Goal: Check status: Check status

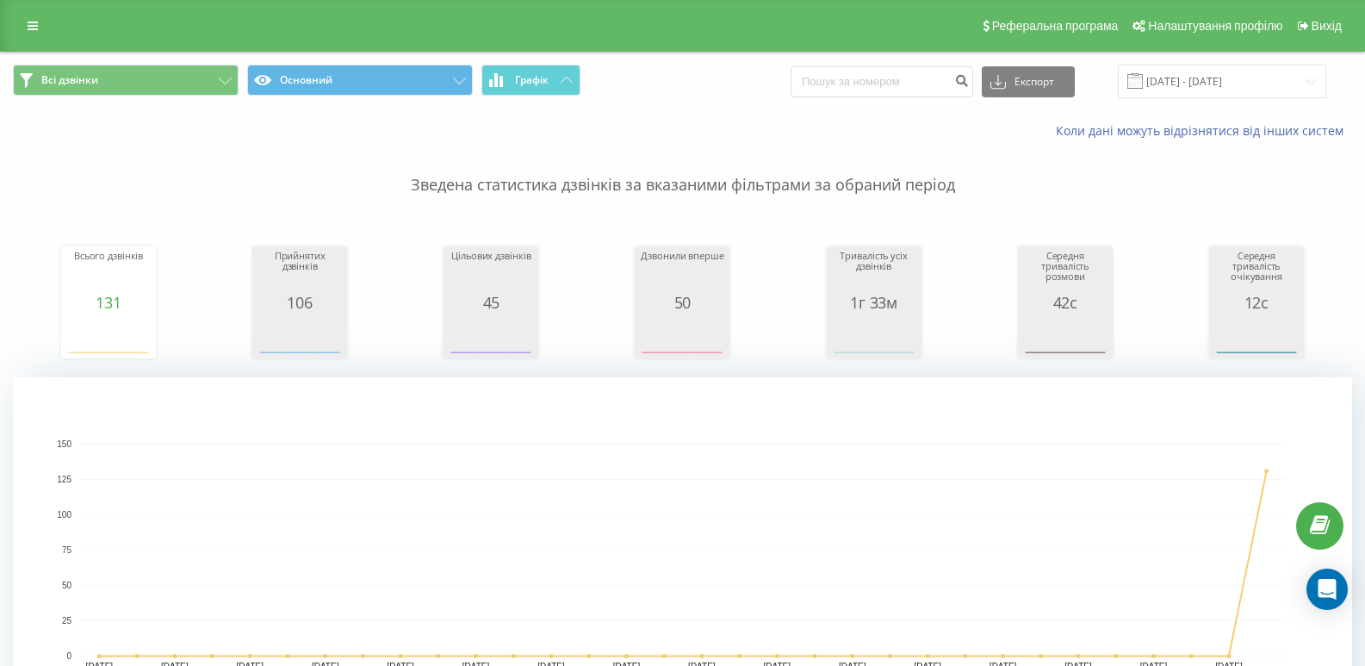
click at [1275, 63] on div "Всі дзвінки Основний Графік Експорт .csv .xls .xlsx [DATE] - [DATE]" at bounding box center [682, 82] width 1363 height 58
click at [1273, 71] on input "[DATE] - [DATE]" at bounding box center [1221, 82] width 208 height 34
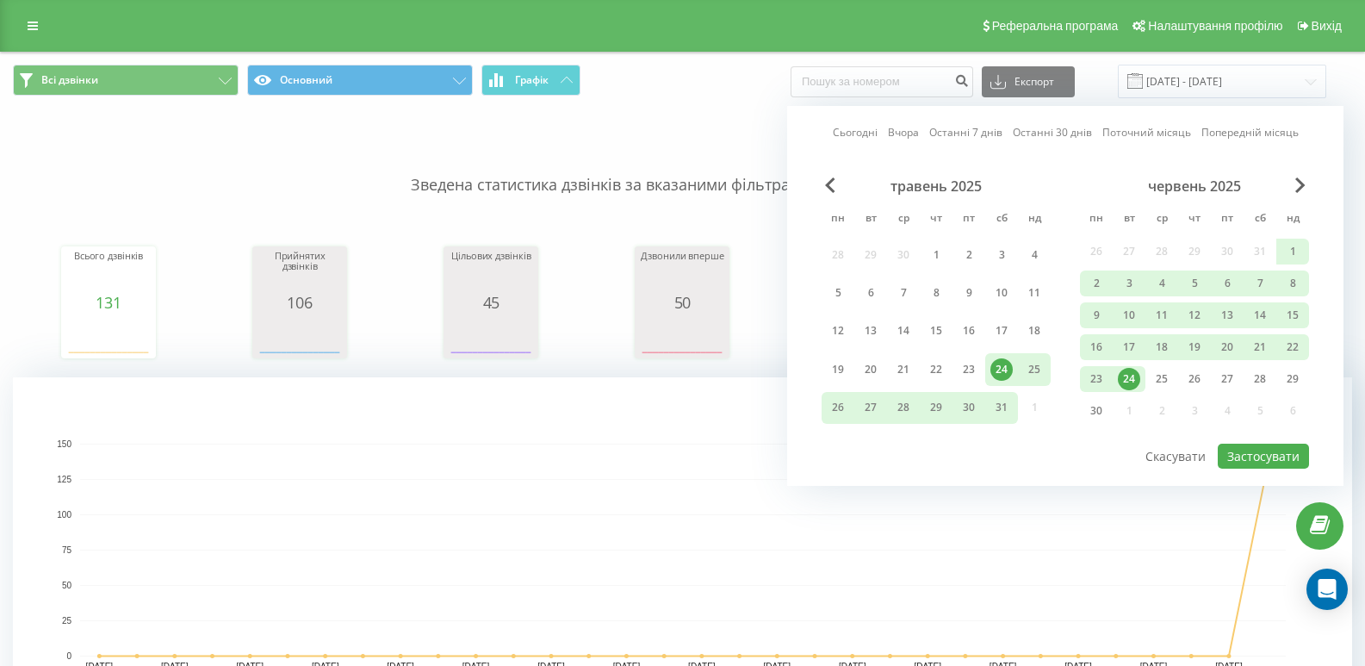
click at [1297, 176] on div "Сьогодні Вчора Останні 7 днів Останні 30 днів Поточний місяць Попередній місяць…" at bounding box center [1065, 296] width 556 height 380
click at [1299, 176] on div "Сьогодні Вчора Останні 7 днів Останні 30 днів Поточний місяць Попередній місяць…" at bounding box center [1065, 296] width 556 height 380
click at [1298, 188] on span "Next Month" at bounding box center [1300, 184] width 10 height 15
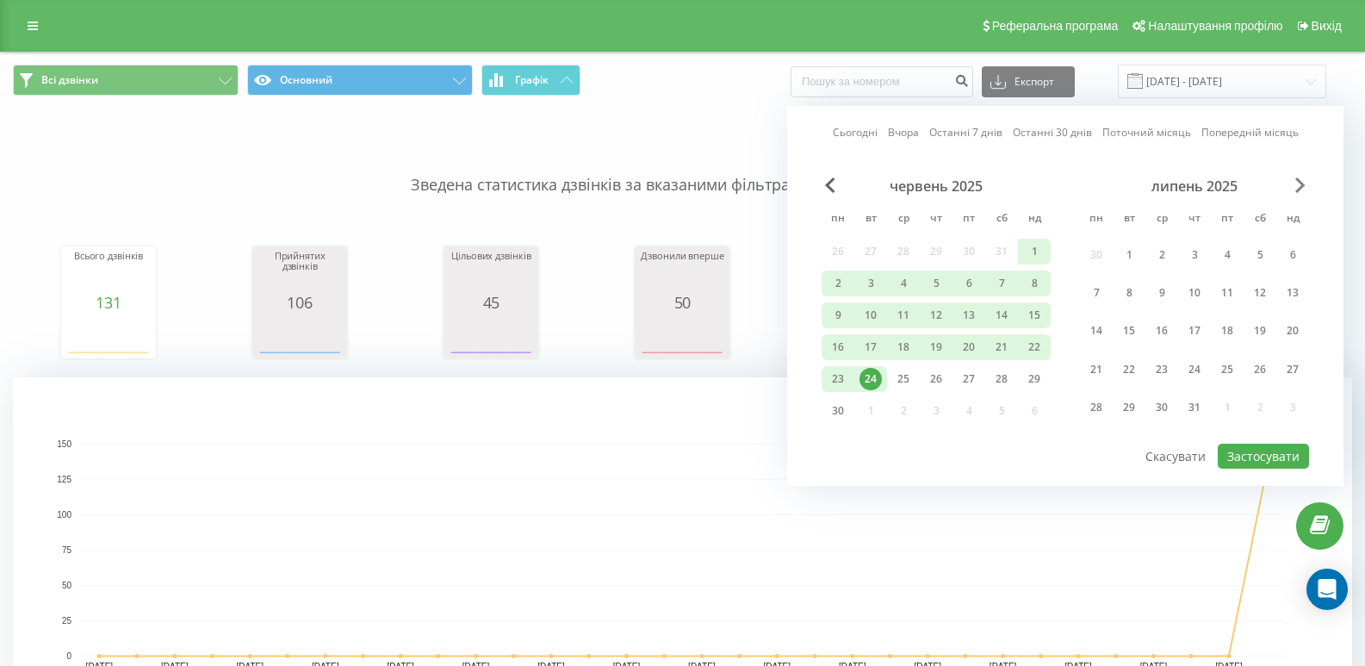
click at [1298, 188] on span "Next Month" at bounding box center [1300, 184] width 10 height 15
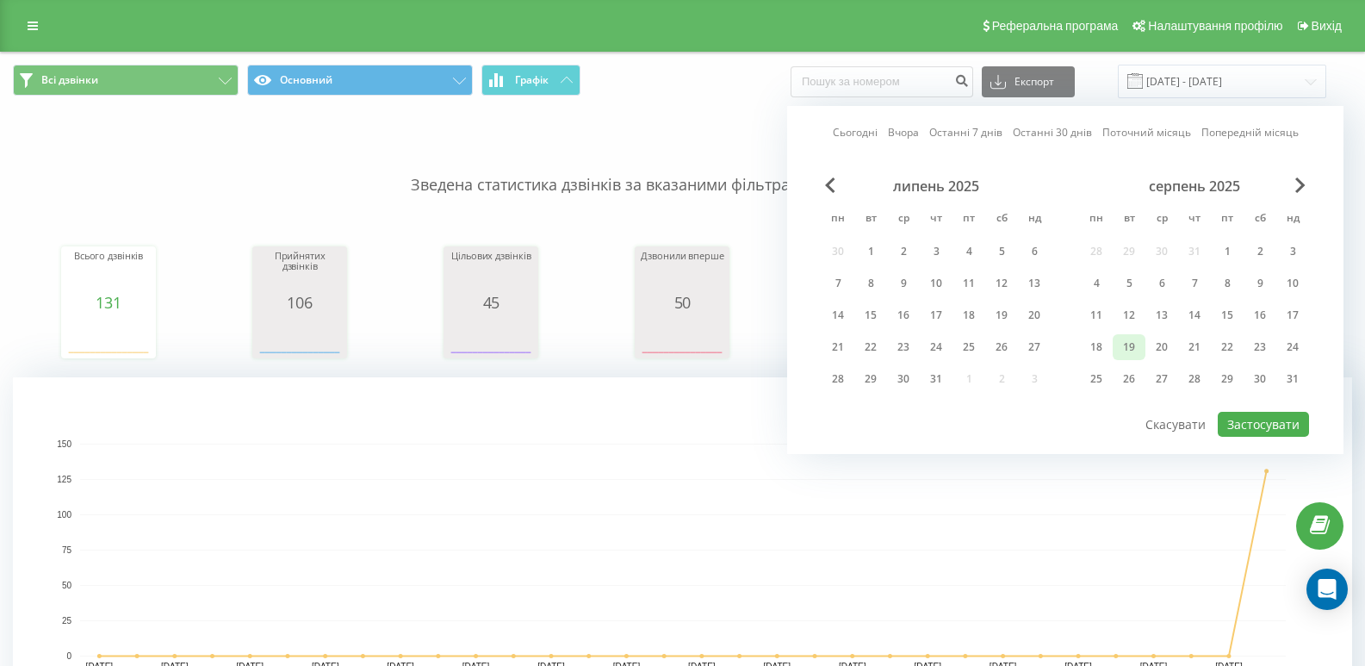
click at [1136, 349] on div "19" at bounding box center [1128, 347] width 22 height 22
click at [1265, 418] on button "Застосувати" at bounding box center [1262, 424] width 91 height 25
type input "[DATE] - [DATE]"
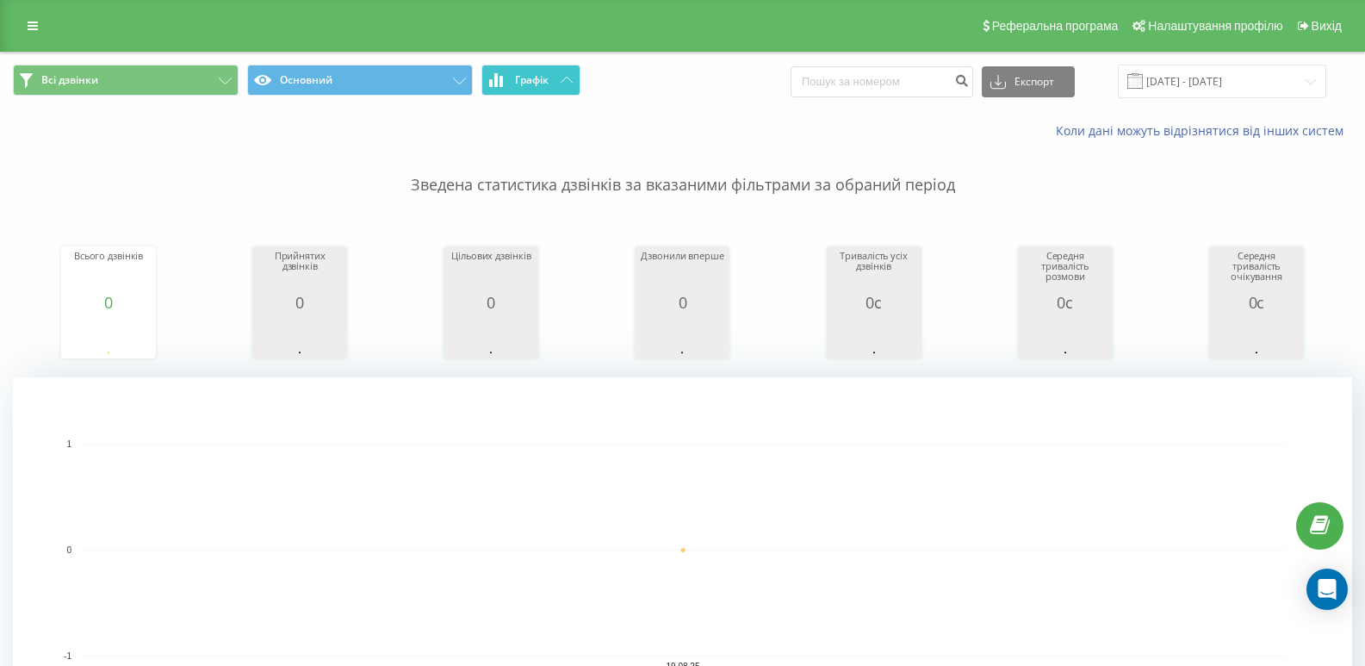
click at [501, 77] on icon at bounding box center [500, 81] width 3 height 11
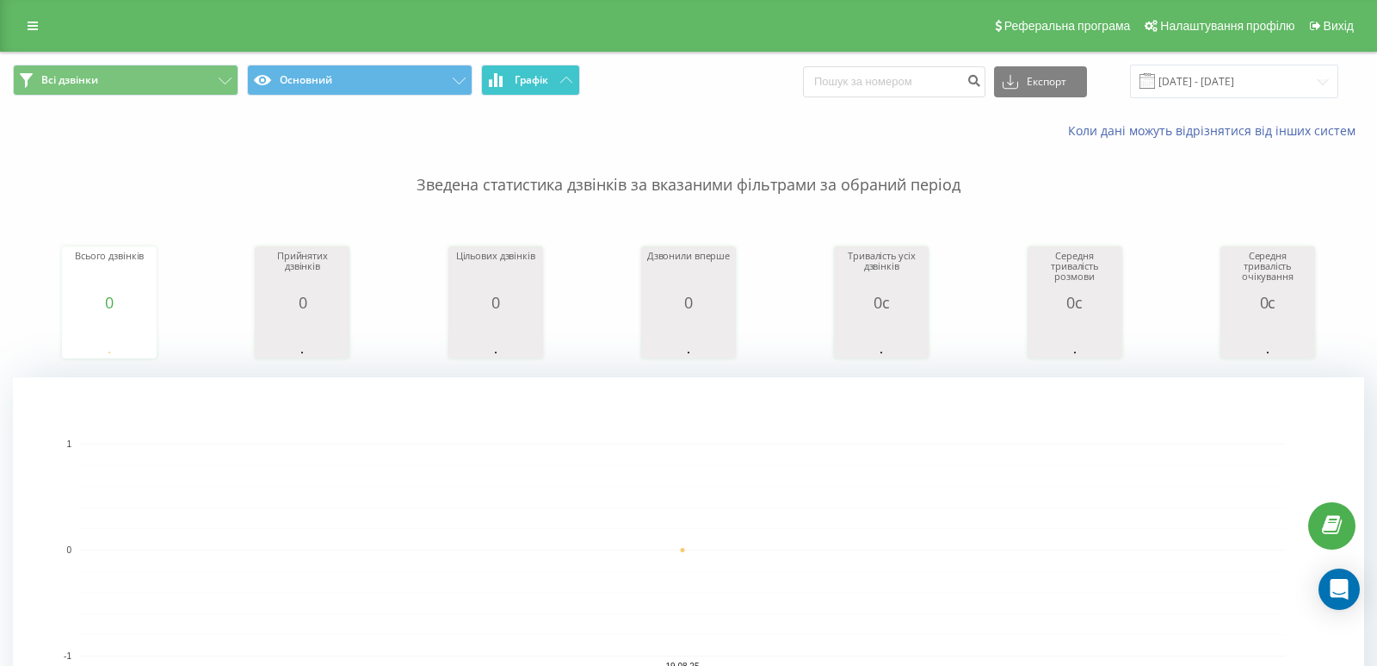
click at [501, 77] on icon at bounding box center [500, 81] width 3 height 11
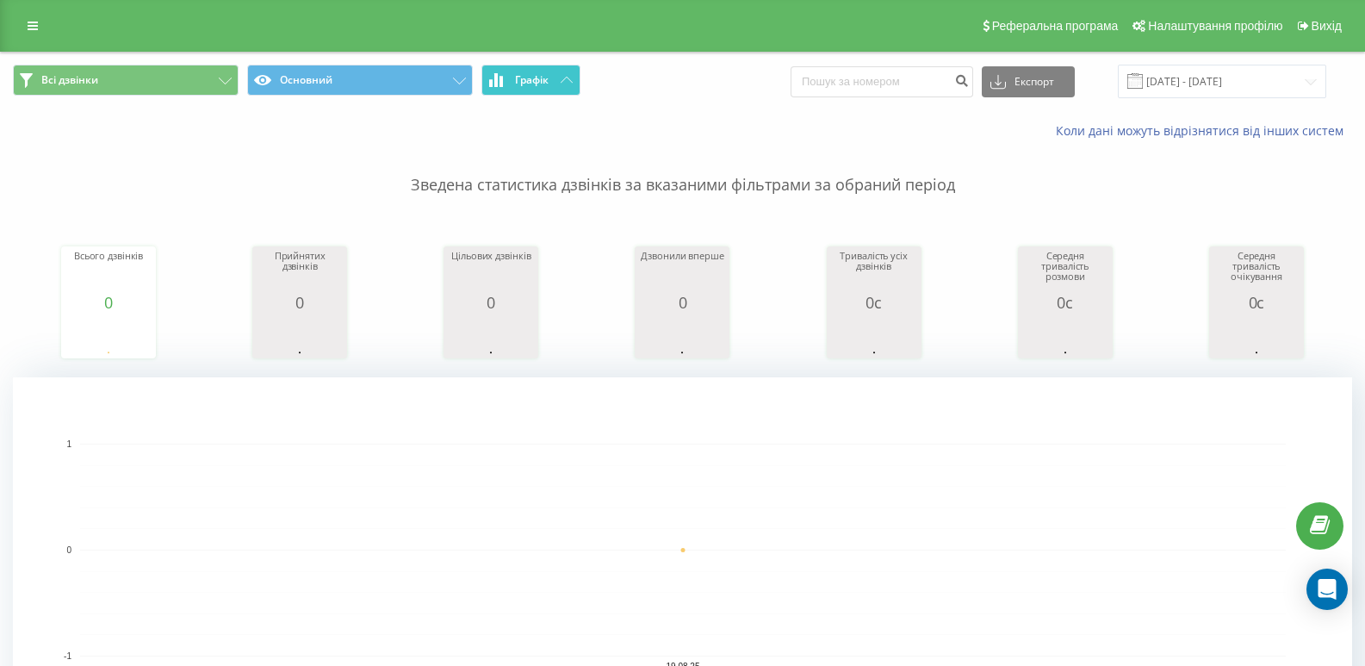
click at [560, 75] on button "Графік" at bounding box center [530, 80] width 99 height 31
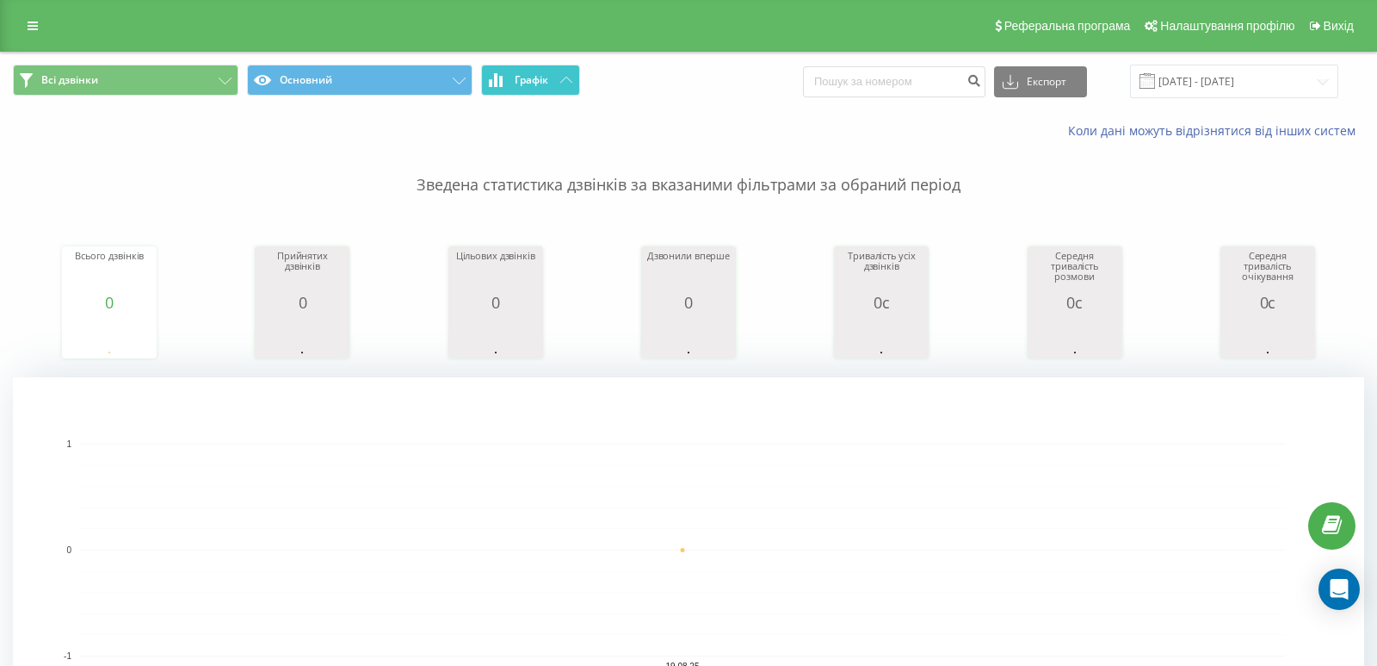
click at [560, 75] on button "Графік" at bounding box center [530, 80] width 99 height 31
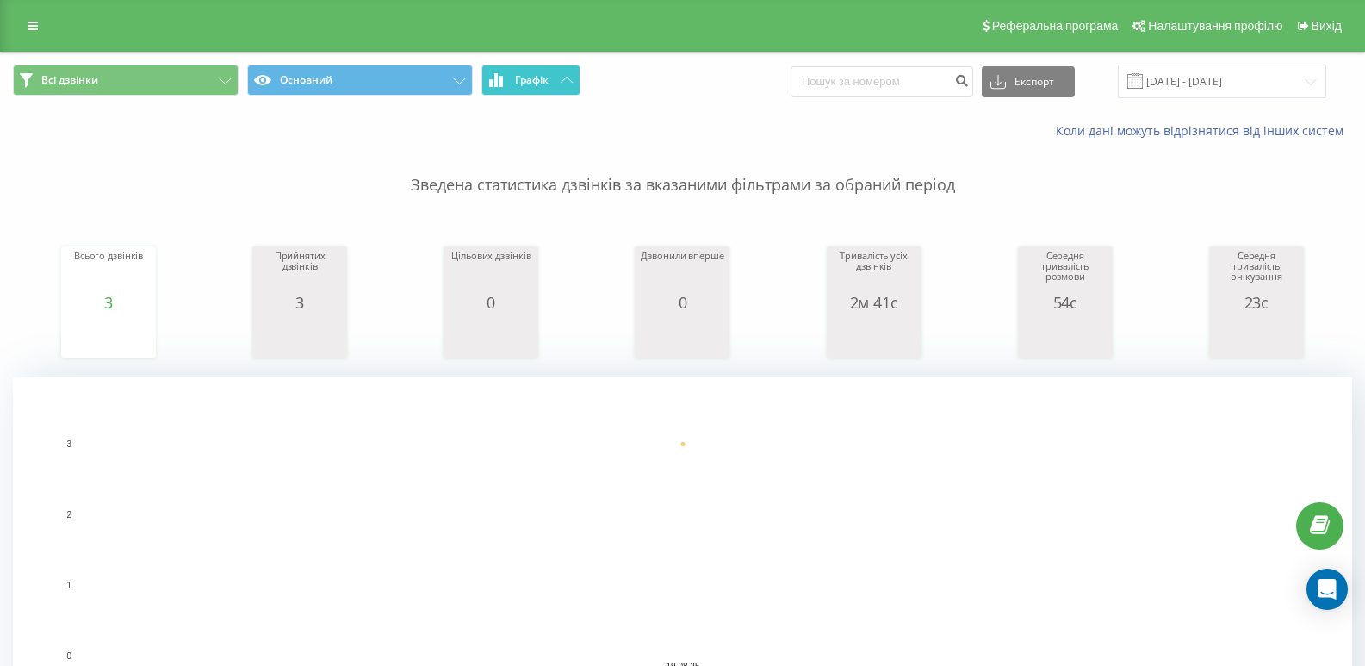
click at [536, 80] on span "Графік" at bounding box center [532, 80] width 34 height 12
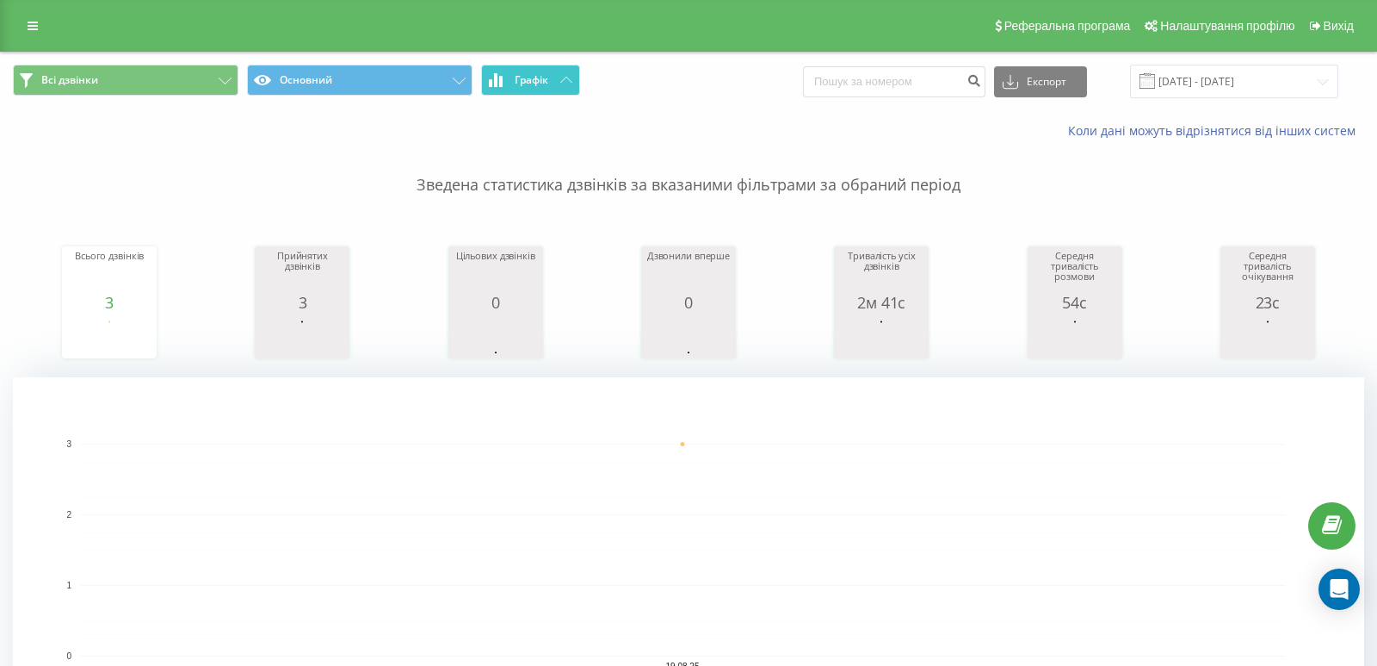
click at [536, 80] on span "Графік" at bounding box center [532, 80] width 34 height 12
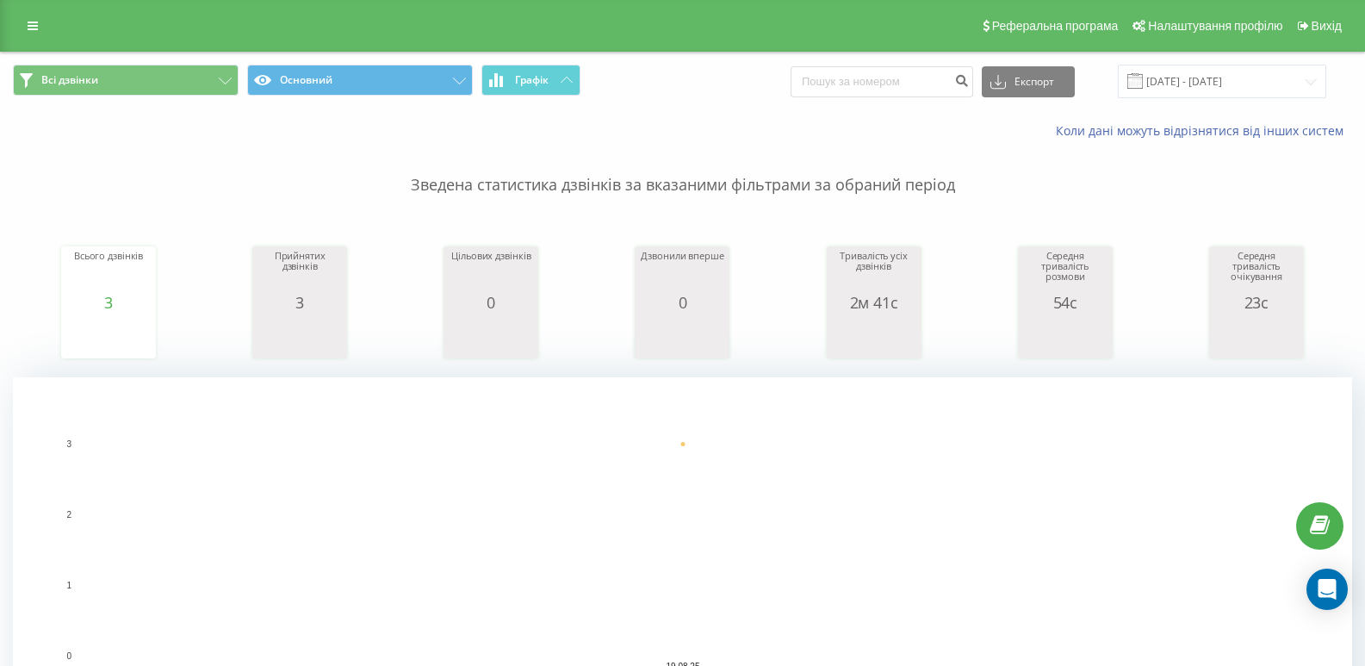
click at [480, 87] on span "Всі дзвінки Основний Графік" at bounding box center [341, 82] width 657 height 34
click at [485, 88] on button "Графік" at bounding box center [530, 80] width 99 height 31
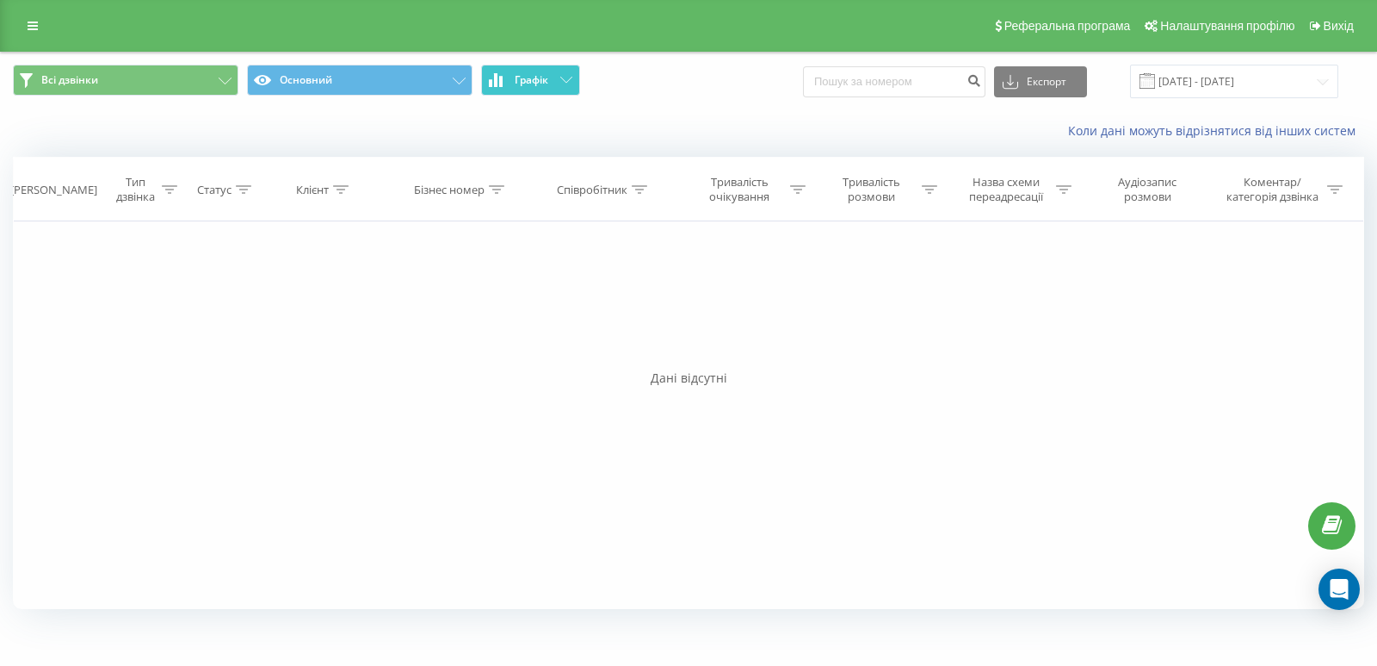
click at [485, 88] on button "Графік" at bounding box center [530, 80] width 99 height 31
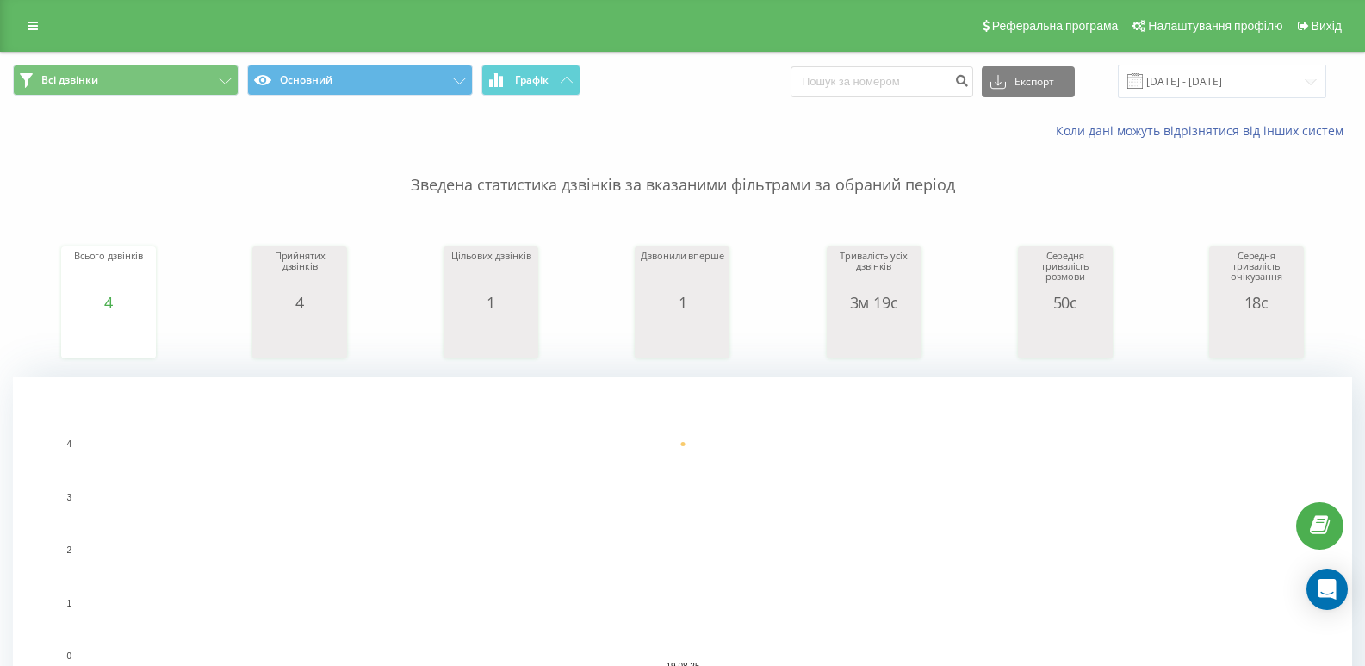
click at [548, 59] on div "Всі дзвінки Основний Графік Експорт .csv .xls .xlsx [DATE] - [DATE]" at bounding box center [682, 82] width 1363 height 58
click at [548, 64] on div "Всі дзвінки Основний Графік Експорт .csv .xls .xlsx [DATE] - [DATE]" at bounding box center [682, 82] width 1363 height 58
click at [548, 70] on button "Графік" at bounding box center [530, 80] width 99 height 31
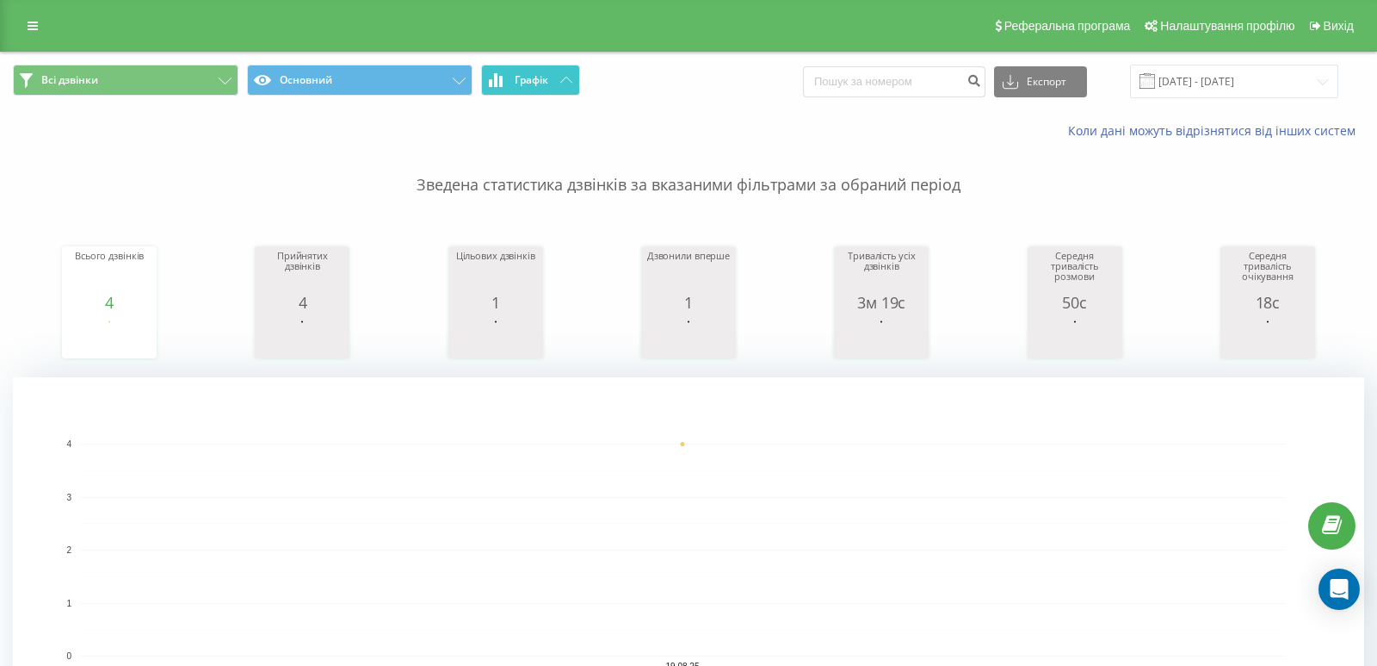
click at [548, 70] on button "Графік" at bounding box center [530, 80] width 99 height 31
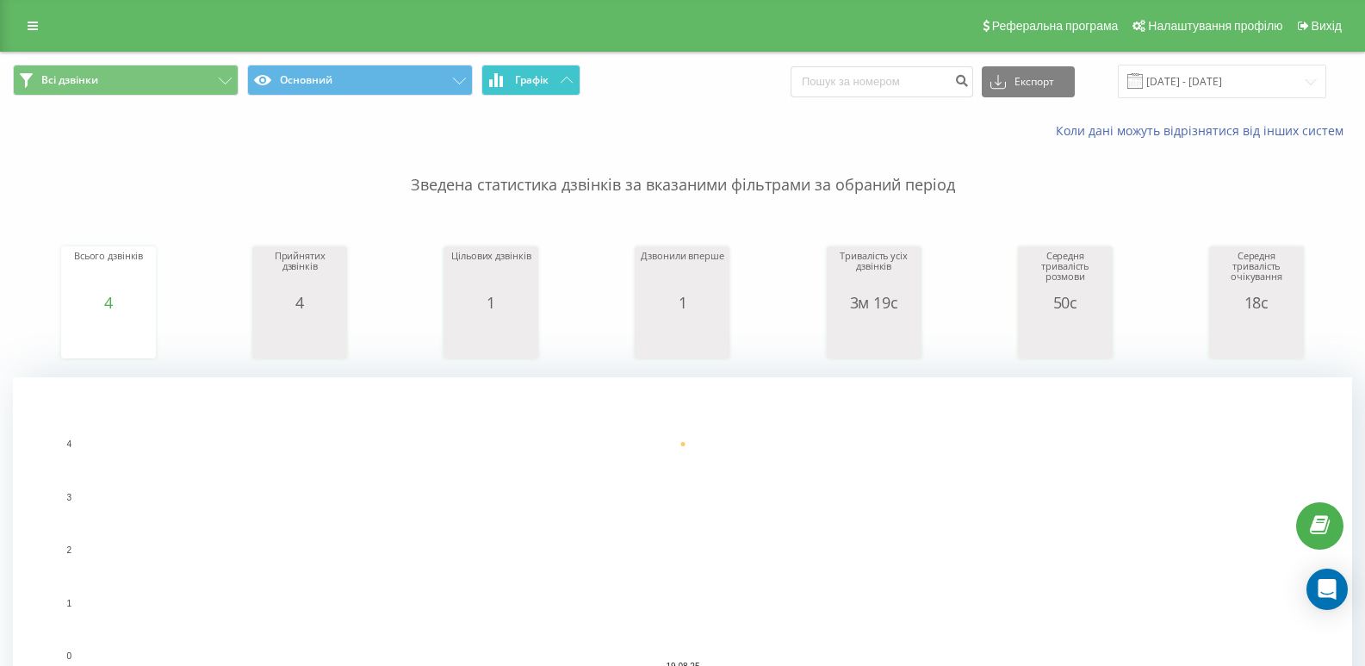
click at [496, 76] on icon at bounding box center [495, 80] width 3 height 14
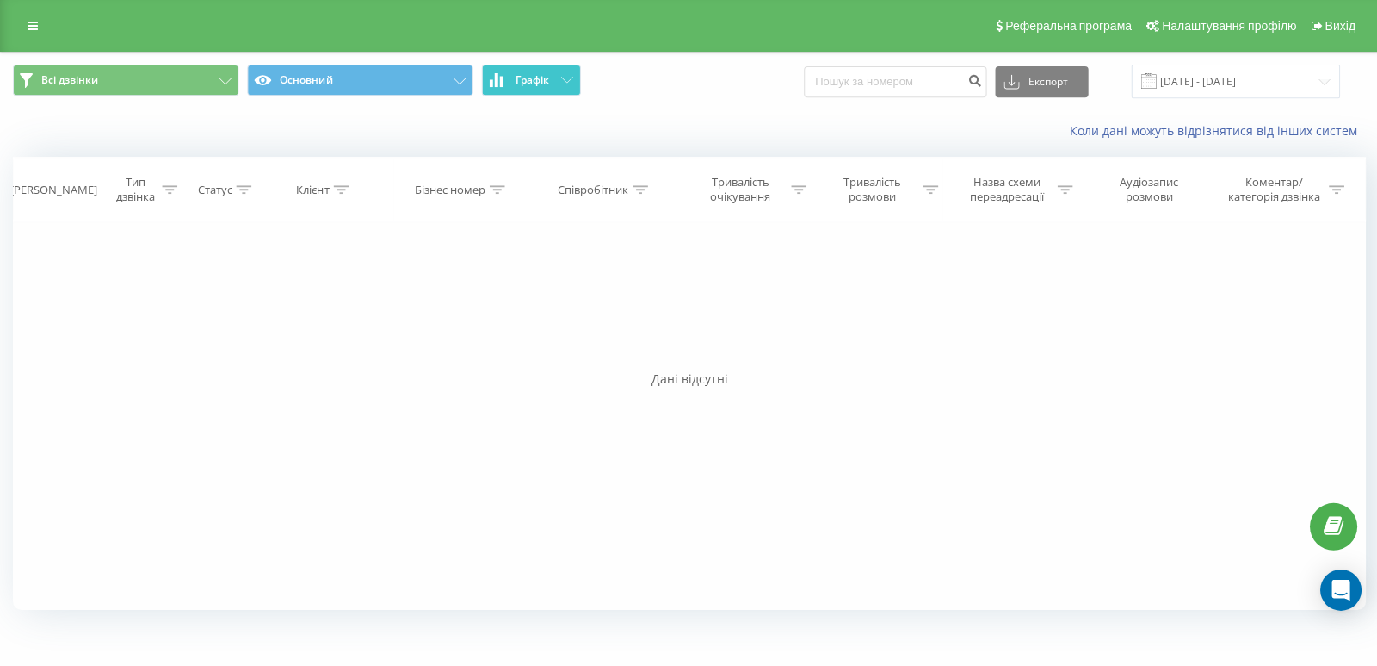
click at [496, 76] on icon at bounding box center [495, 80] width 3 height 14
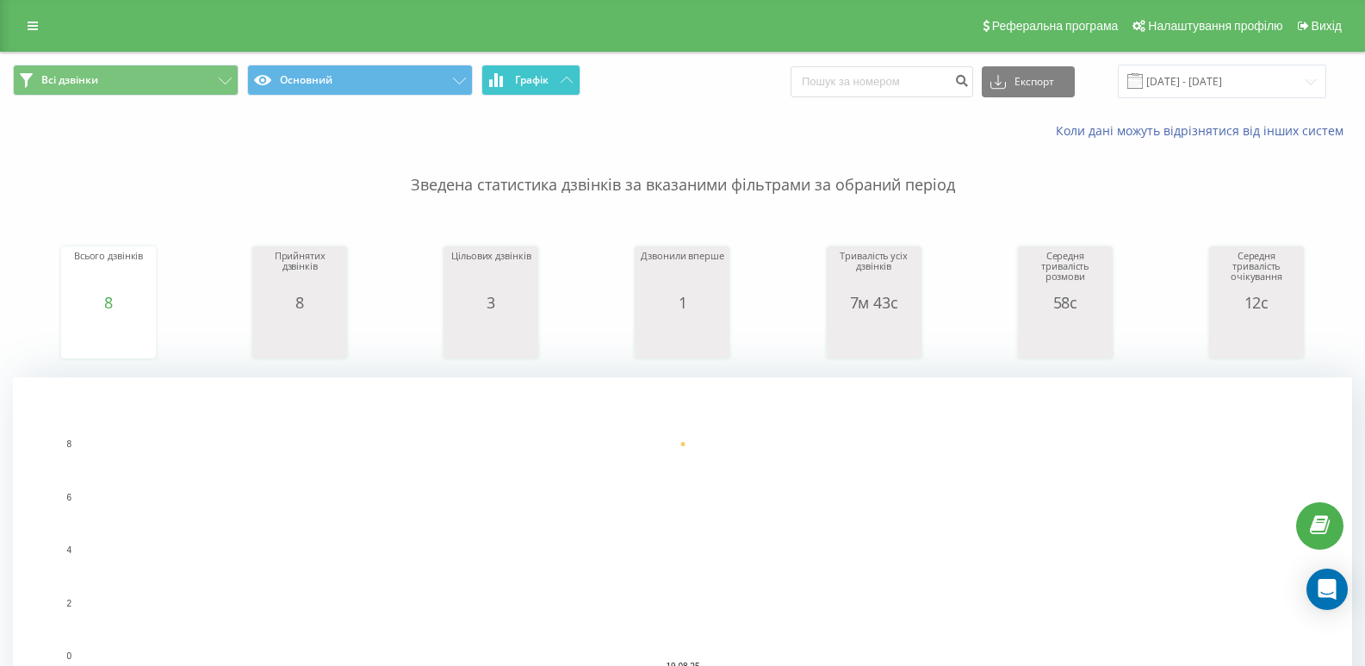
click at [505, 66] on button "Графік" at bounding box center [530, 80] width 99 height 31
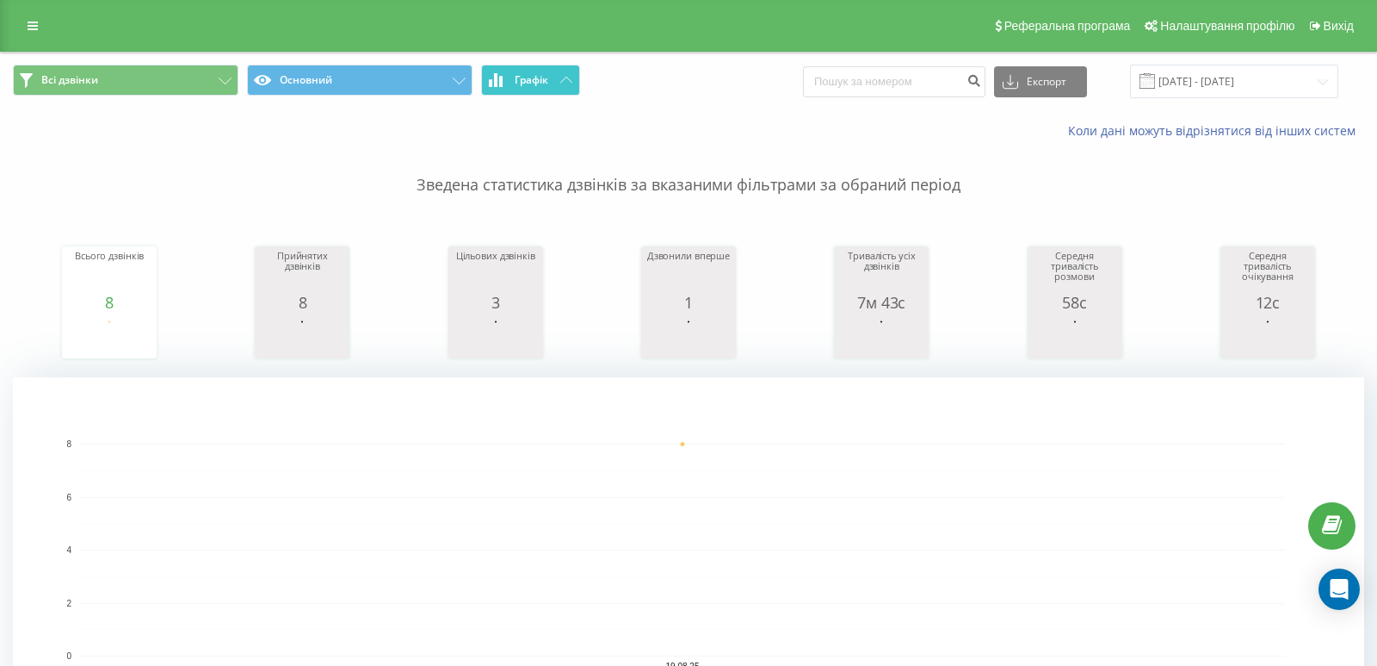
click at [505, 66] on button "Графік" at bounding box center [530, 80] width 99 height 31
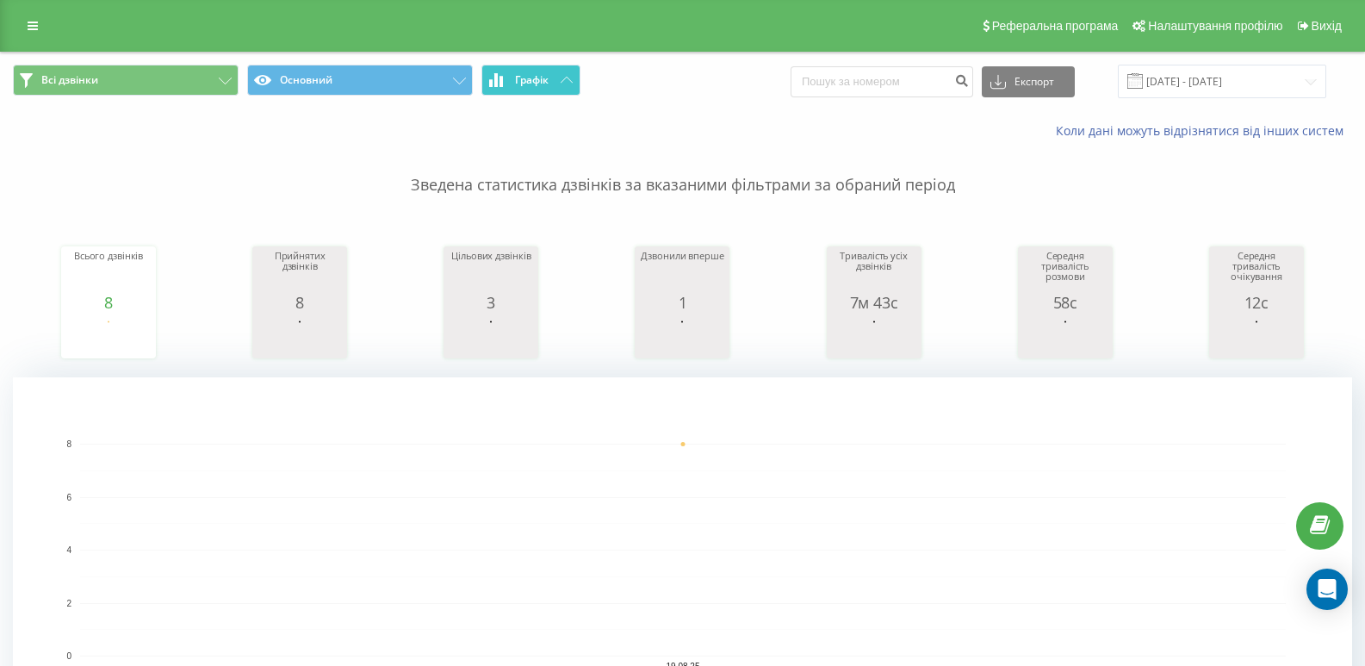
click at [504, 67] on button "Графік" at bounding box center [530, 80] width 99 height 31
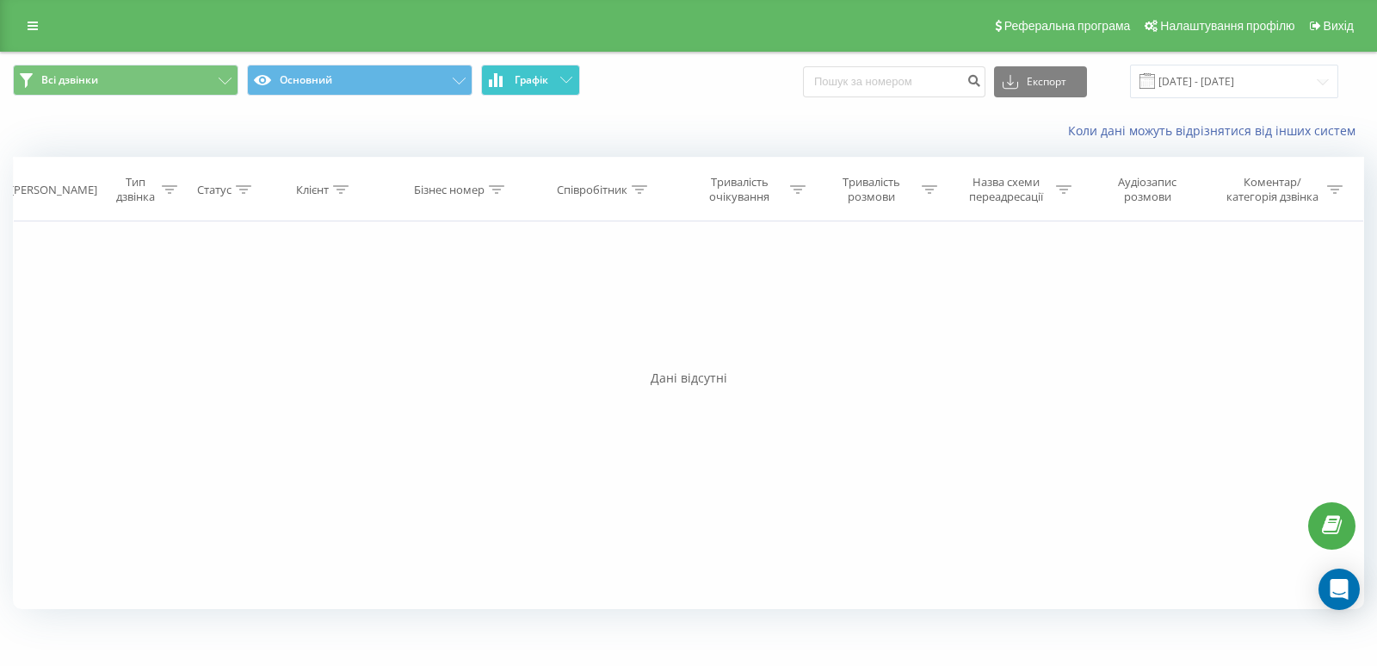
click at [504, 71] on button "Графік" at bounding box center [530, 80] width 99 height 31
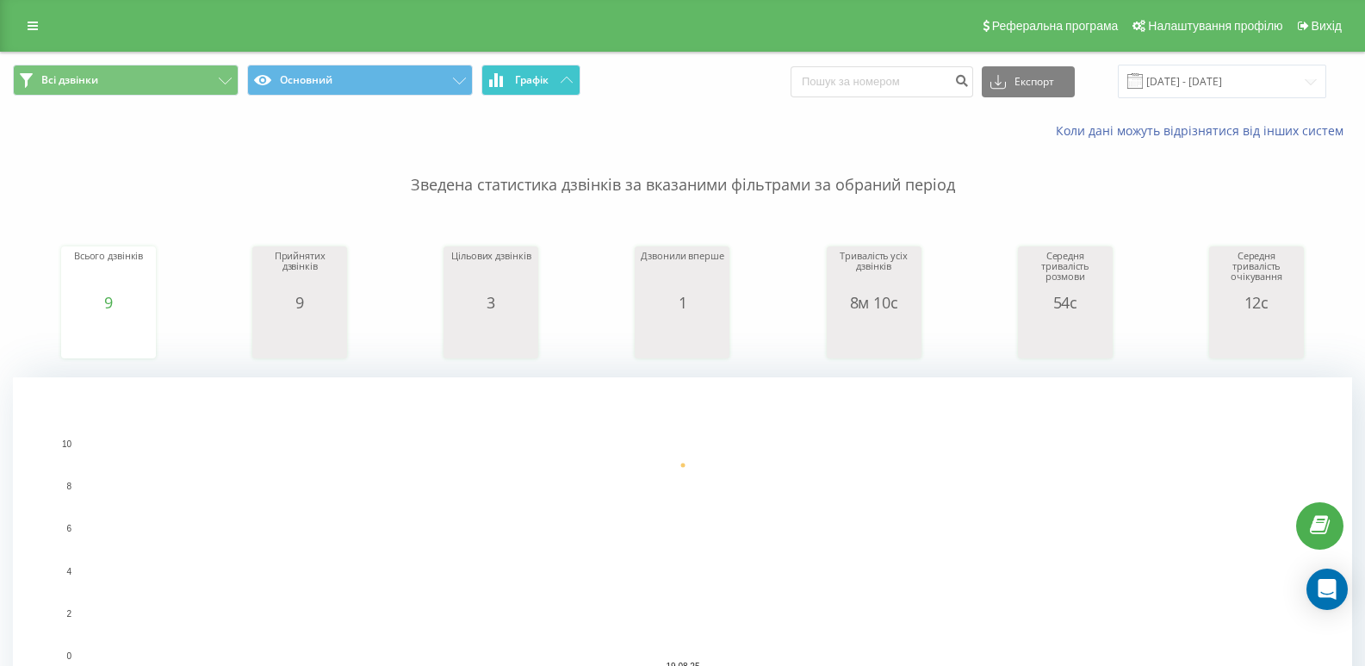
click at [541, 81] on span "Графік" at bounding box center [532, 80] width 34 height 12
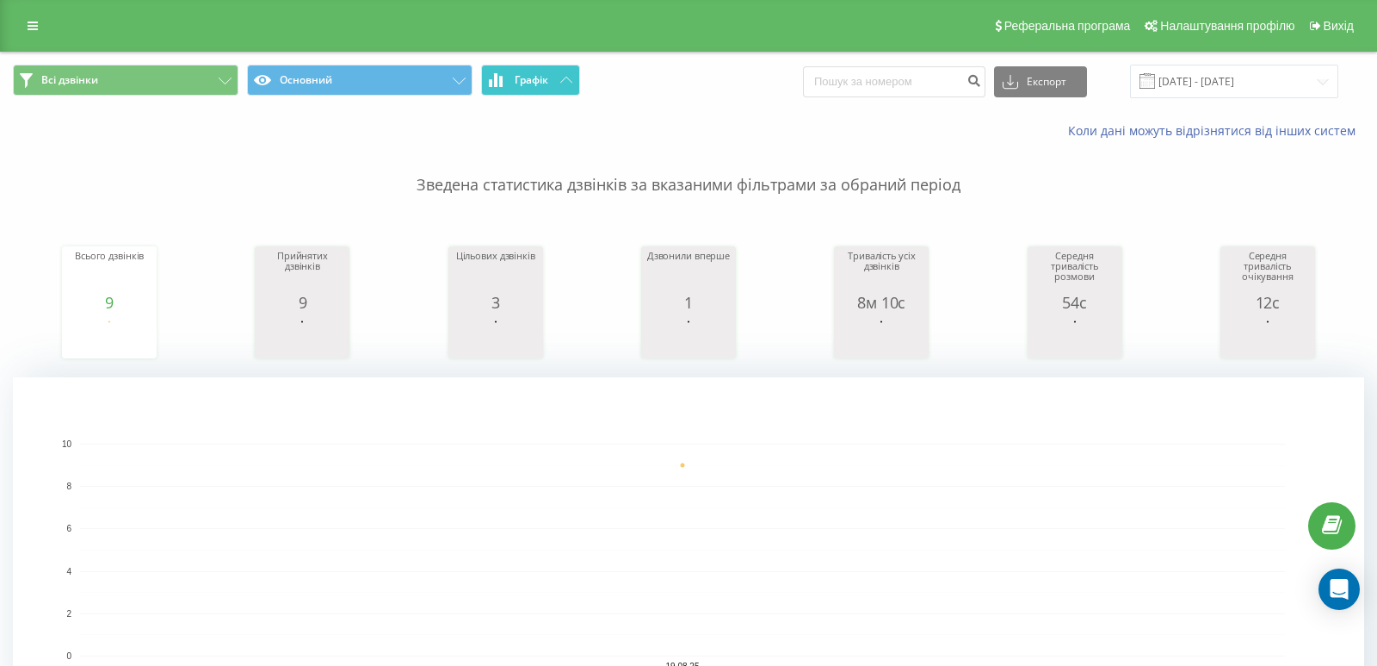
click at [541, 81] on span "Графік" at bounding box center [532, 80] width 34 height 12
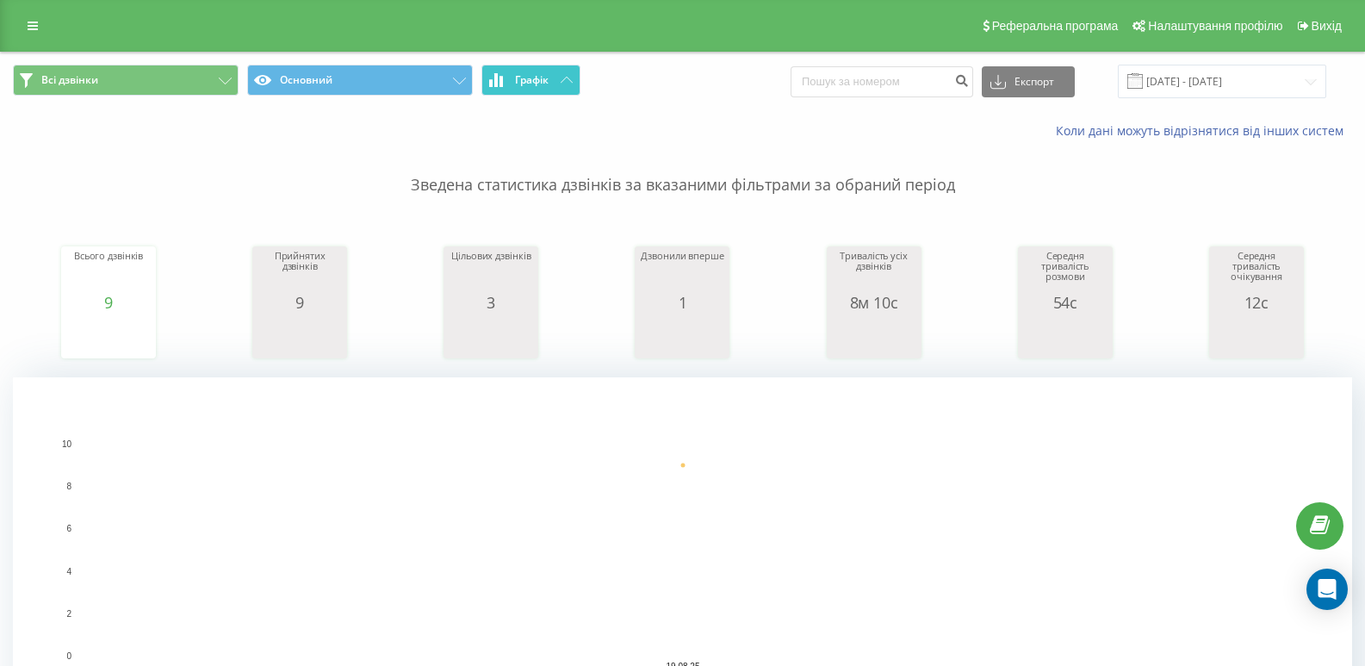
click at [515, 85] on span "Графік" at bounding box center [532, 80] width 34 height 12
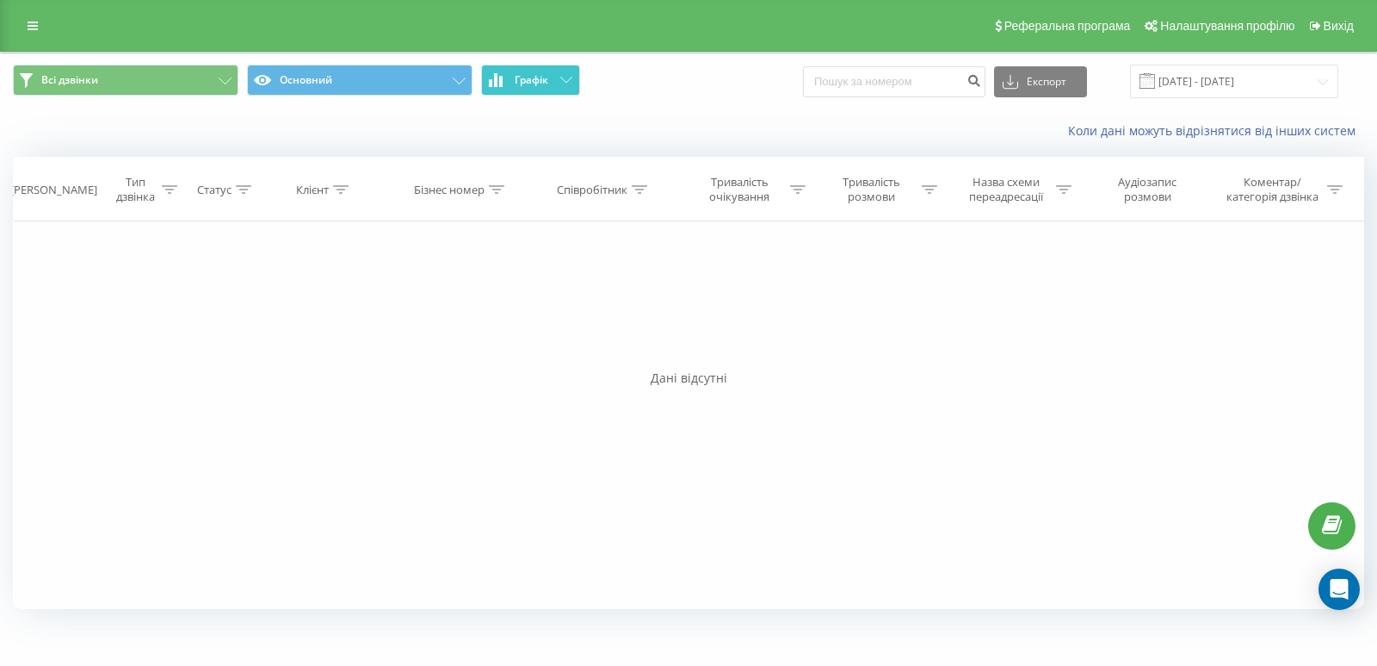
click at [515, 85] on span "Графік" at bounding box center [532, 80] width 34 height 12
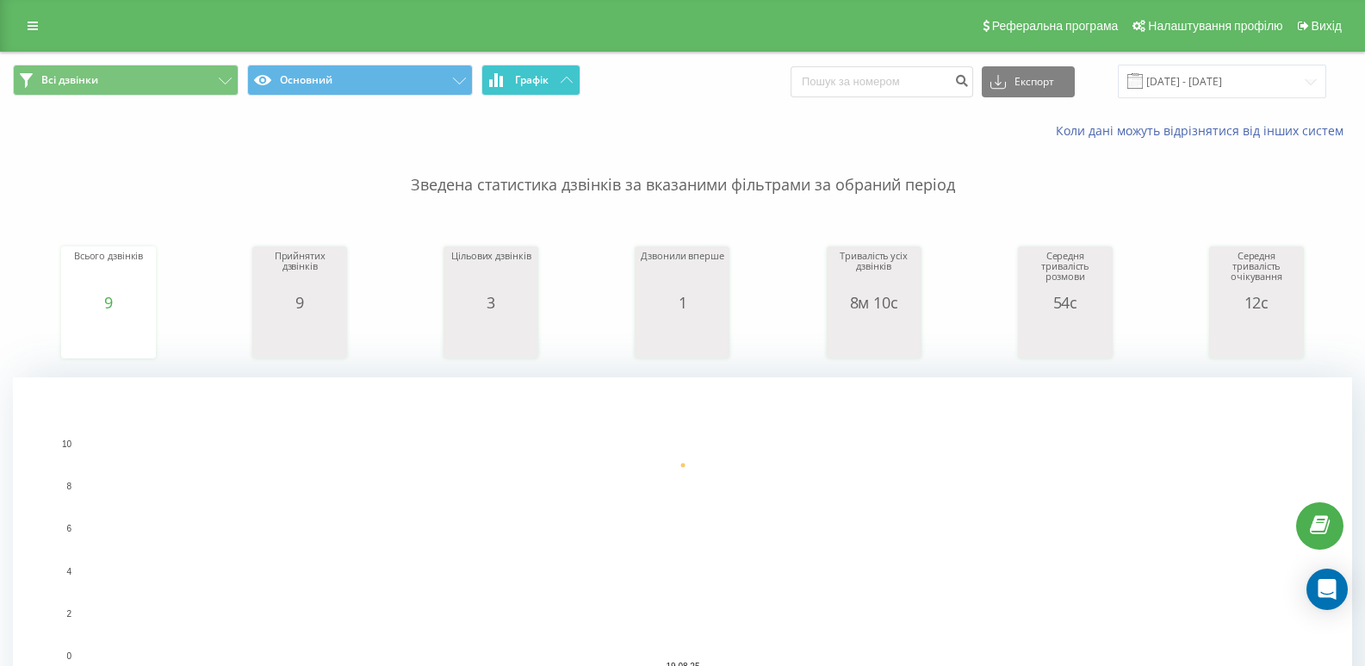
click at [498, 77] on icon at bounding box center [496, 80] width 14 height 14
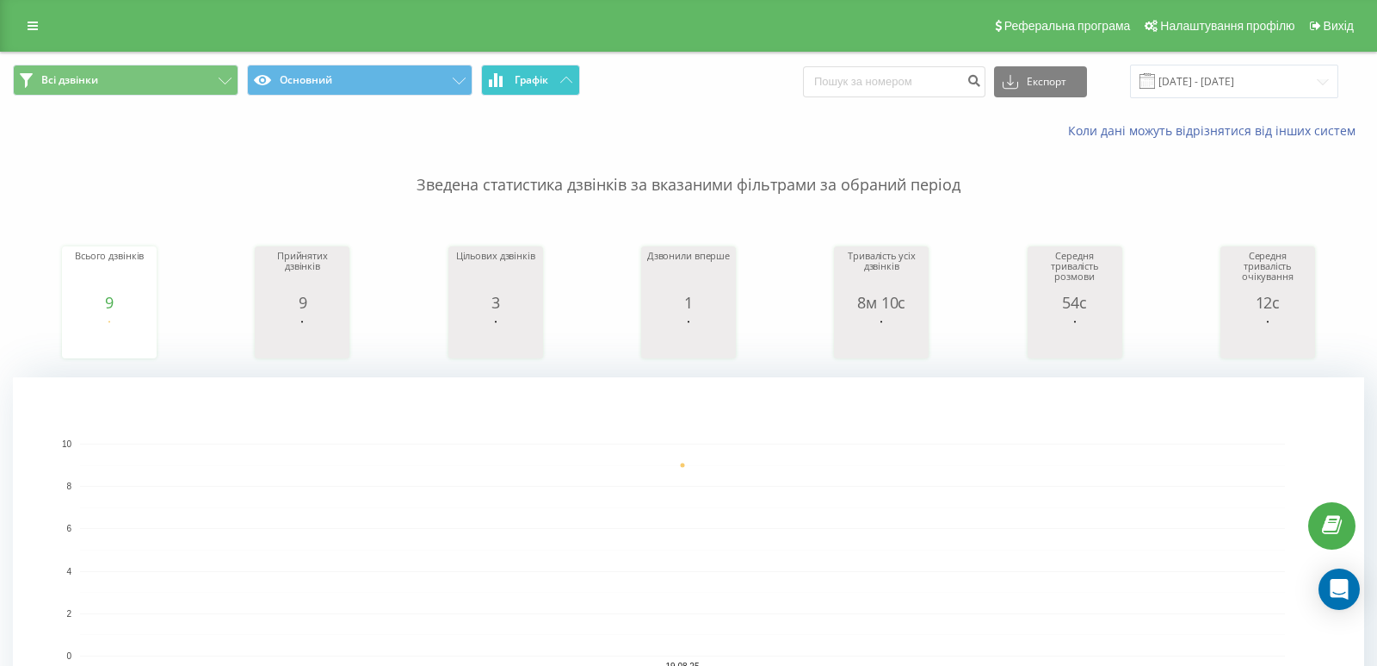
click at [498, 77] on icon at bounding box center [496, 80] width 14 height 14
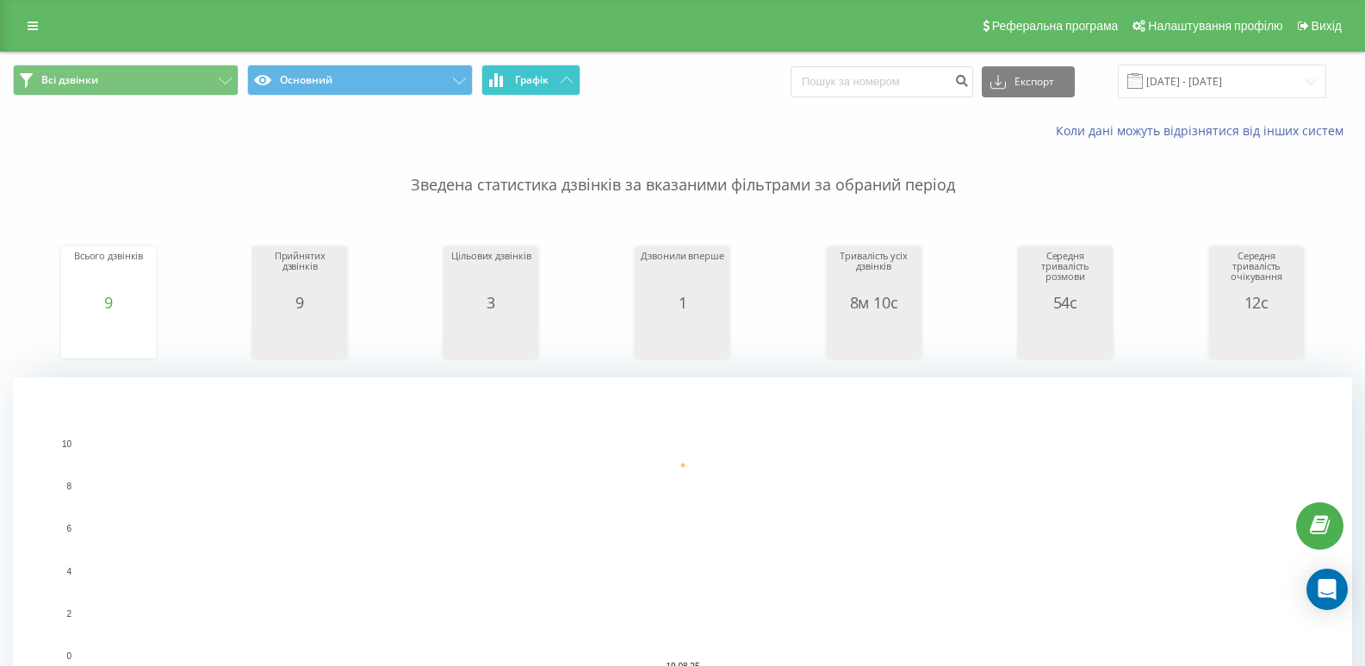
click at [498, 81] on icon at bounding box center [496, 80] width 14 height 14
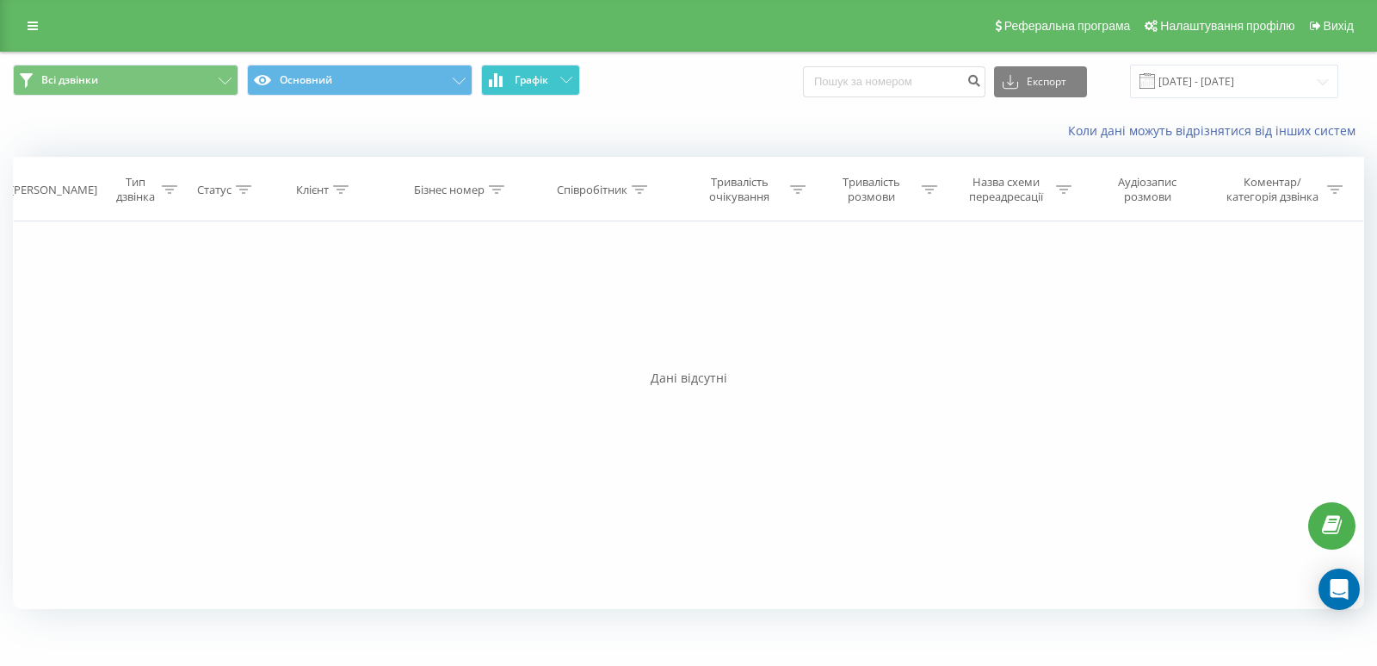
click at [498, 81] on icon at bounding box center [496, 80] width 14 height 14
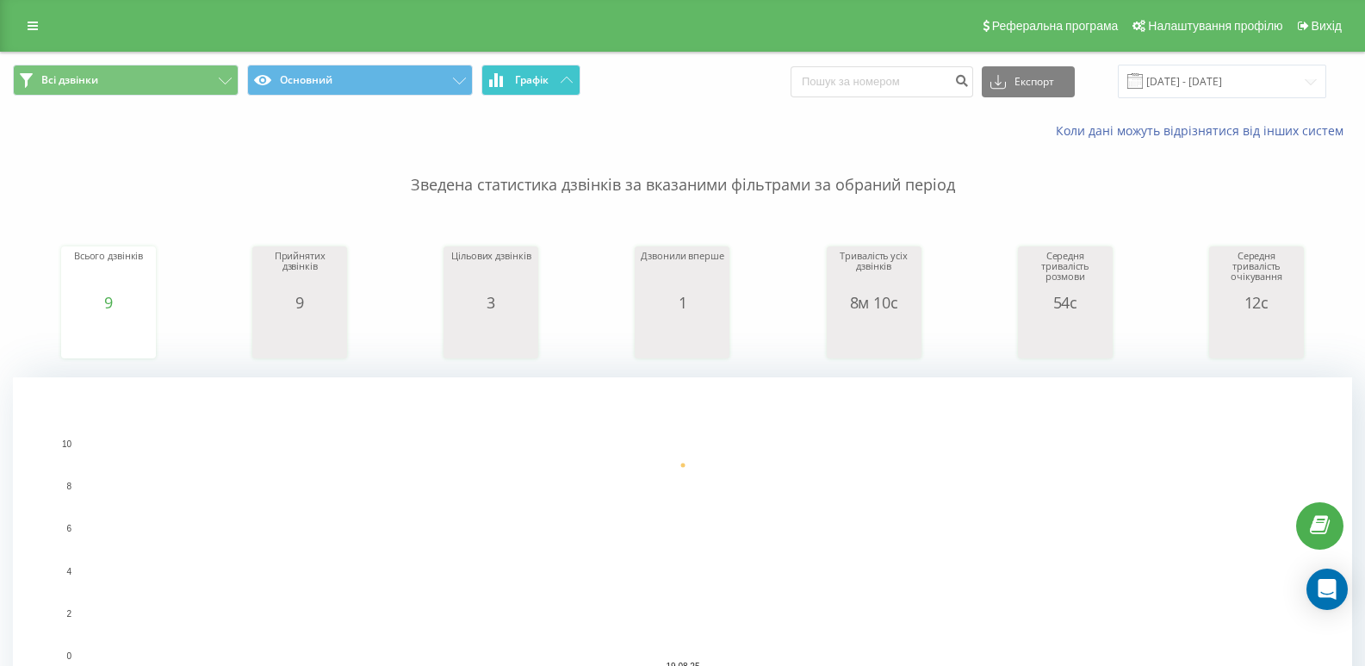
click at [519, 71] on button "Графік" at bounding box center [530, 80] width 99 height 31
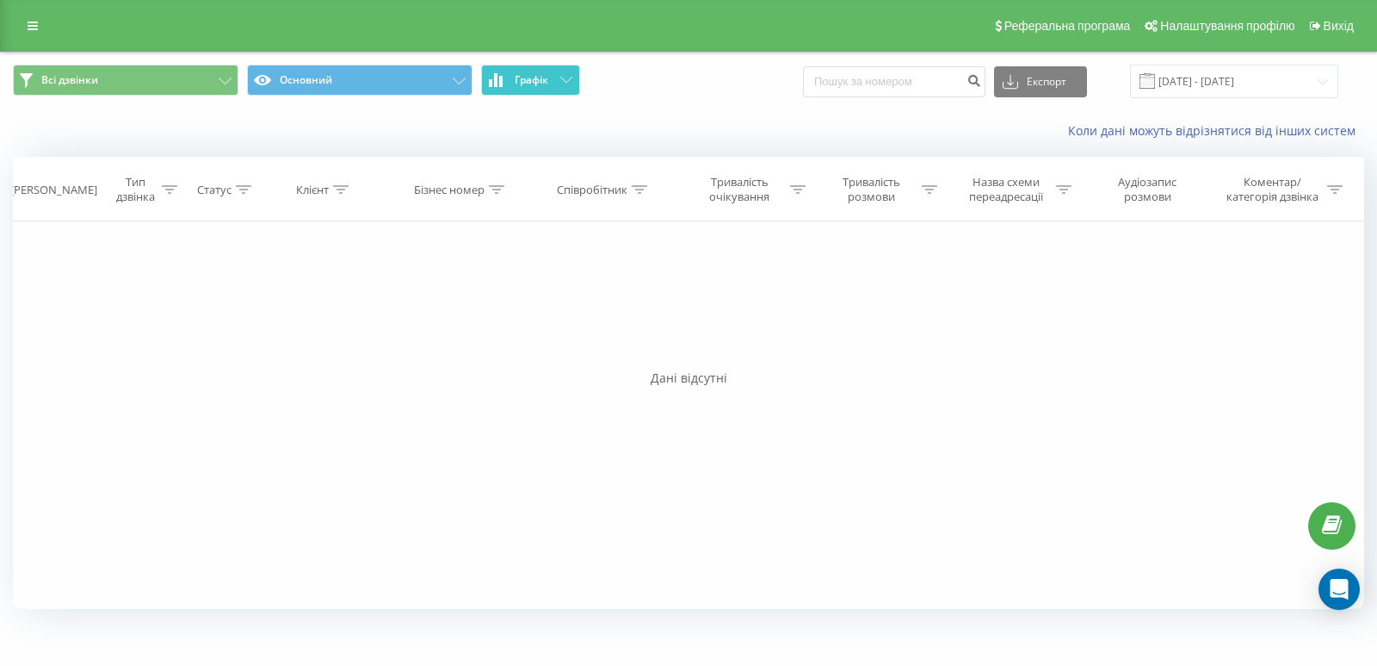
click at [519, 71] on button "Графік" at bounding box center [530, 80] width 99 height 31
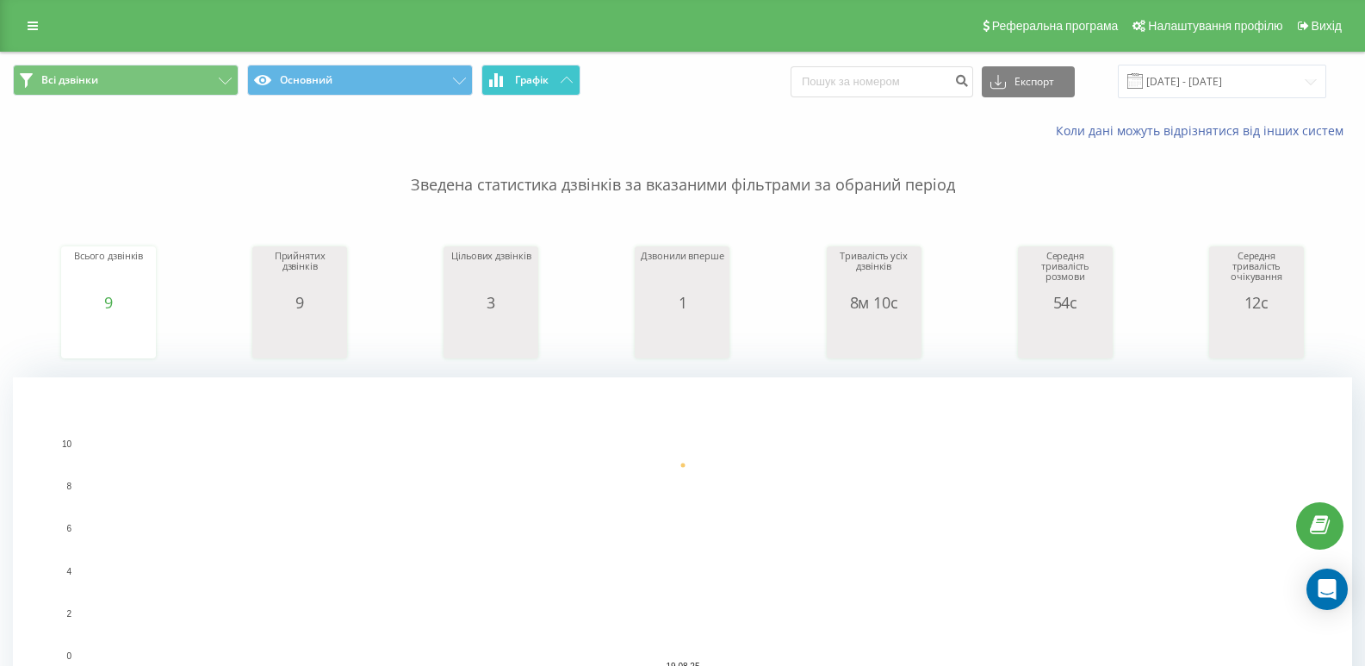
click at [558, 76] on button "Графік" at bounding box center [530, 80] width 99 height 31
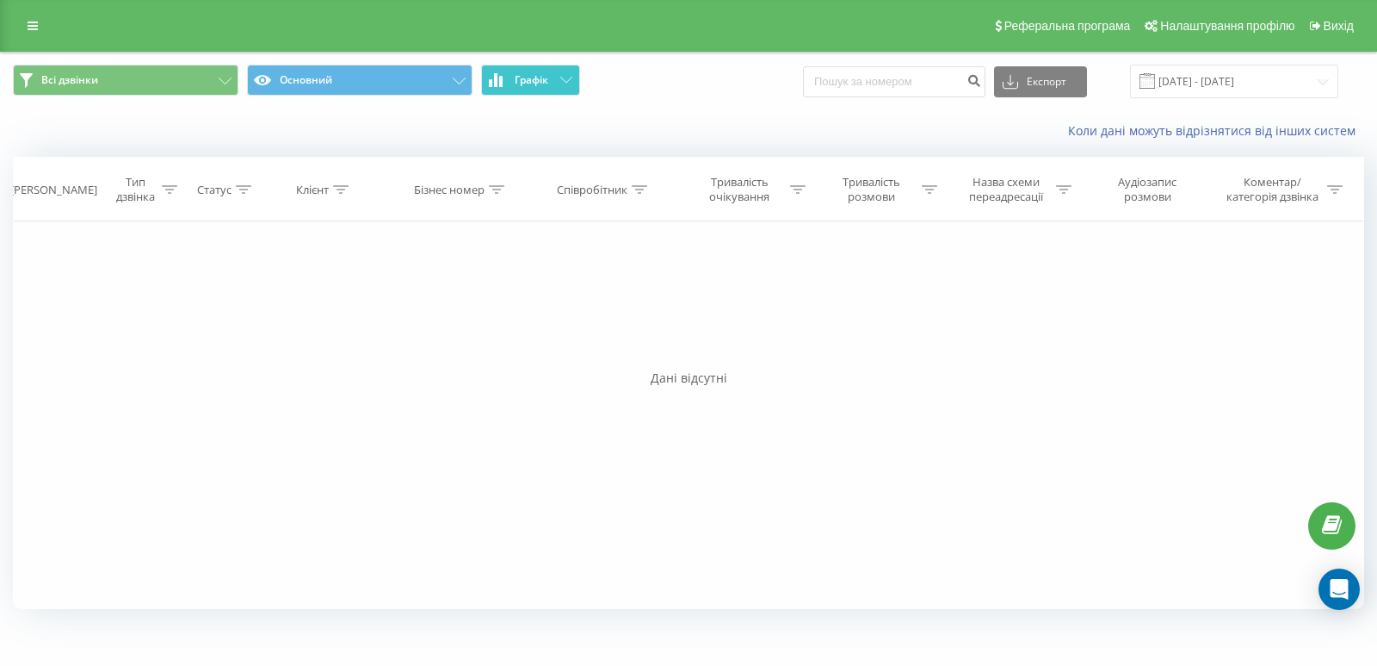
click at [516, 76] on span "Графік" at bounding box center [532, 80] width 34 height 12
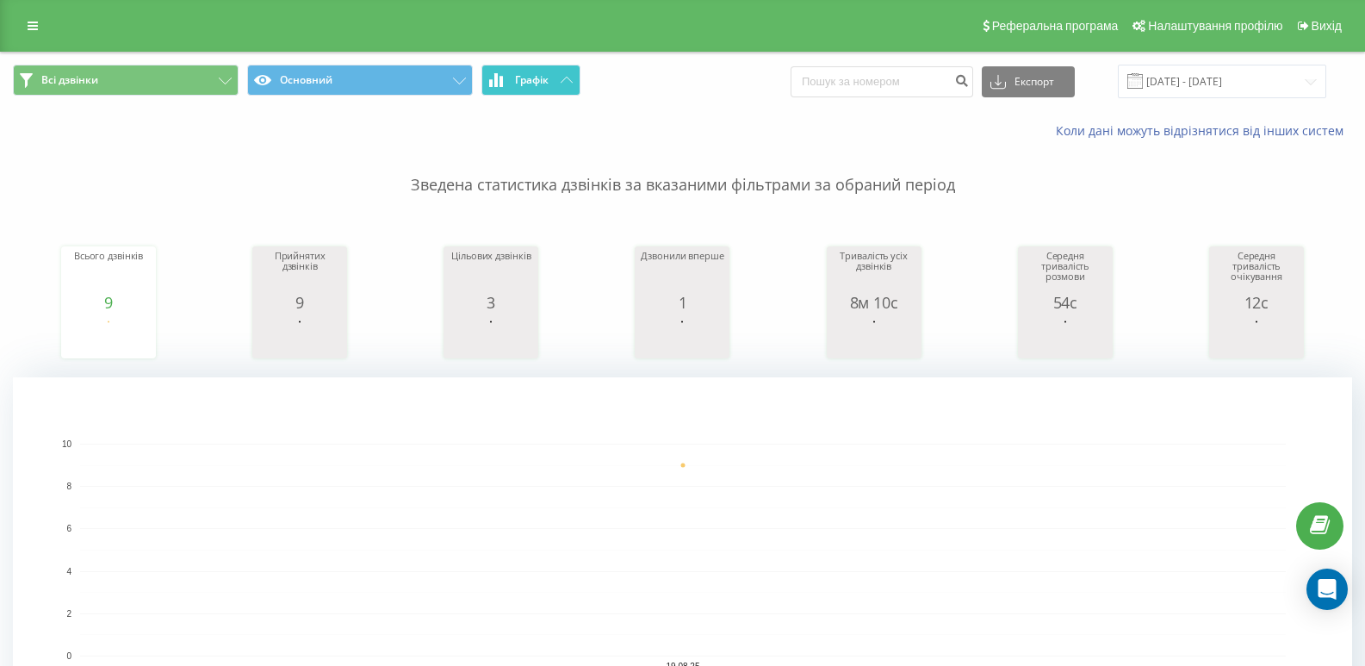
click at [556, 84] on button "Графік" at bounding box center [530, 80] width 99 height 31
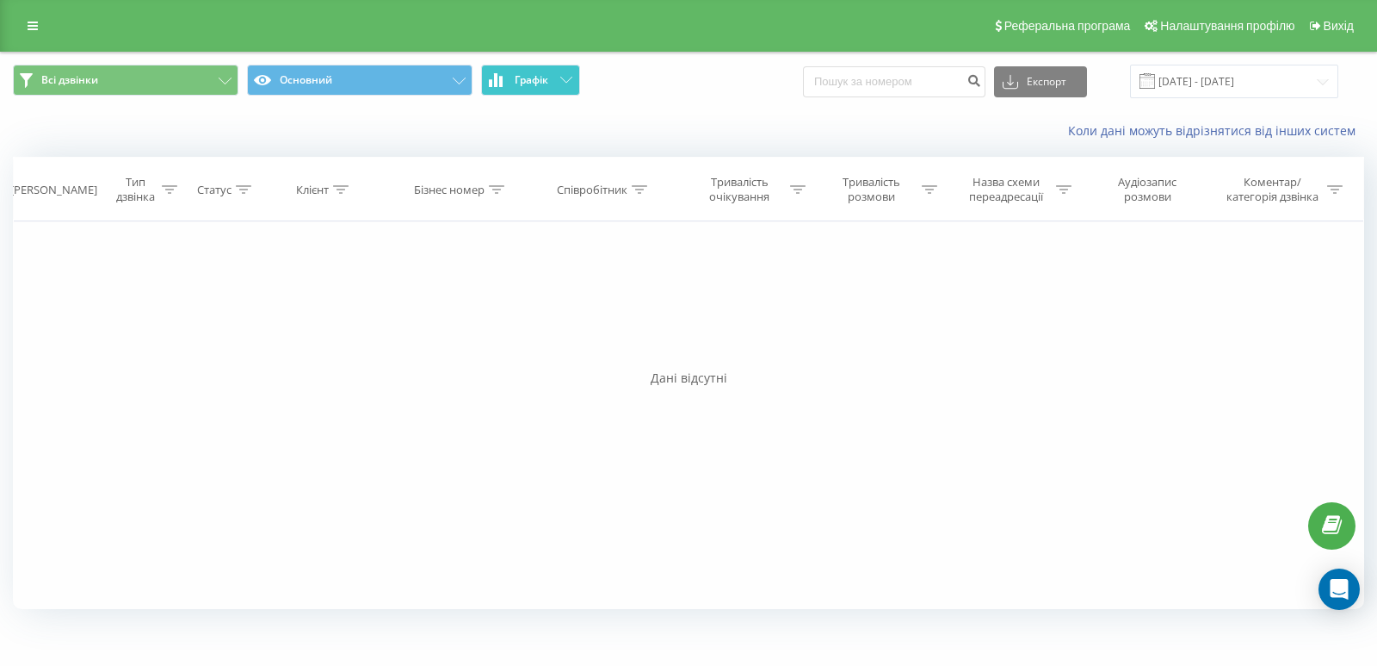
click at [556, 84] on button "Графік" at bounding box center [530, 80] width 99 height 31
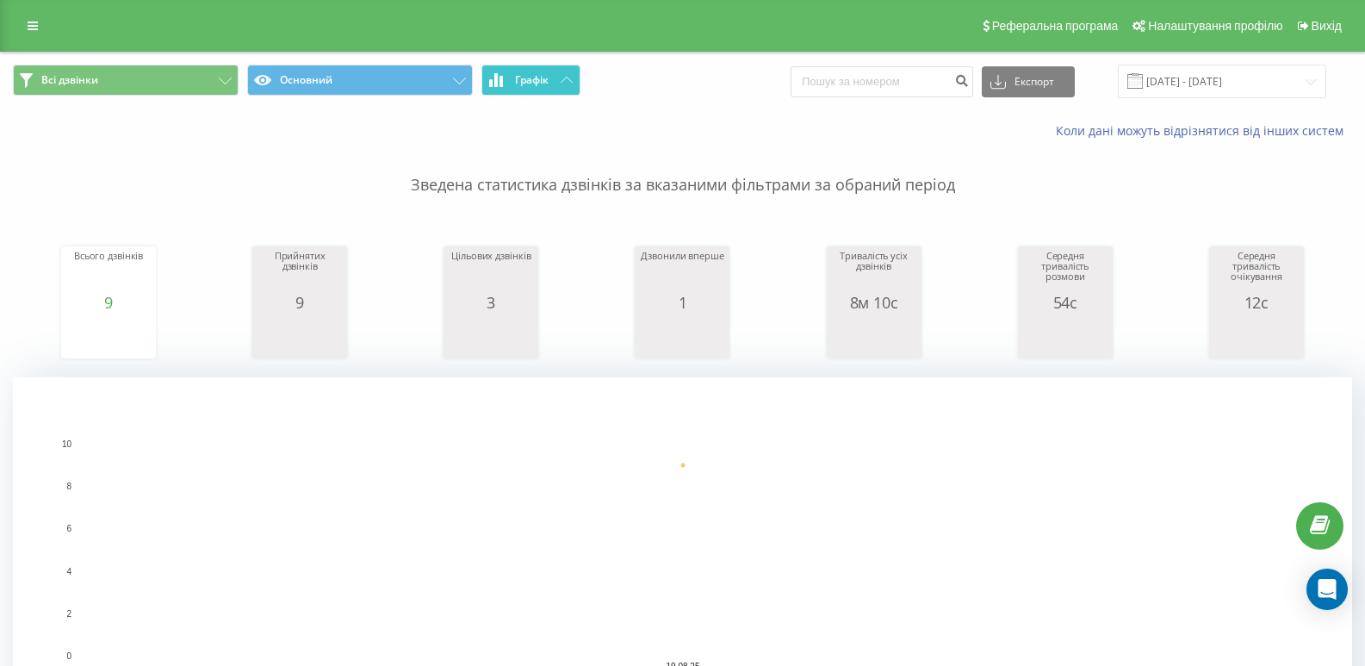
click at [559, 73] on button "Графік" at bounding box center [530, 80] width 99 height 31
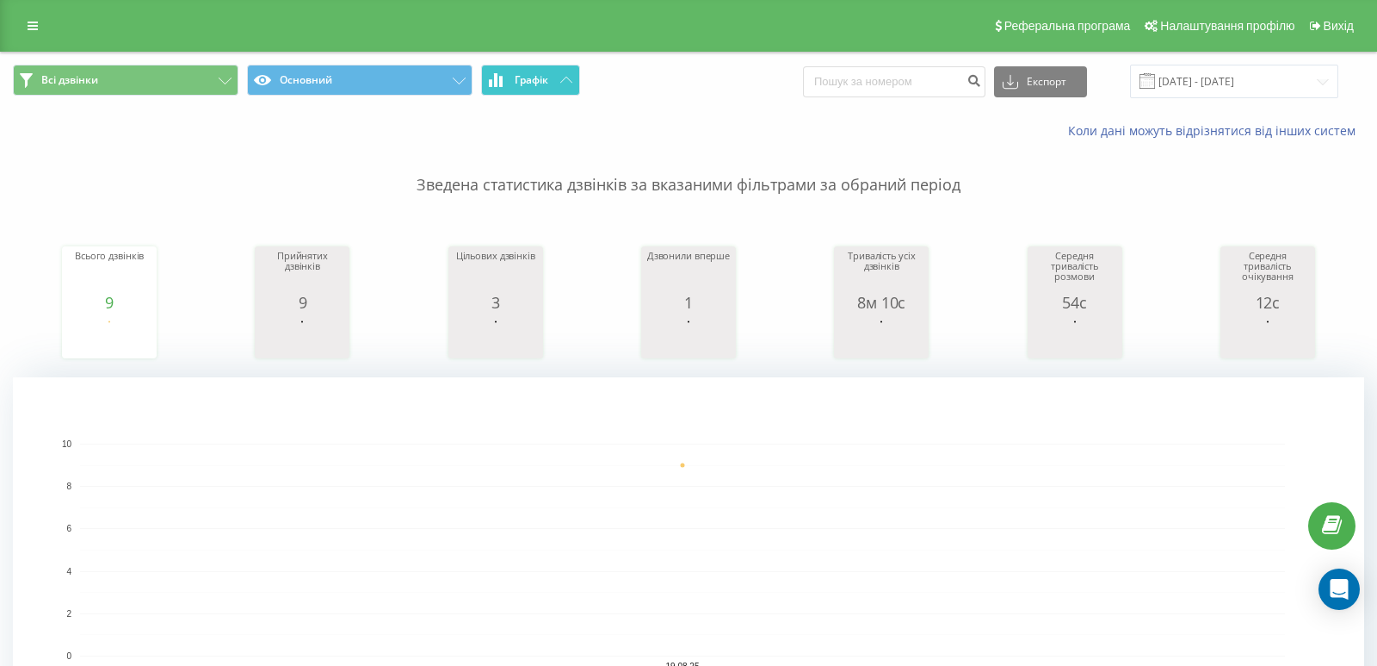
click at [559, 73] on button "Графік" at bounding box center [530, 80] width 99 height 31
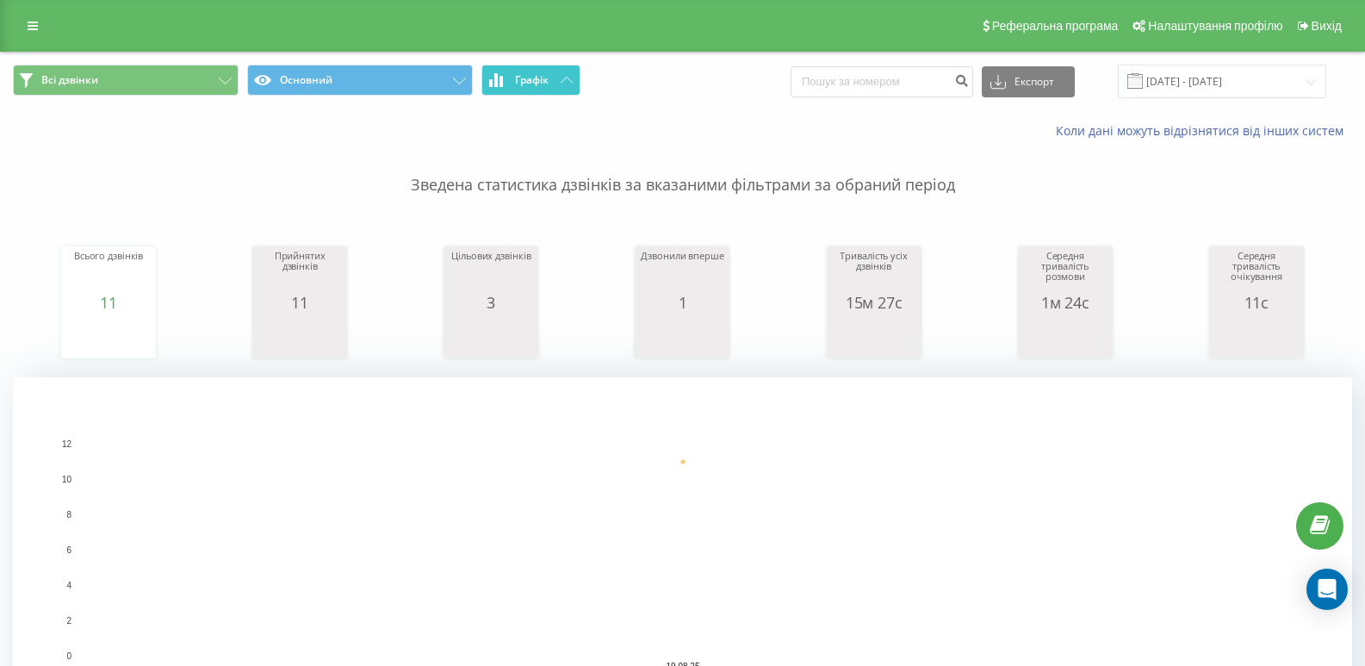
click at [521, 90] on button "Графік" at bounding box center [530, 80] width 99 height 31
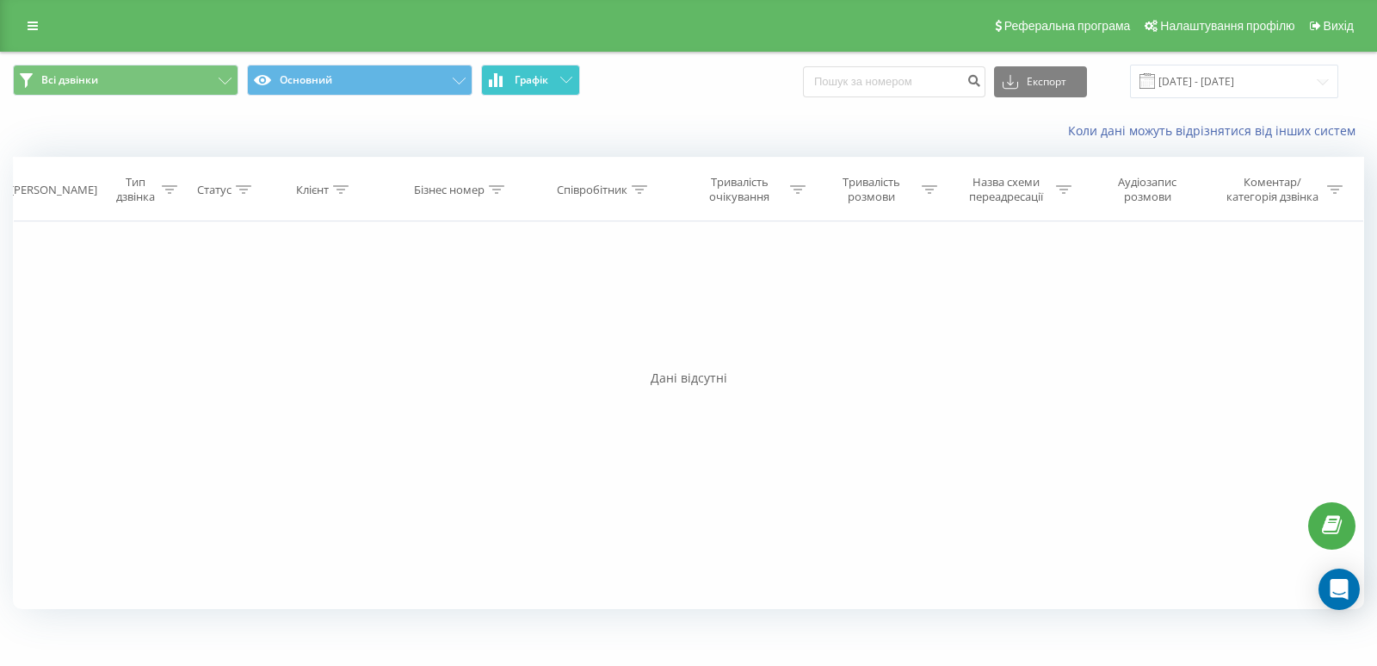
click at [526, 87] on button "Графік" at bounding box center [530, 80] width 99 height 31
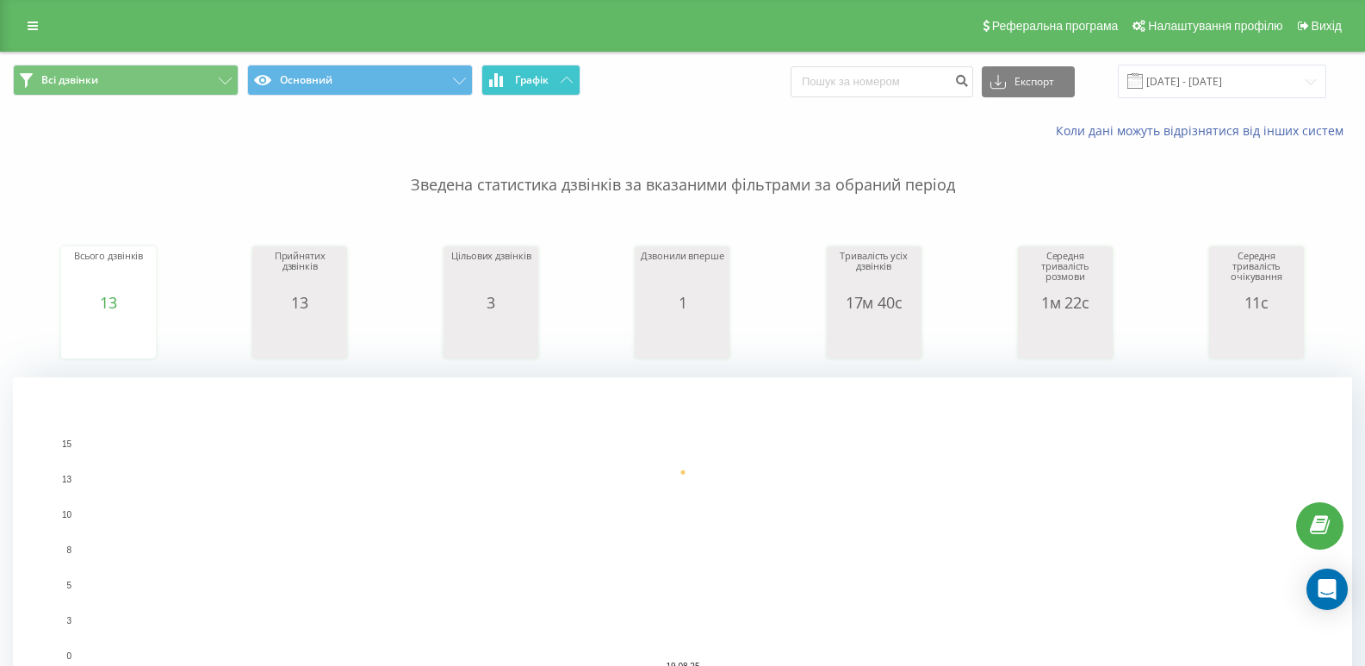
click at [516, 86] on span "Графік" at bounding box center [532, 80] width 34 height 12
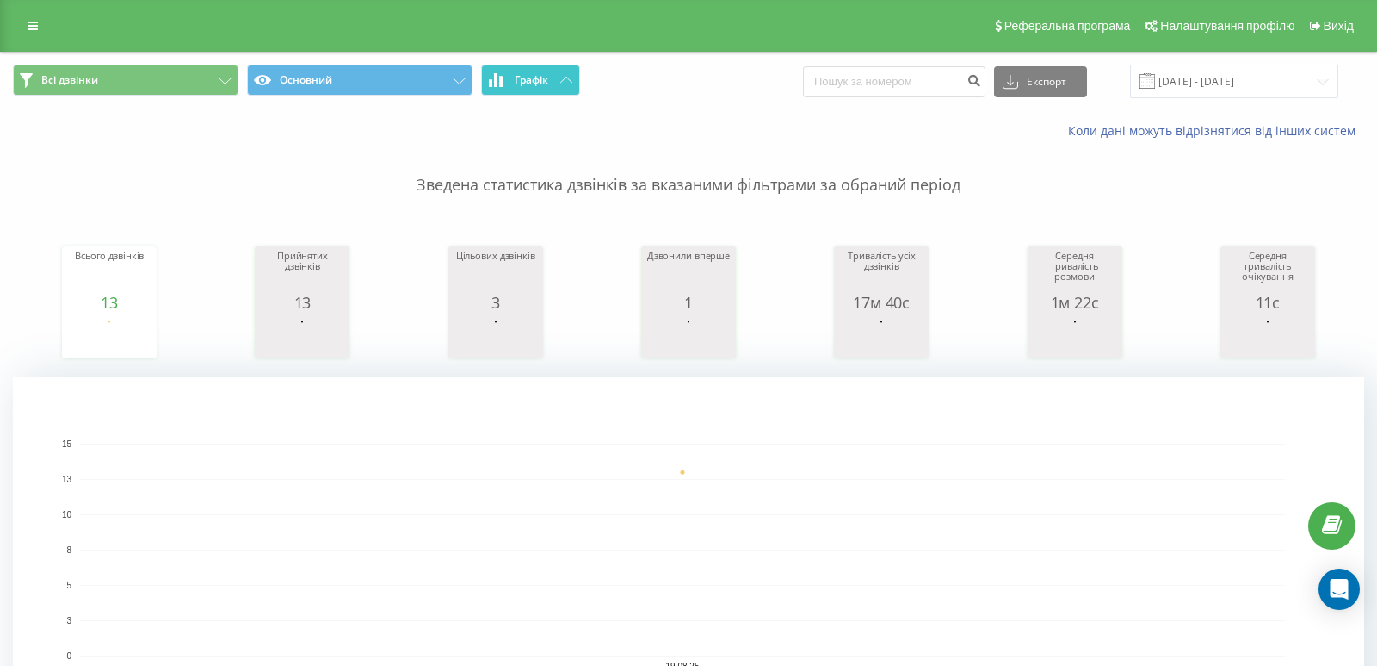
click at [516, 86] on span "Графік" at bounding box center [532, 80] width 34 height 12
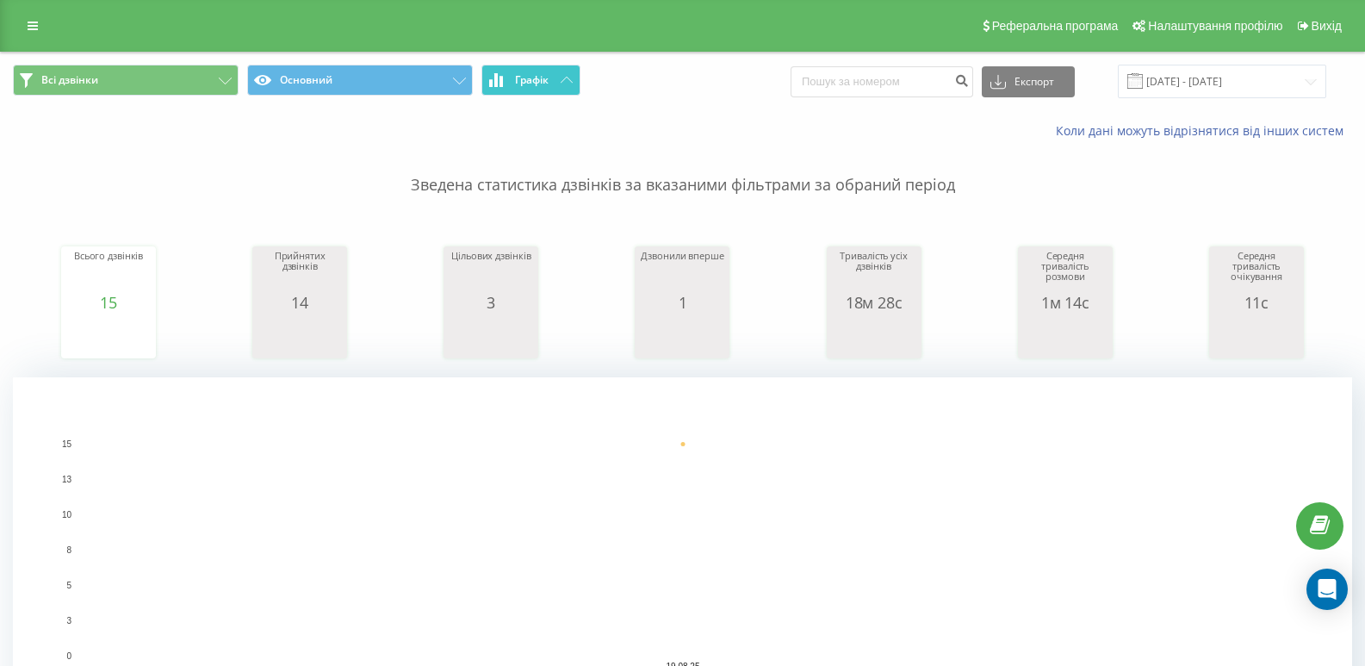
click at [518, 75] on span "Графік" at bounding box center [532, 80] width 34 height 12
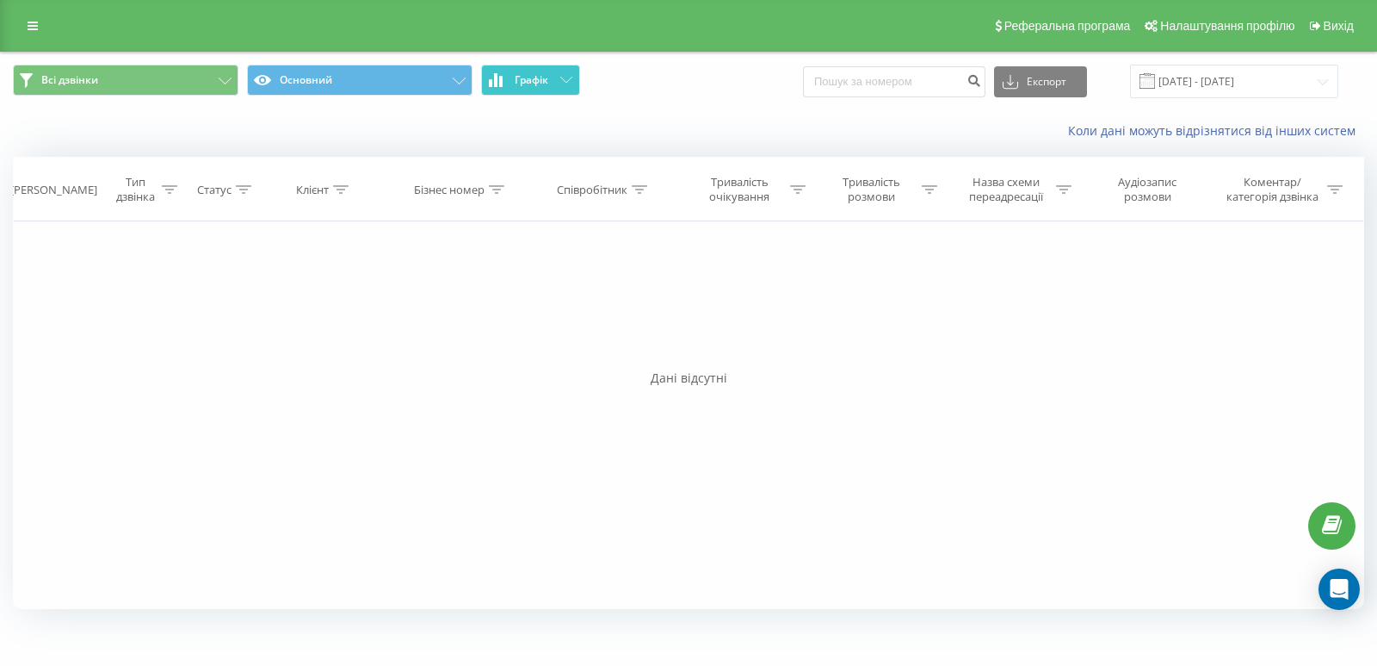
click at [518, 75] on span "Графік" at bounding box center [532, 80] width 34 height 12
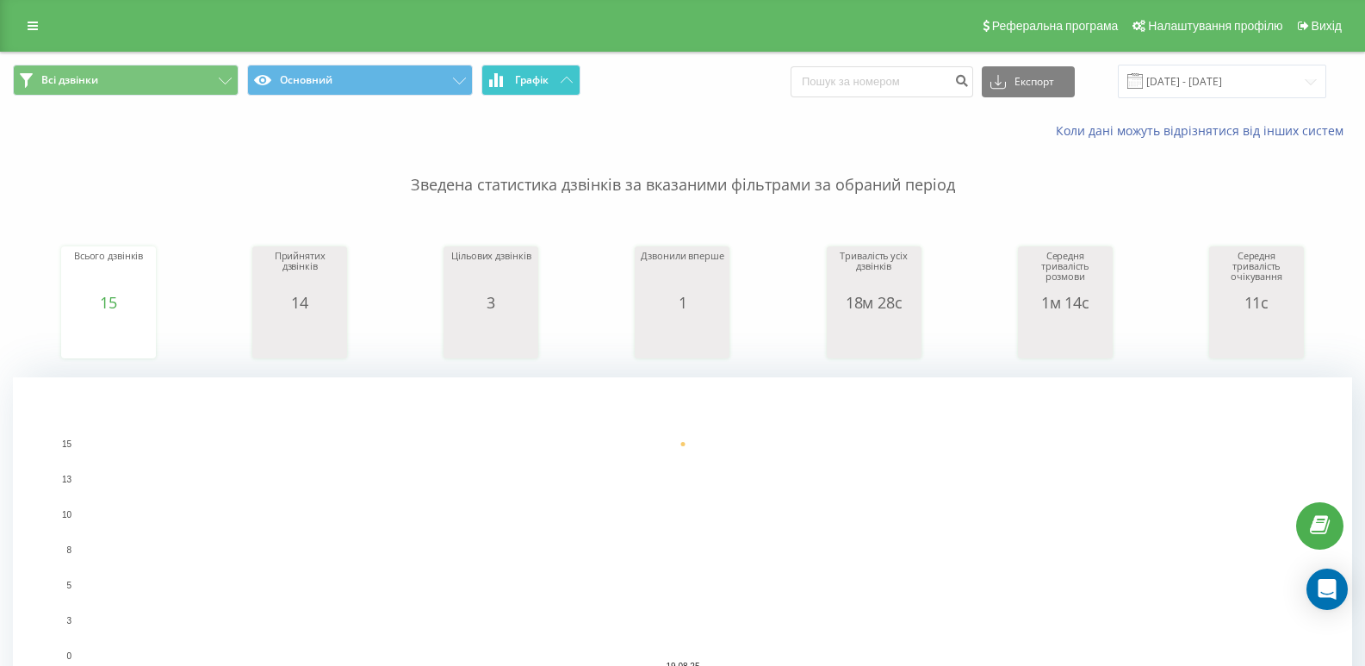
click at [521, 70] on button "Графік" at bounding box center [530, 80] width 99 height 31
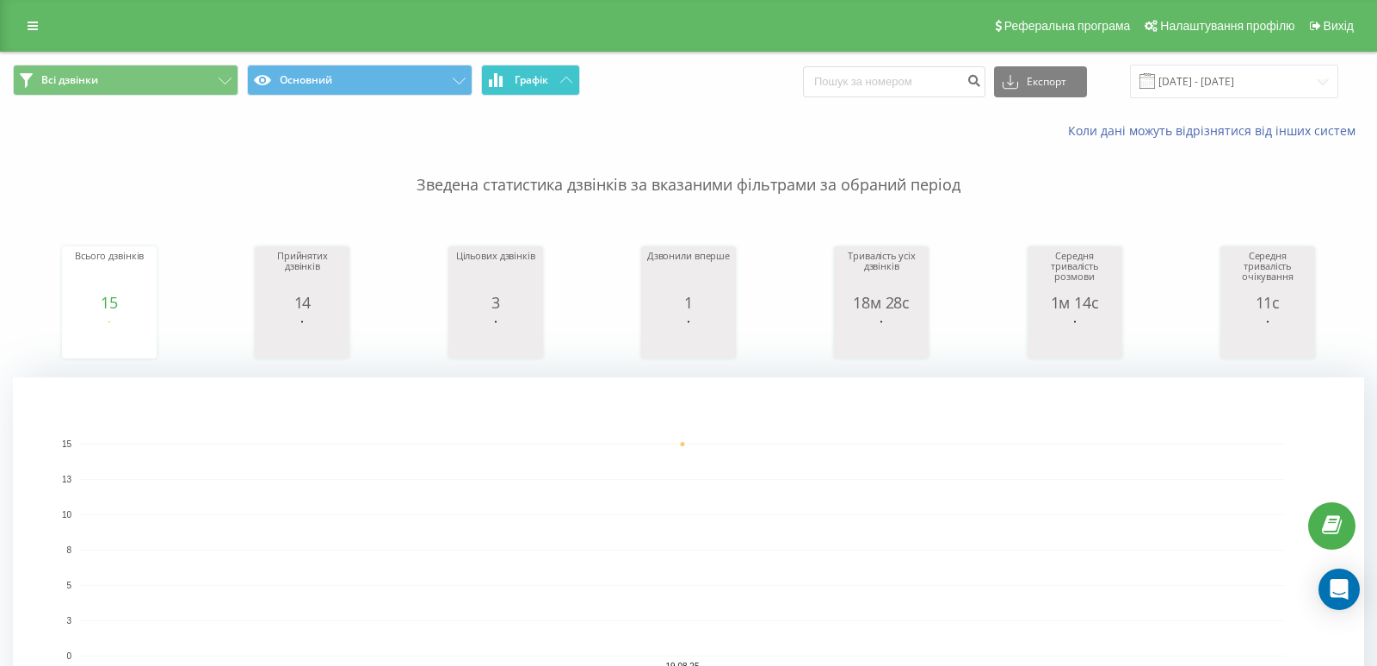
click at [521, 70] on button "Графік" at bounding box center [530, 80] width 99 height 31
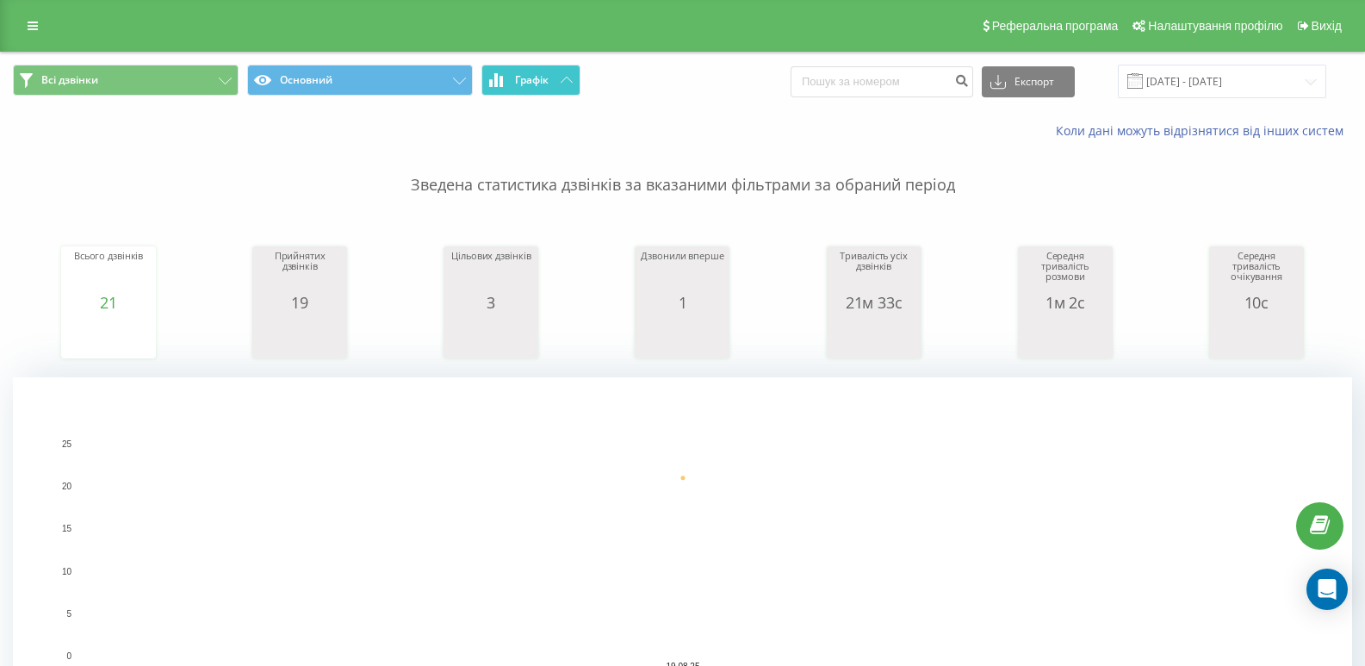
click at [504, 84] on button "Графік" at bounding box center [530, 80] width 99 height 31
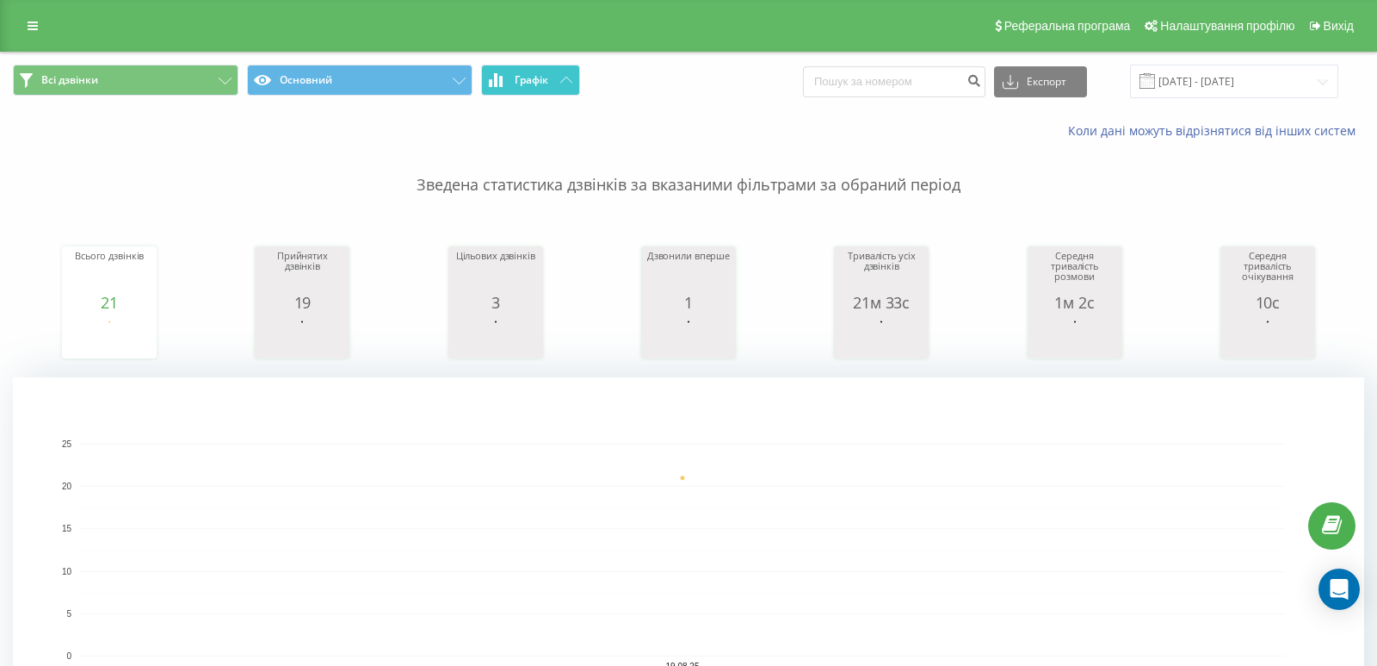
click at [504, 84] on button "Графік" at bounding box center [530, 80] width 99 height 31
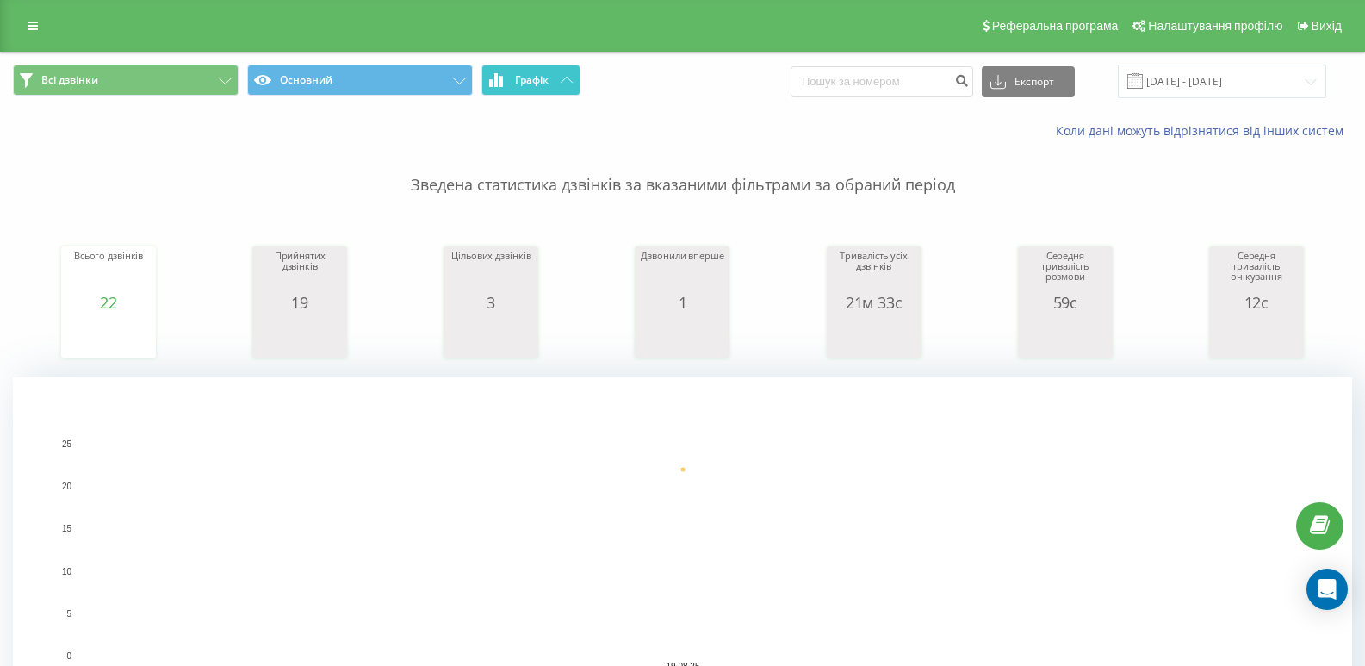
click at [535, 84] on span "Графік" at bounding box center [532, 80] width 34 height 12
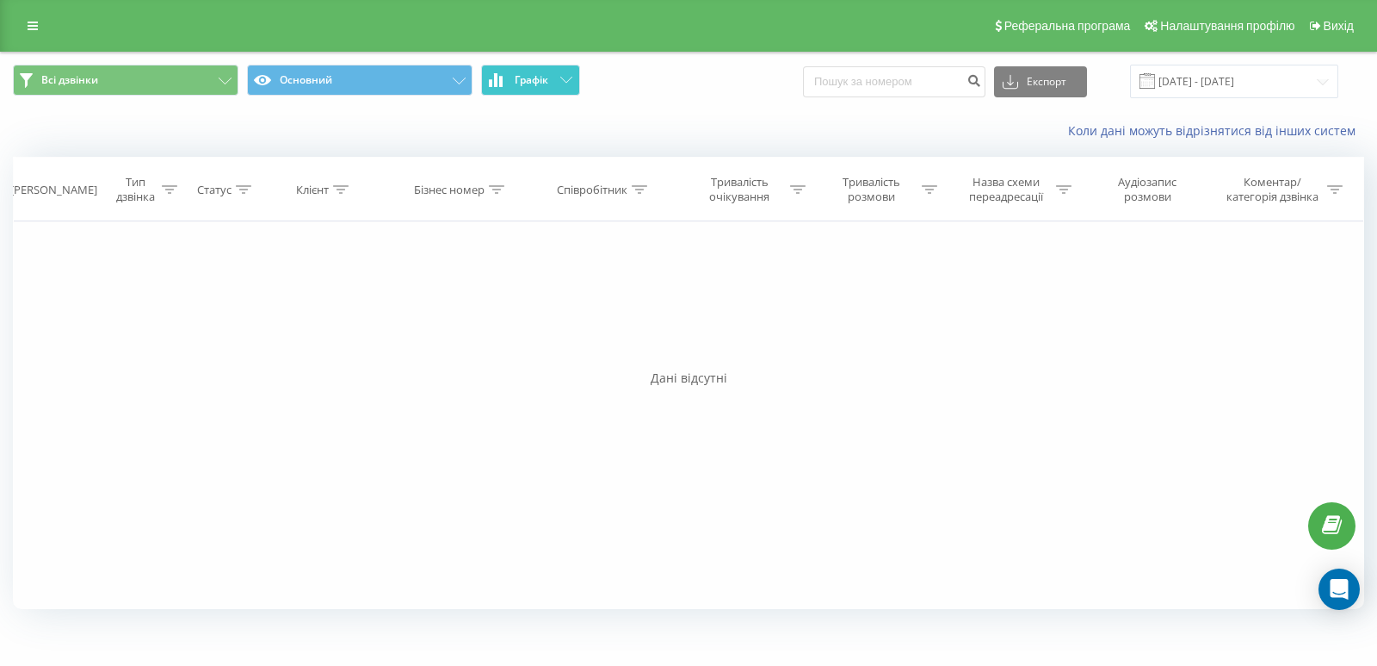
click at [535, 84] on span "Графік" at bounding box center [532, 80] width 34 height 12
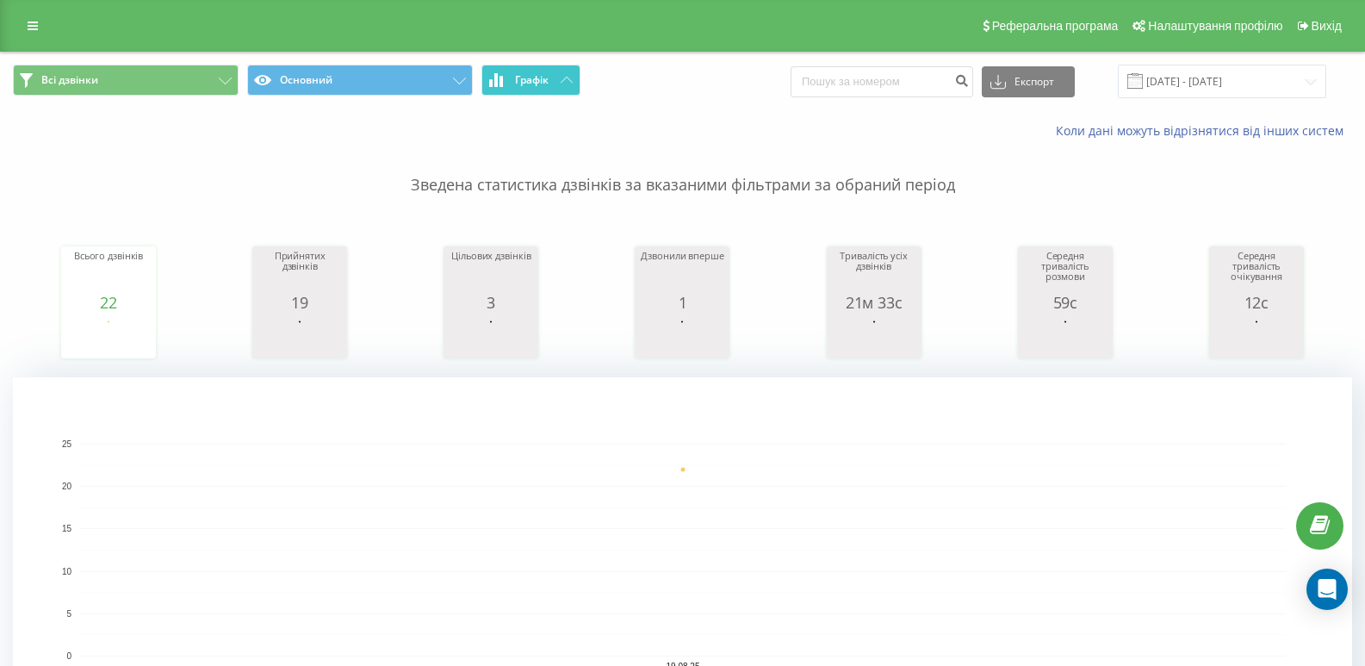
click at [509, 94] on button "Графік" at bounding box center [530, 80] width 99 height 31
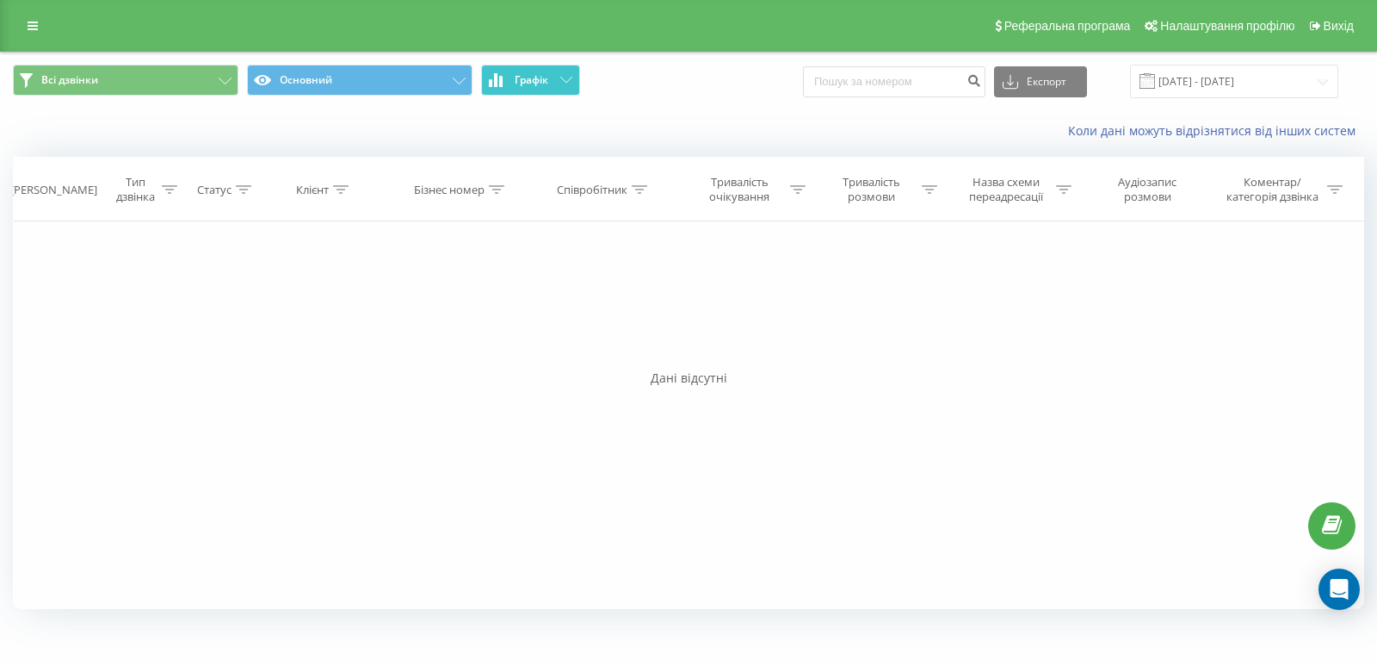
click at [509, 94] on button "Графік" at bounding box center [530, 80] width 99 height 31
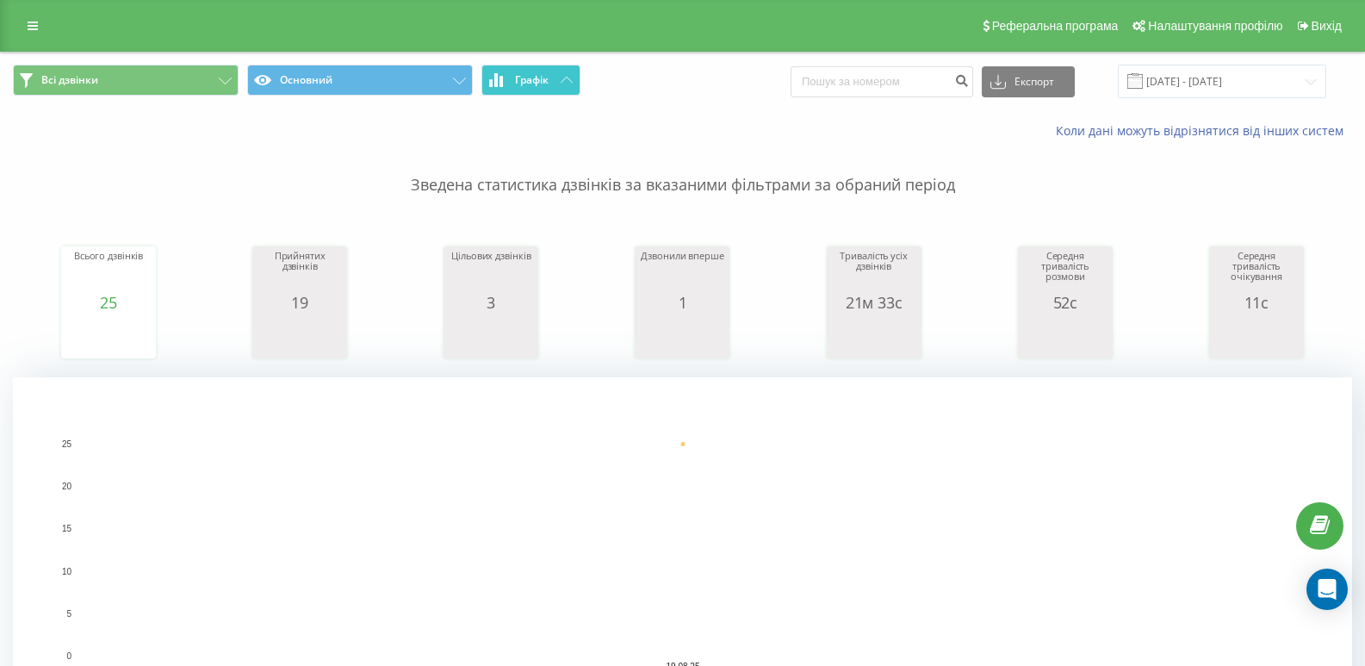
click at [517, 74] on span "Графік" at bounding box center [532, 80] width 34 height 12
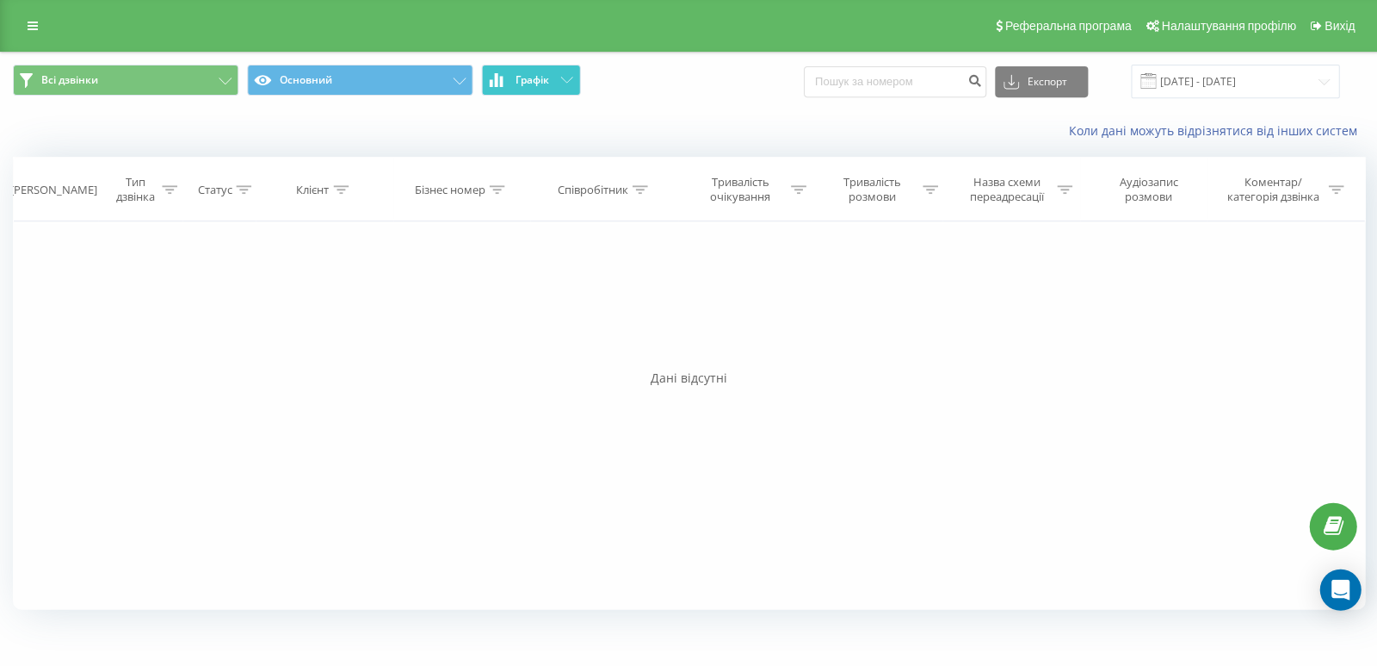
click at [517, 74] on span "Графік" at bounding box center [532, 80] width 34 height 12
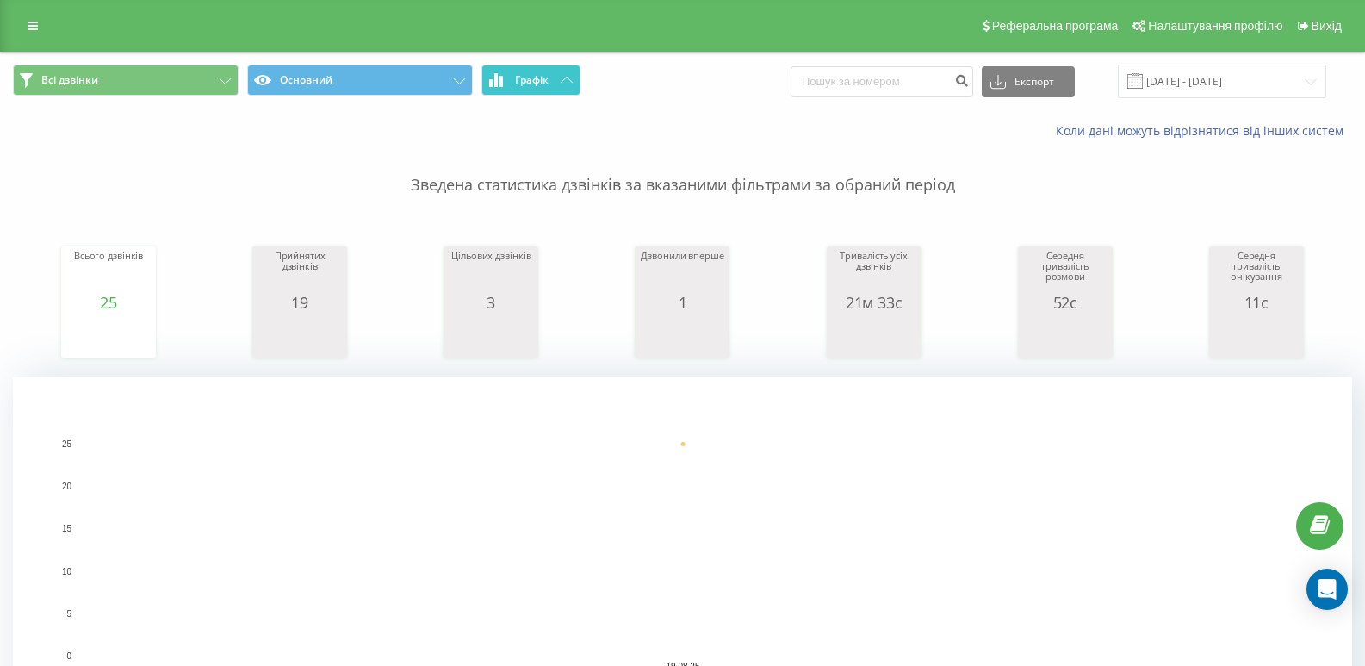
click at [564, 72] on button "Графік" at bounding box center [530, 80] width 99 height 31
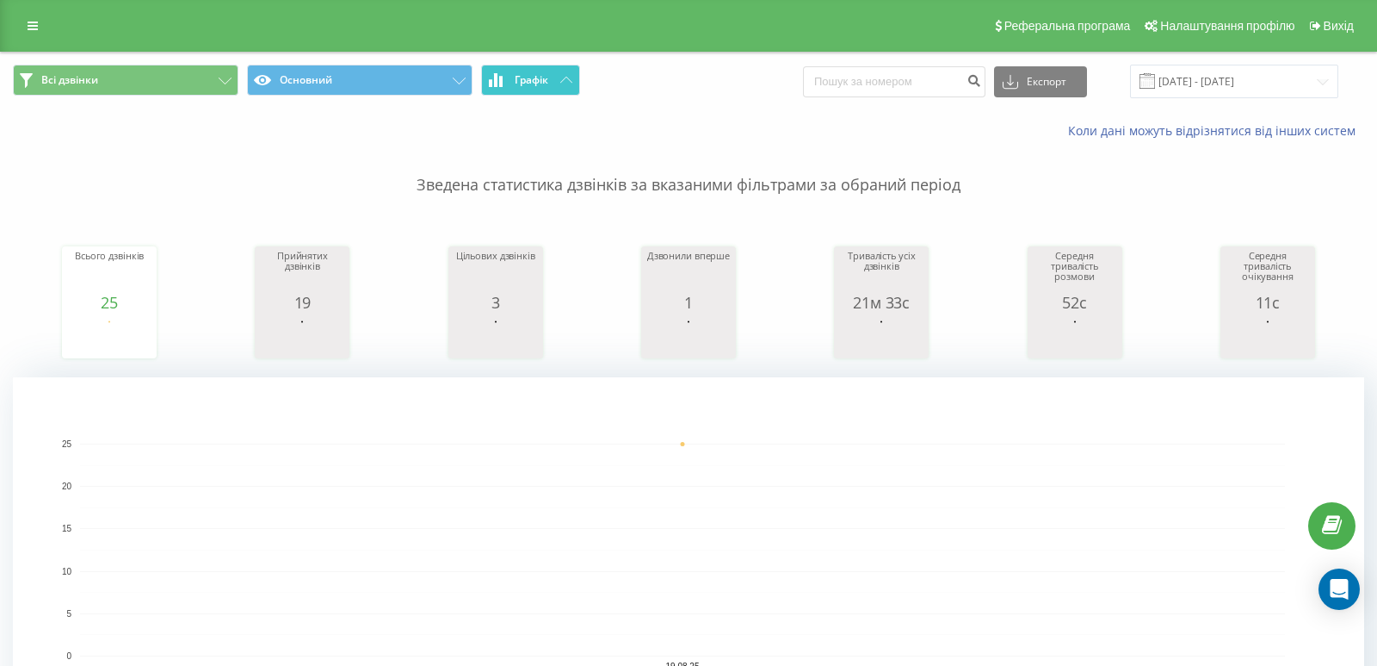
click at [564, 72] on button "Графік" at bounding box center [530, 80] width 99 height 31
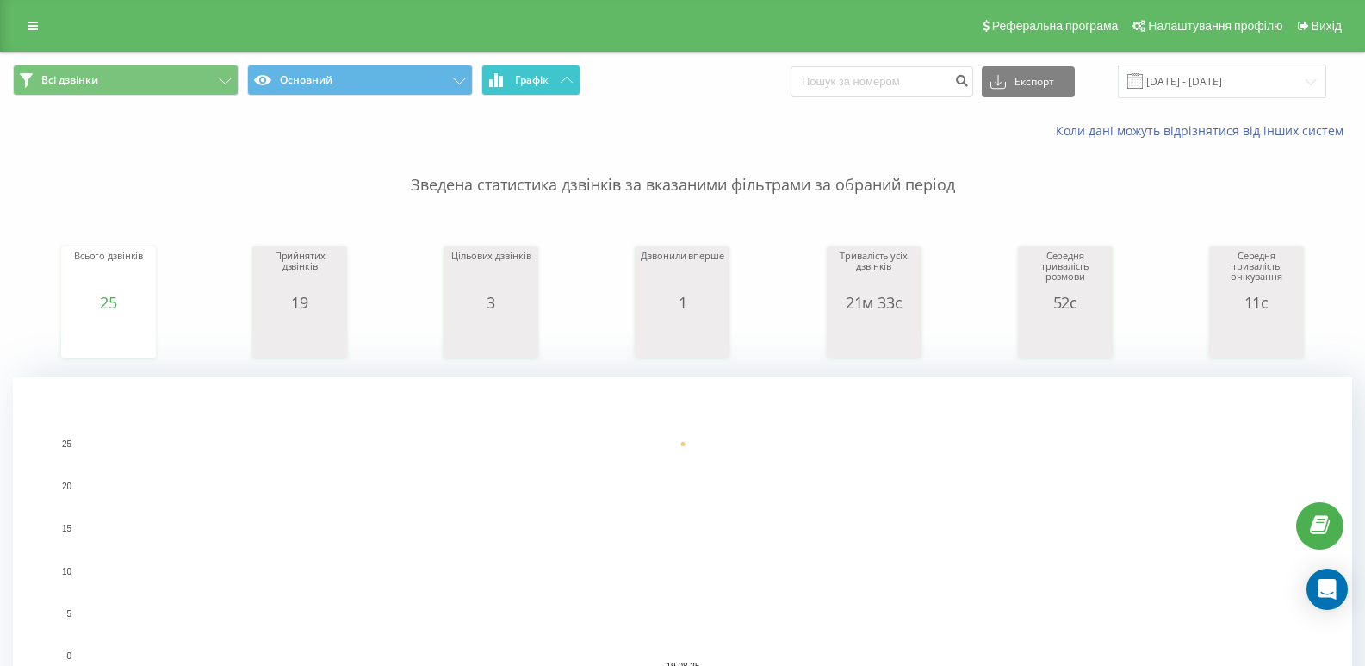
click at [554, 84] on button "Графік" at bounding box center [530, 80] width 99 height 31
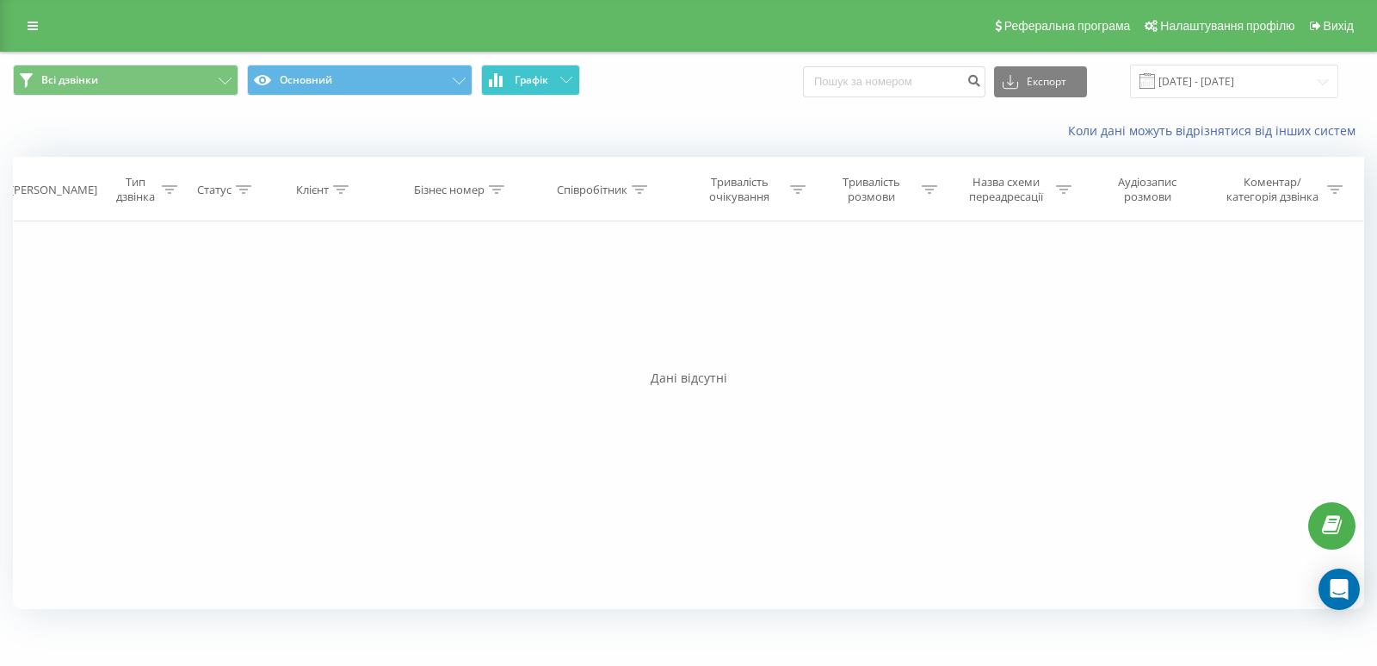
click at [525, 77] on span "Графік" at bounding box center [532, 80] width 34 height 12
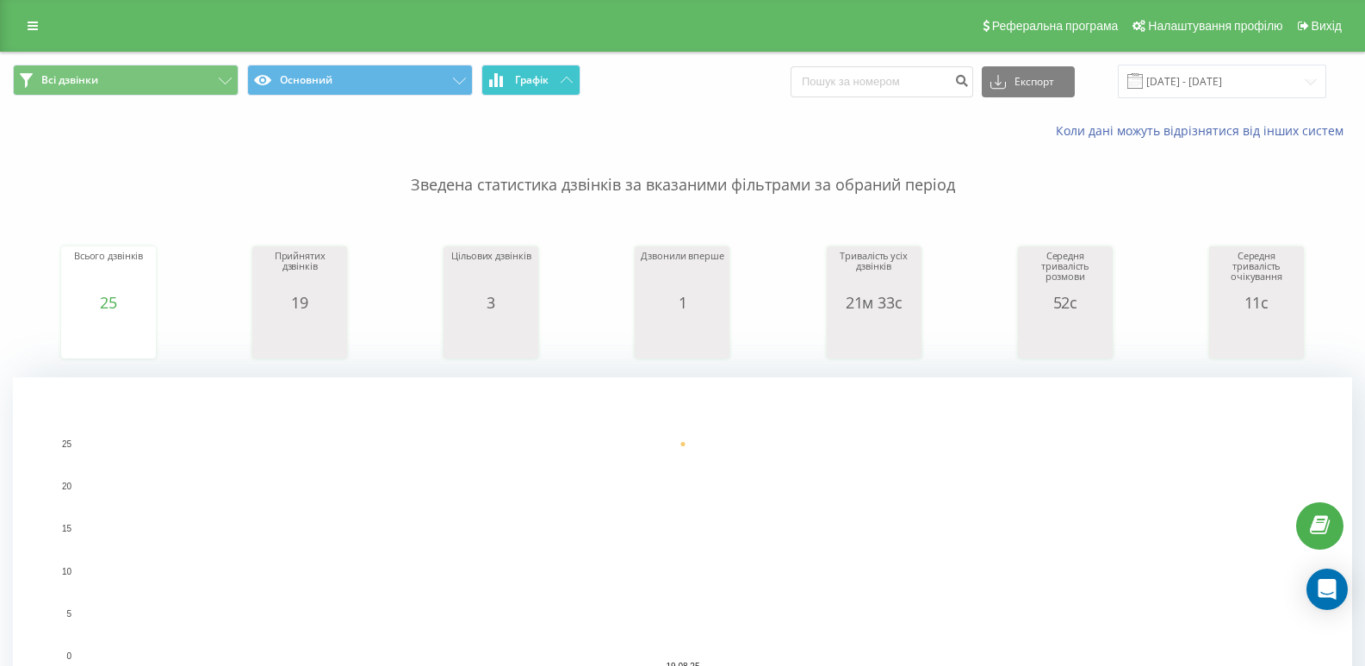
click at [535, 77] on span "Графік" at bounding box center [532, 80] width 34 height 12
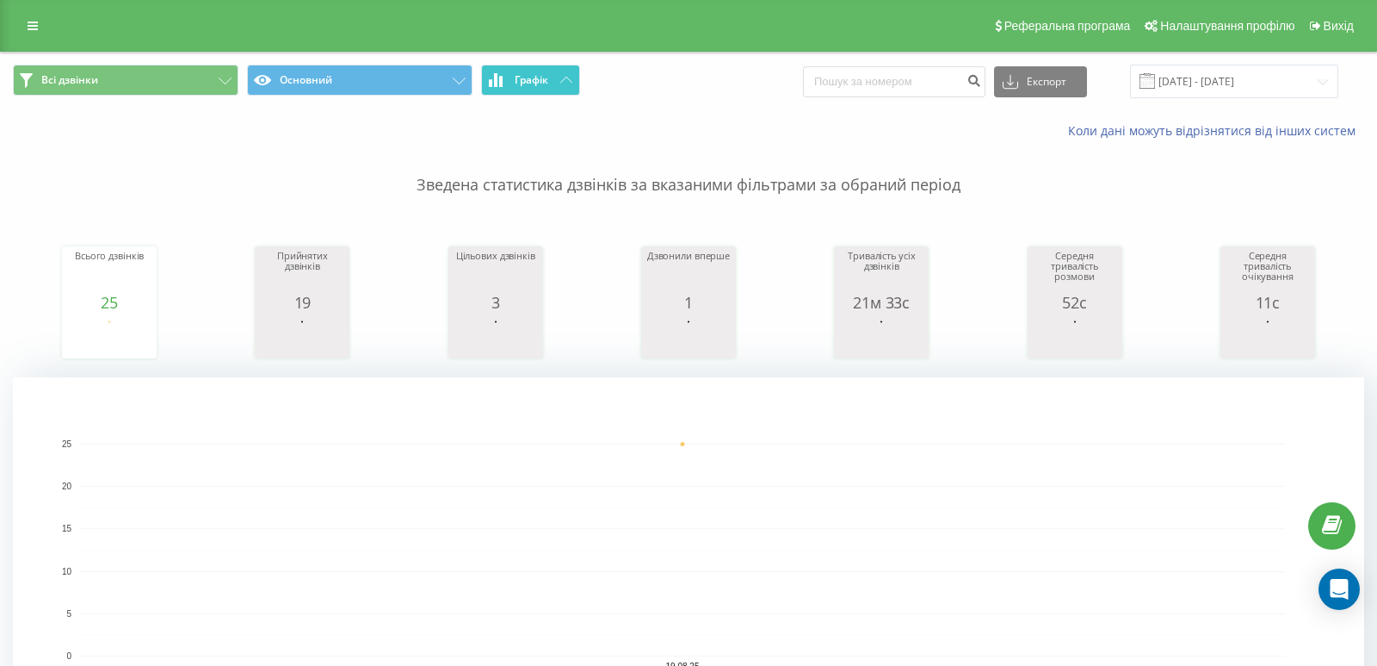
click at [535, 77] on span "Графік" at bounding box center [532, 80] width 34 height 12
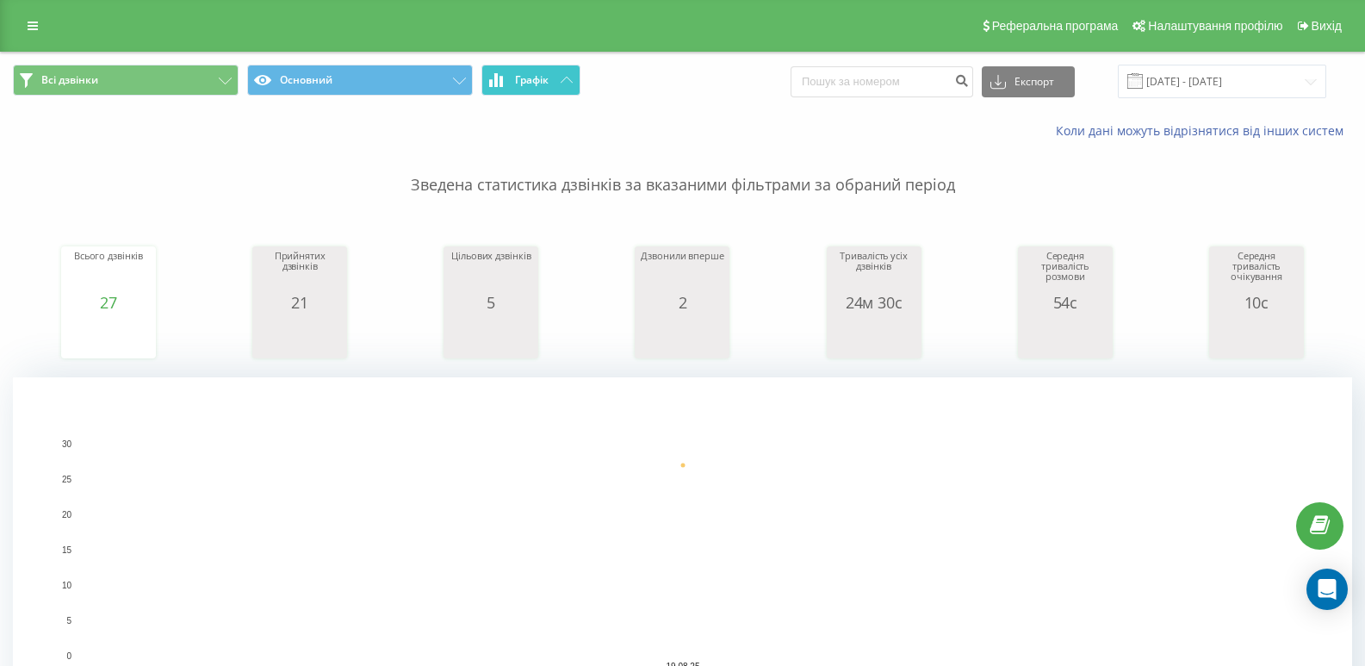
click at [568, 77] on icon at bounding box center [566, 80] width 12 height 6
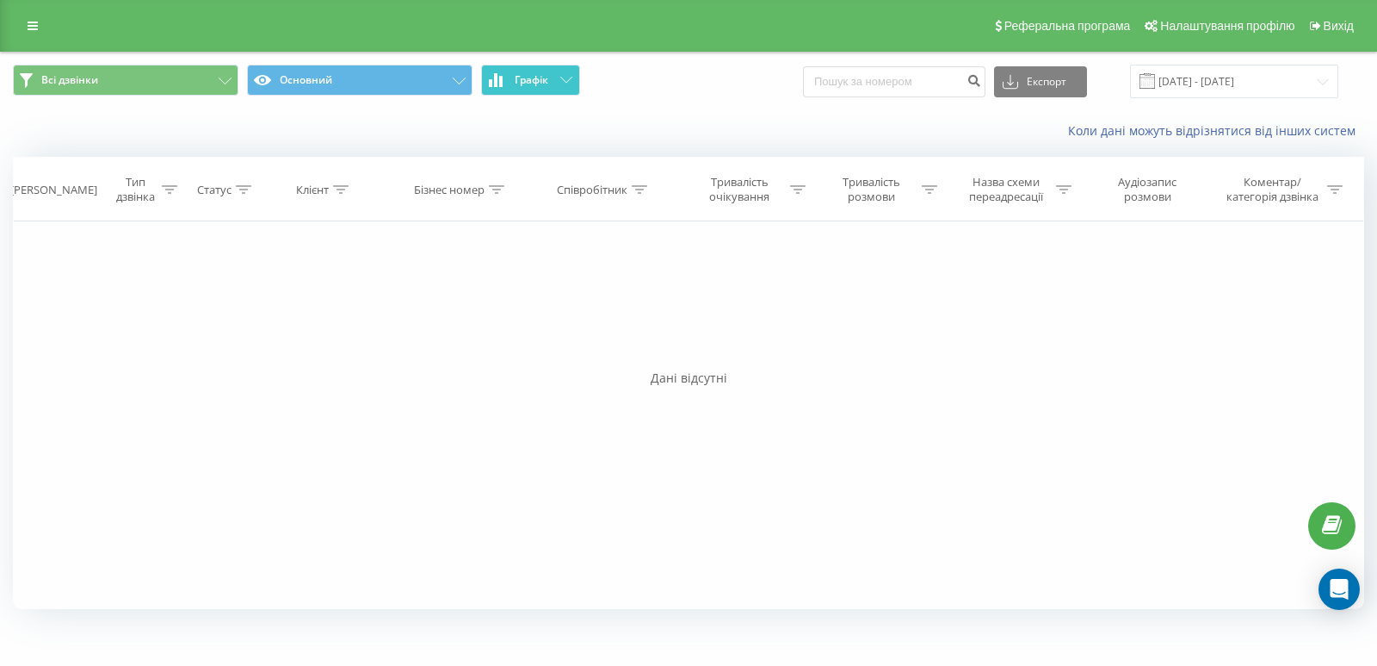
click at [566, 80] on icon at bounding box center [566, 80] width 12 height 6
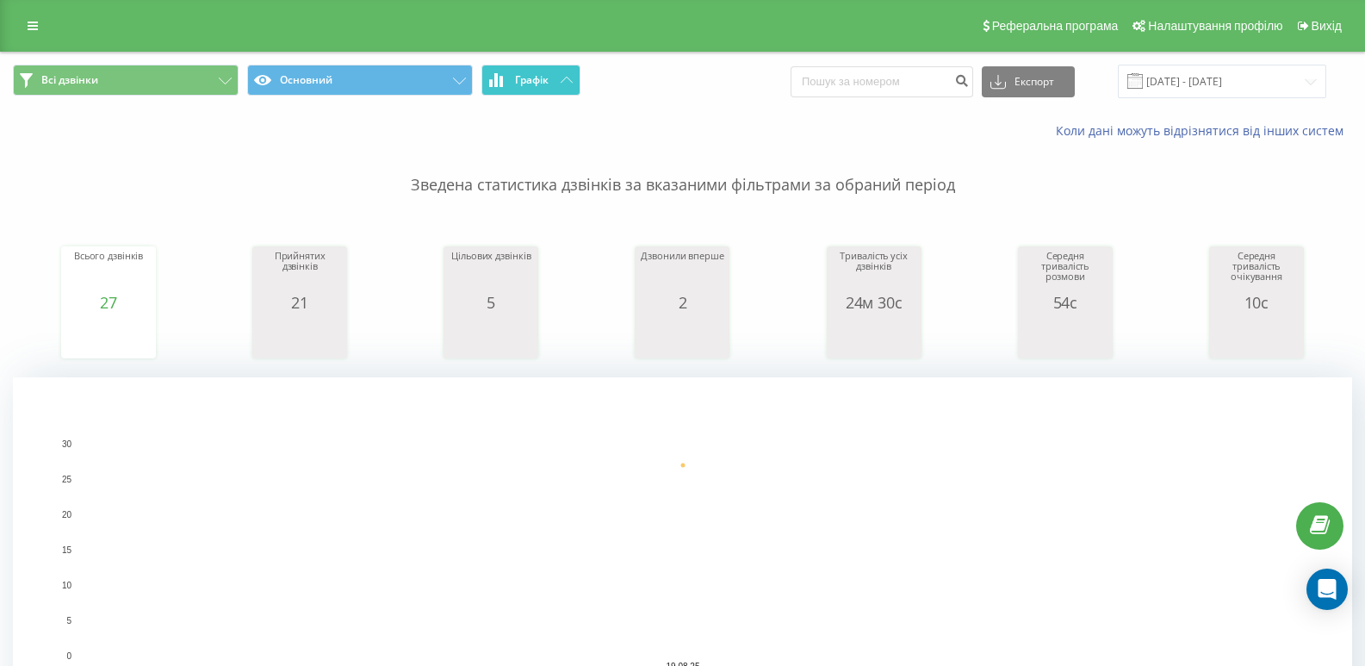
click at [548, 91] on button "Графік" at bounding box center [530, 80] width 99 height 31
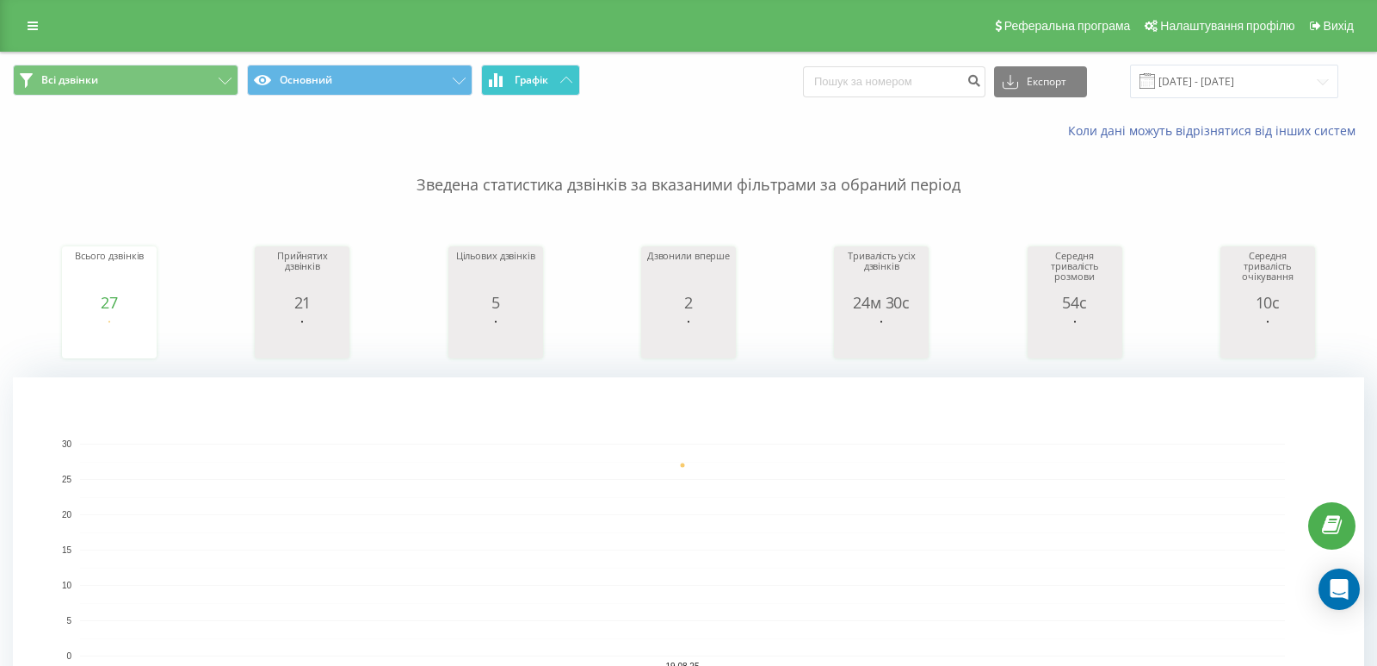
click at [546, 91] on button "Графік" at bounding box center [530, 80] width 99 height 31
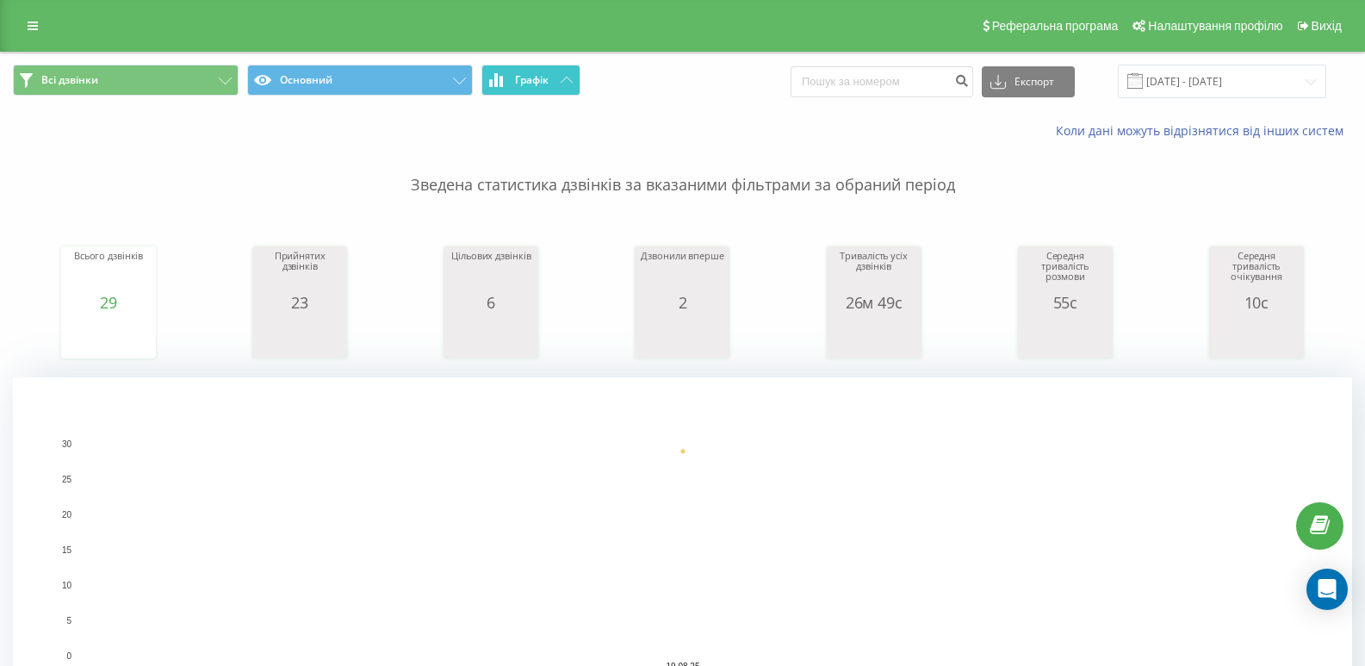
click at [573, 84] on button "Графік" at bounding box center [530, 80] width 99 height 31
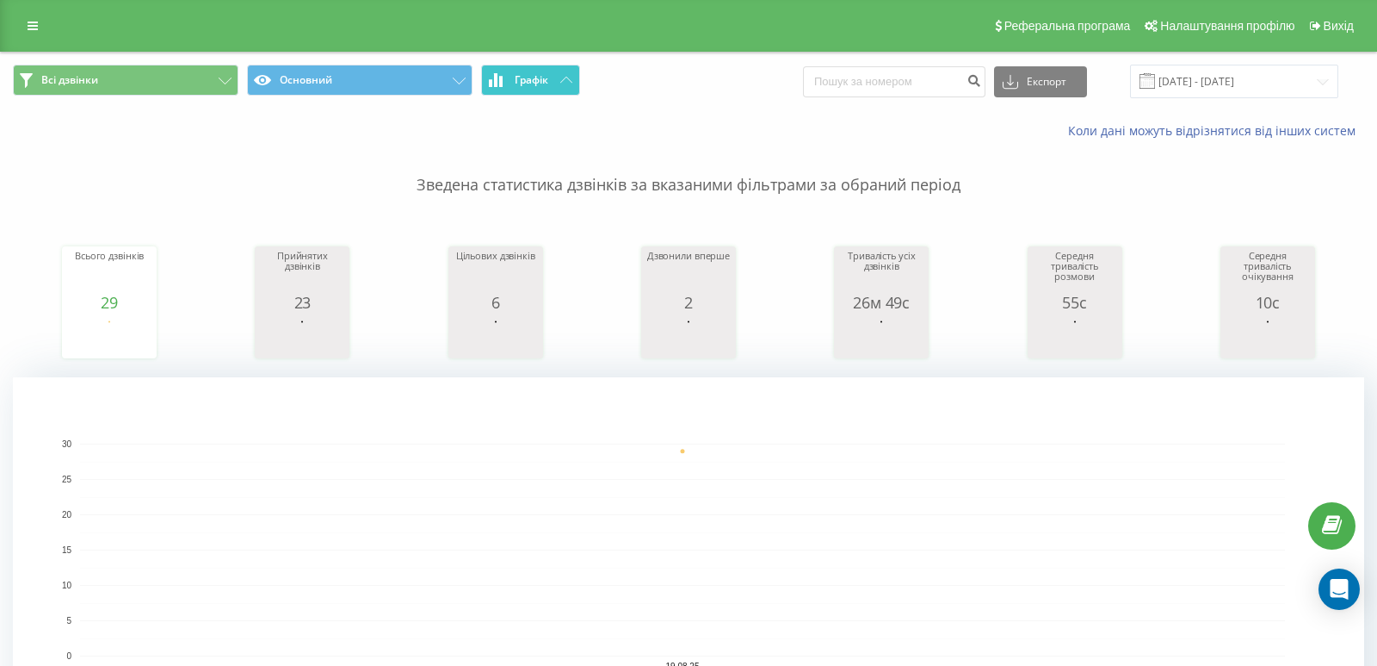
click at [573, 84] on button "Графік" at bounding box center [530, 80] width 99 height 31
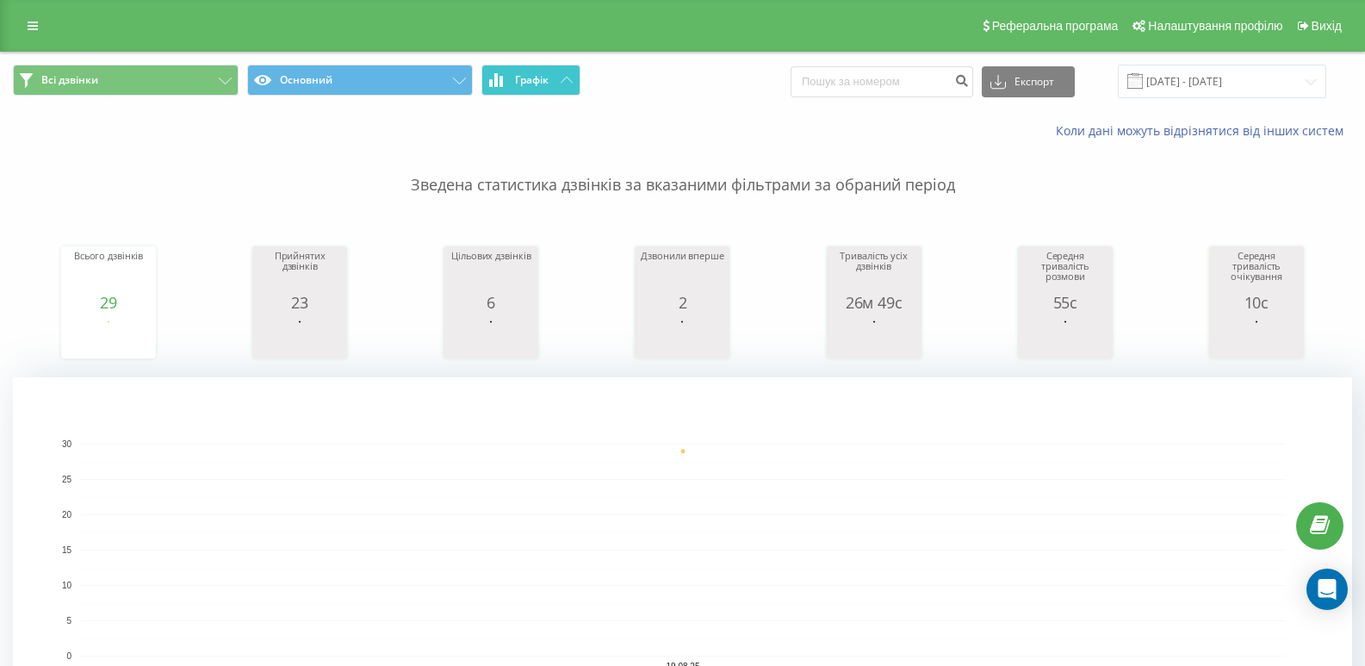
click at [507, 66] on button "Графік" at bounding box center [530, 80] width 99 height 31
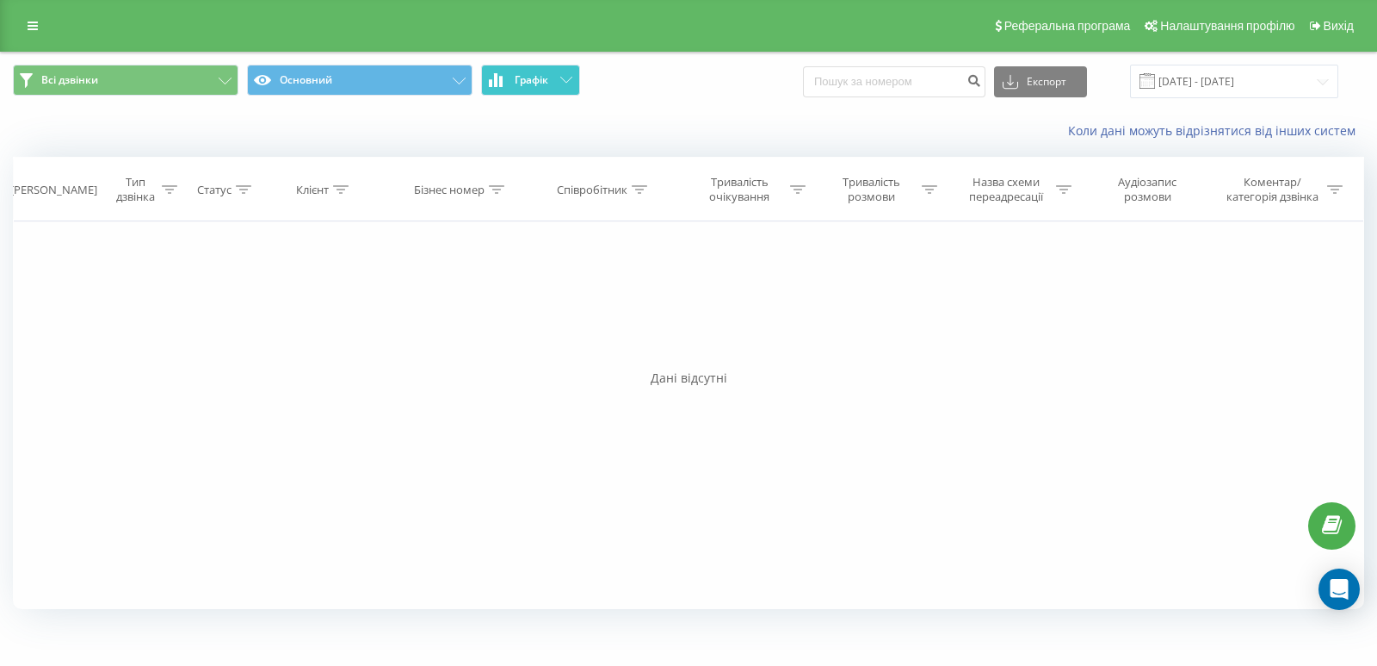
click at [507, 66] on button "Графік" at bounding box center [530, 80] width 99 height 31
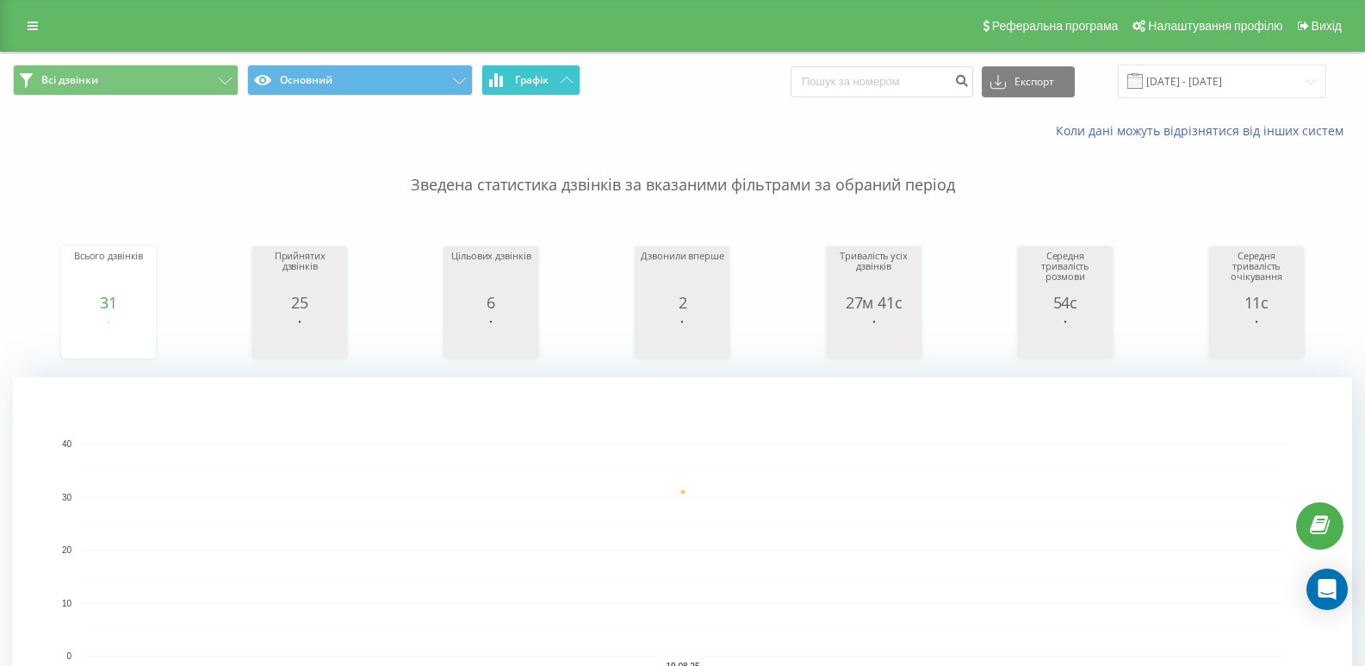
click at [533, 85] on span "Графік" at bounding box center [532, 80] width 34 height 12
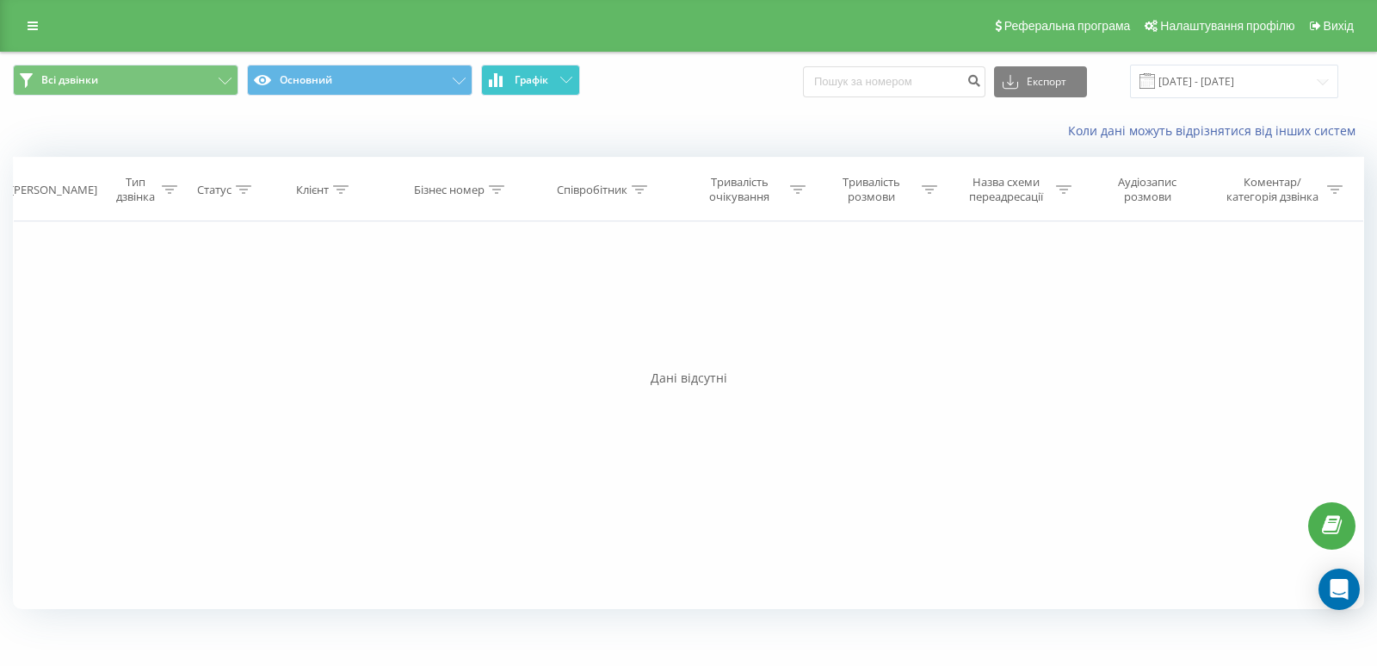
click at [533, 85] on span "Графік" at bounding box center [532, 80] width 34 height 12
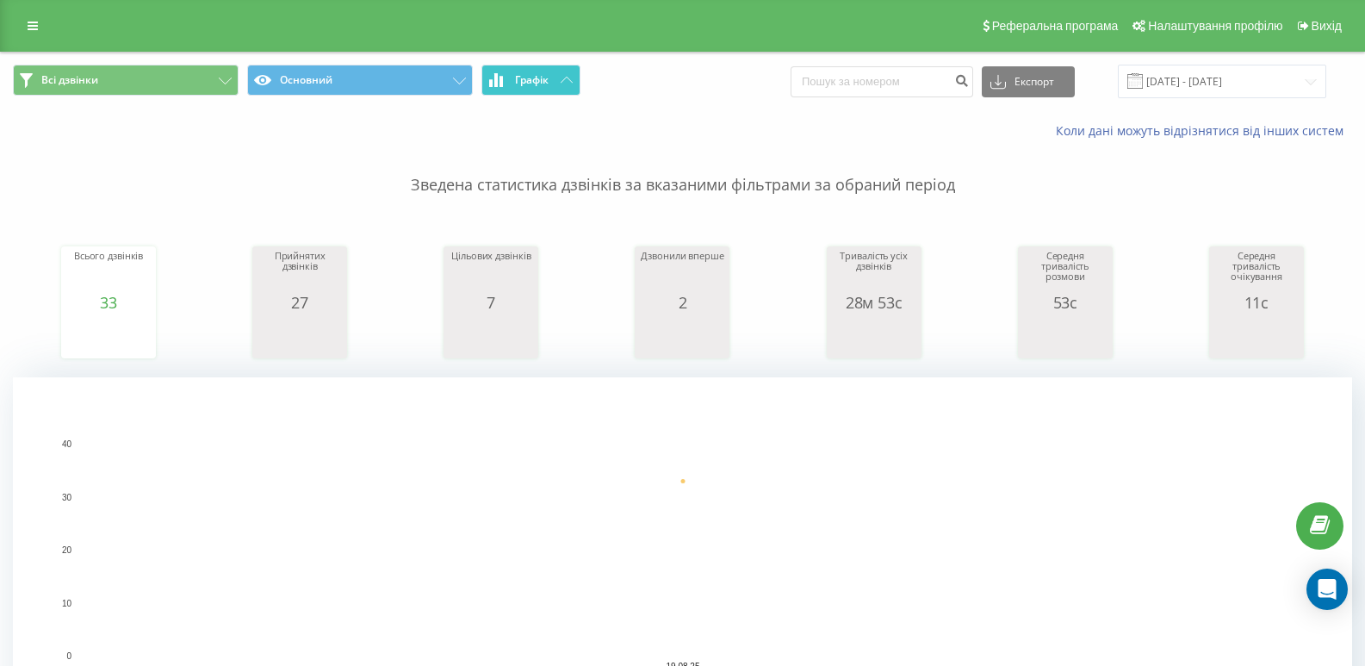
click at [550, 86] on button "Графік" at bounding box center [530, 80] width 99 height 31
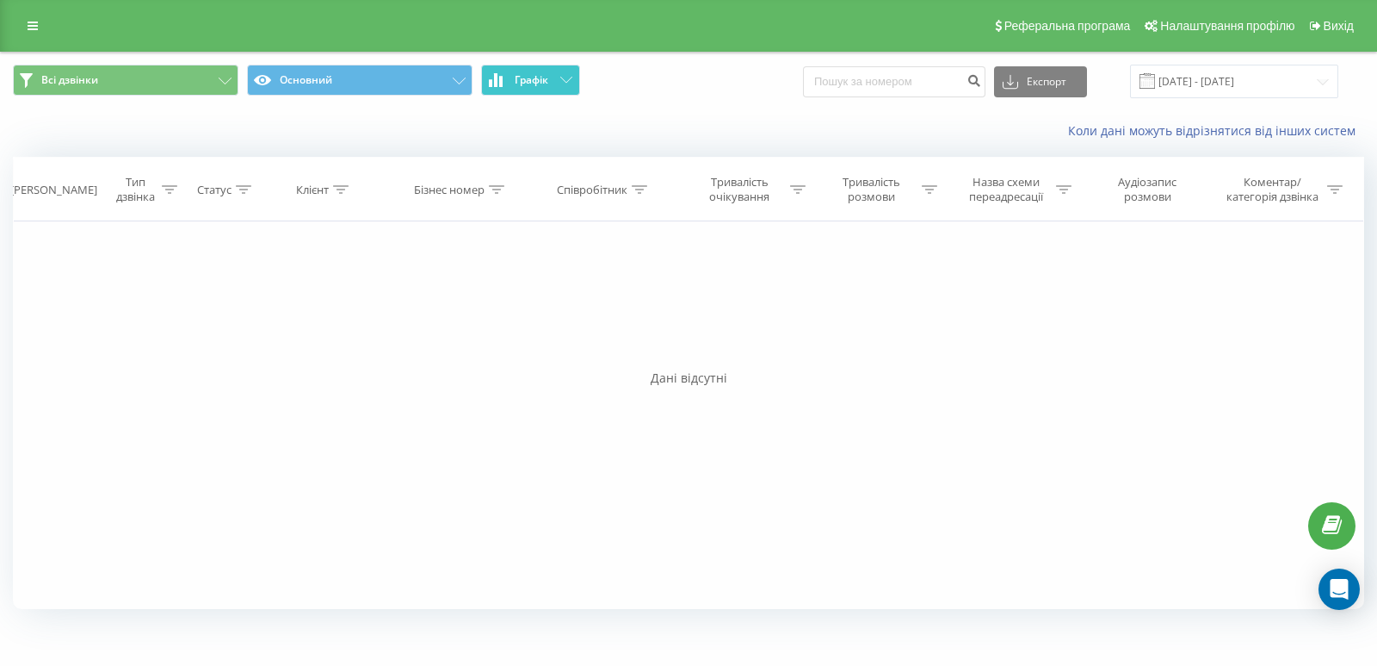
click at [550, 86] on button "Графік" at bounding box center [530, 80] width 99 height 31
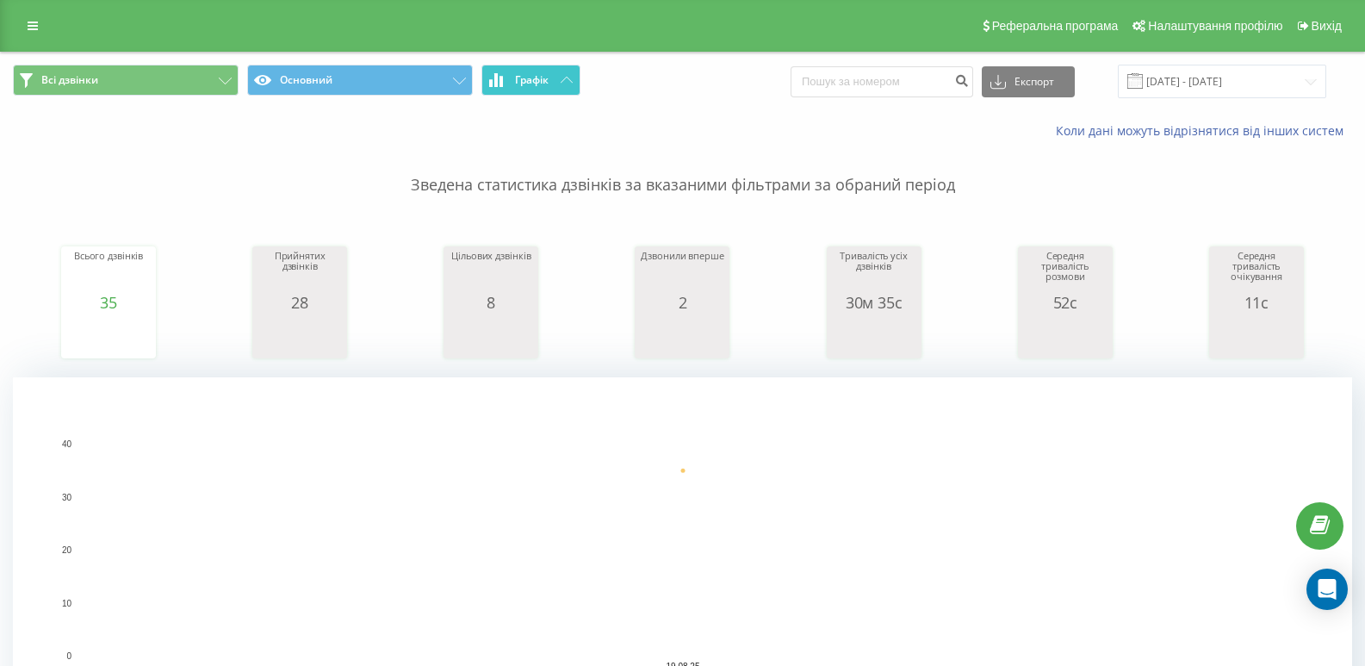
click at [547, 75] on span "Графік" at bounding box center [532, 80] width 34 height 12
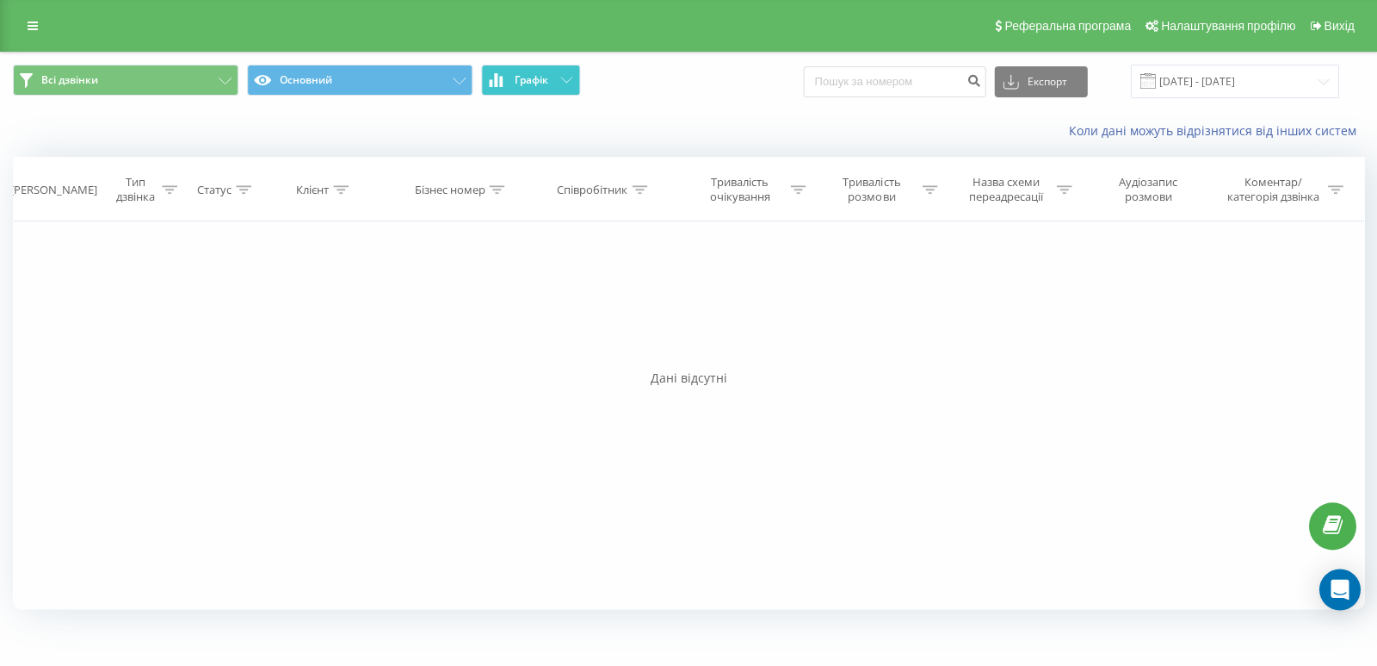
click at [547, 75] on span "Графік" at bounding box center [532, 80] width 34 height 12
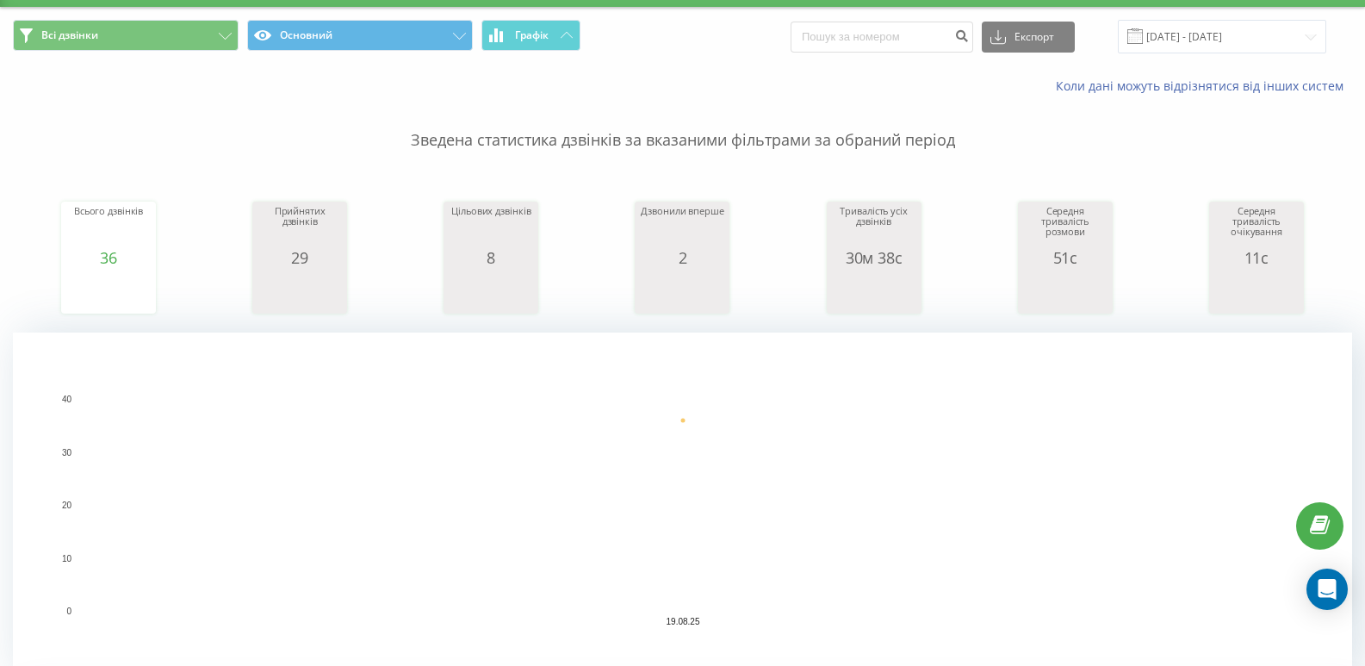
scroll to position [28, 0]
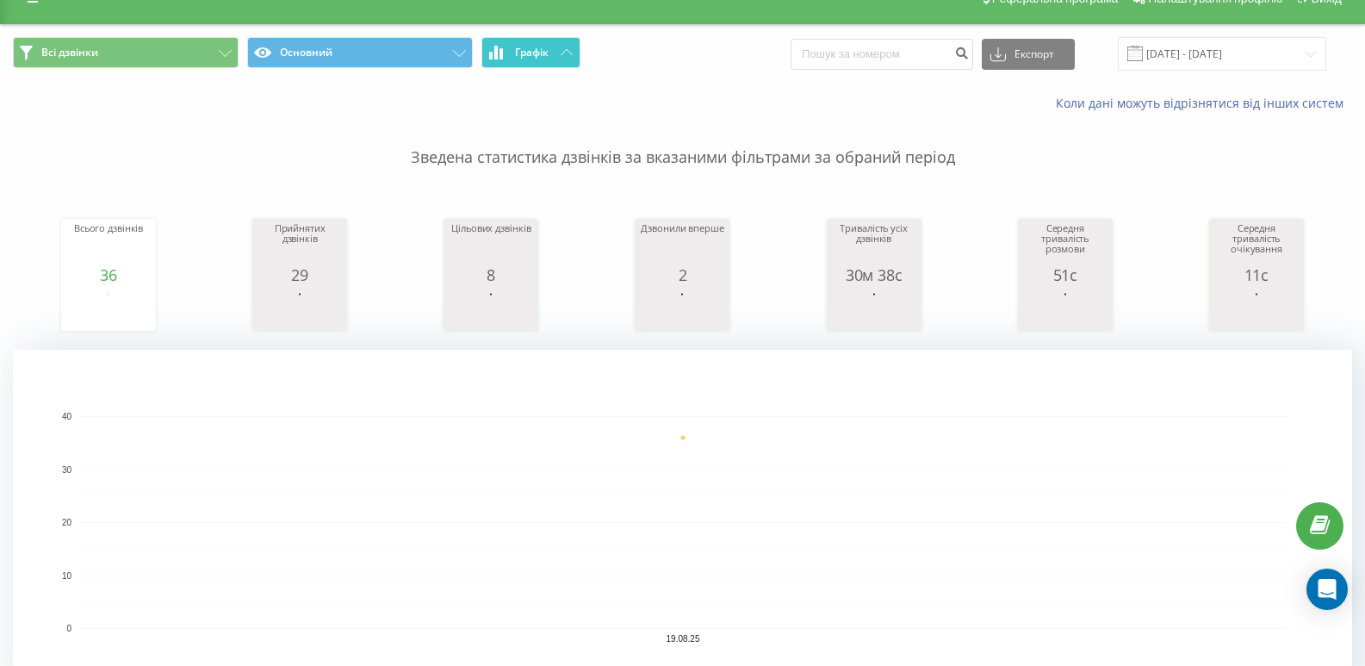
click at [553, 59] on button "Графік" at bounding box center [530, 52] width 99 height 31
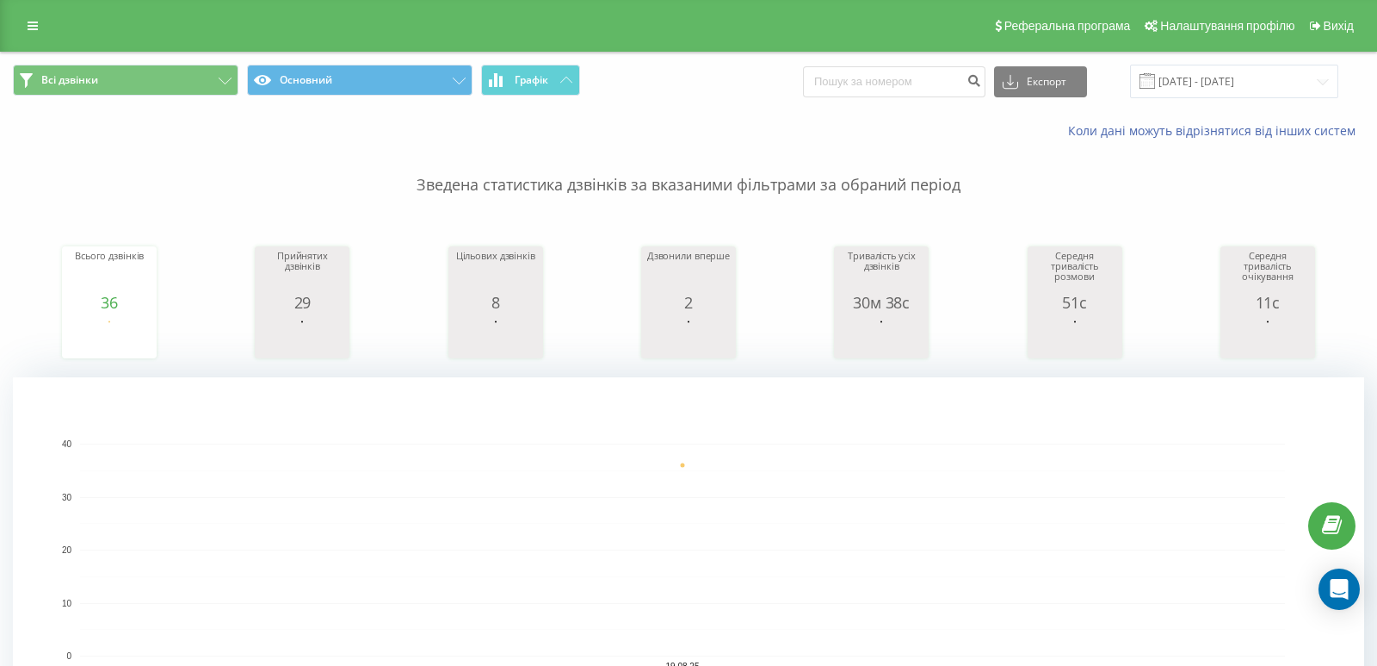
click at [553, 58] on div "Всі дзвінки Основний Графік Експорт .csv .xls .xlsx [DATE] - [DATE]" at bounding box center [689, 82] width 1376 height 58
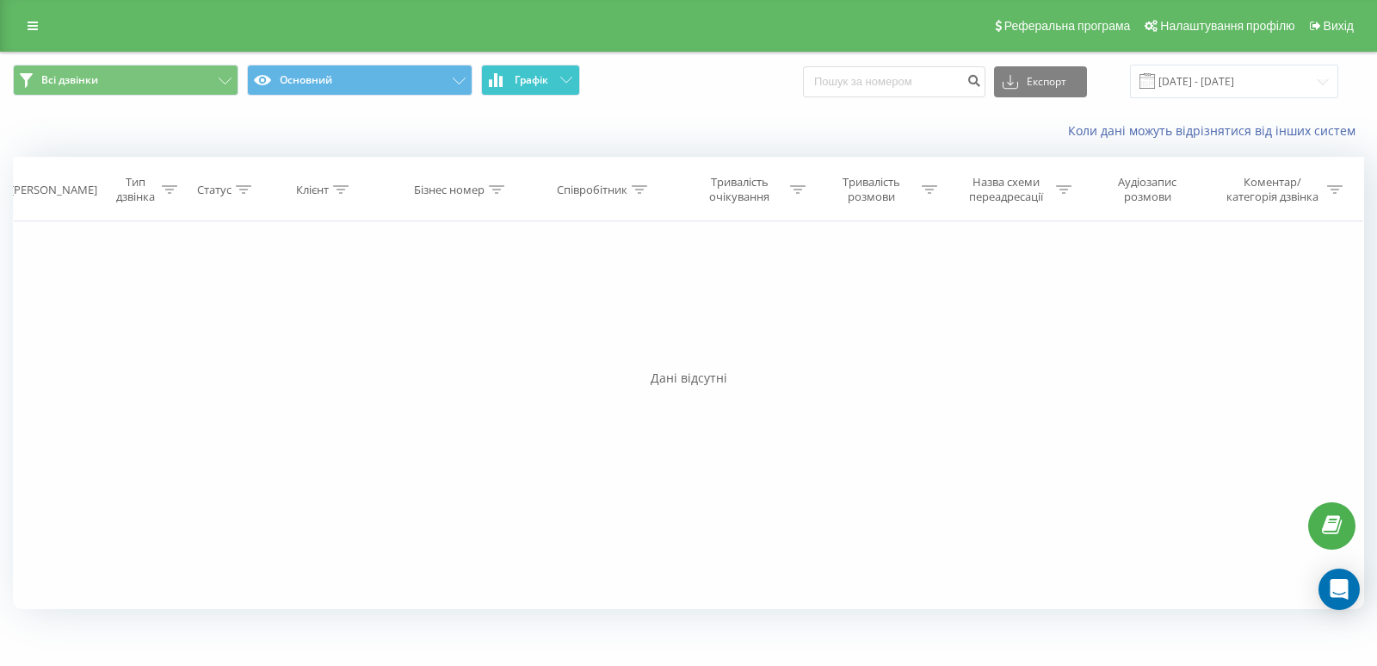
click at [540, 66] on button "Графік" at bounding box center [530, 80] width 99 height 31
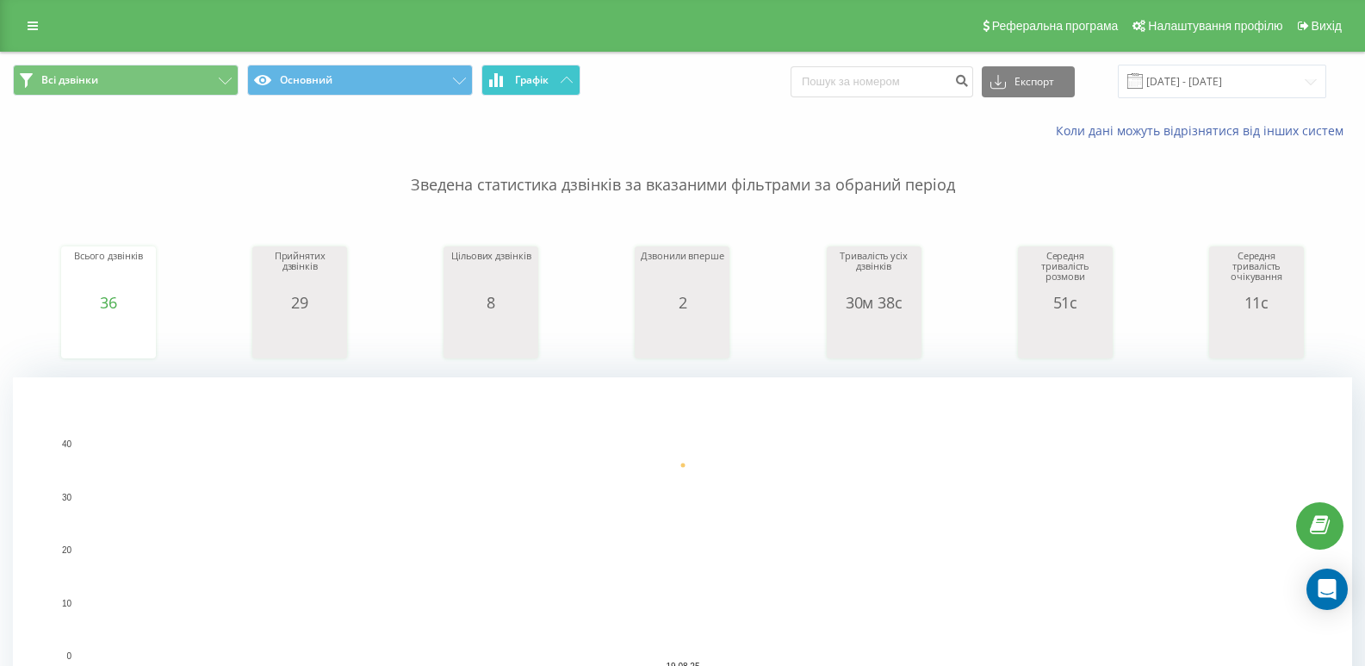
click at [554, 75] on button "Графік" at bounding box center [530, 80] width 99 height 31
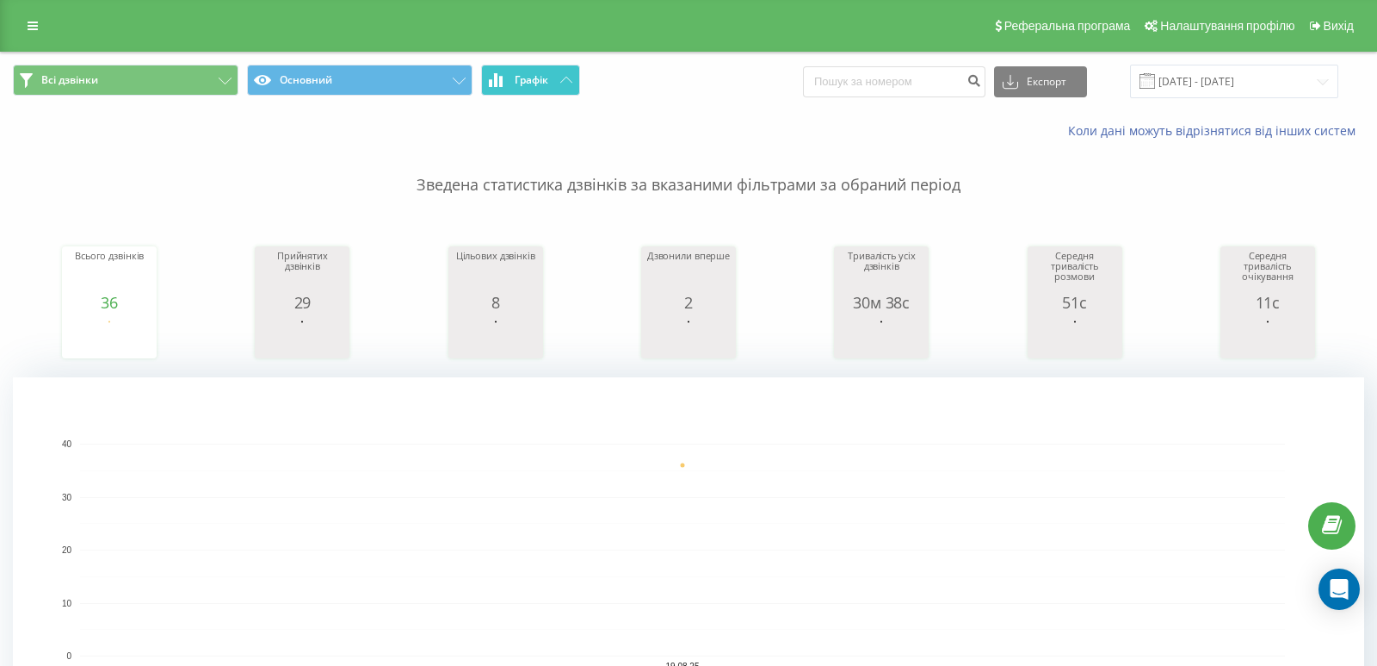
click at [554, 75] on button "Графік" at bounding box center [530, 80] width 99 height 31
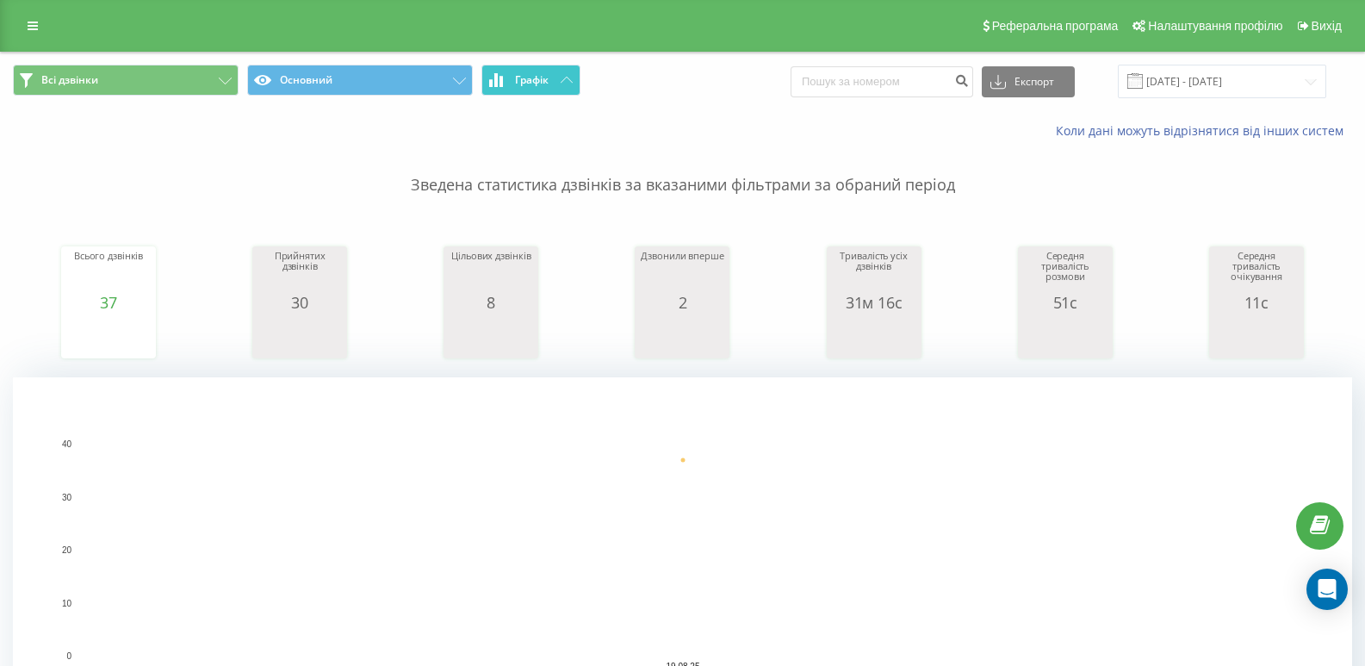
click at [486, 87] on button "Графік" at bounding box center [530, 80] width 99 height 31
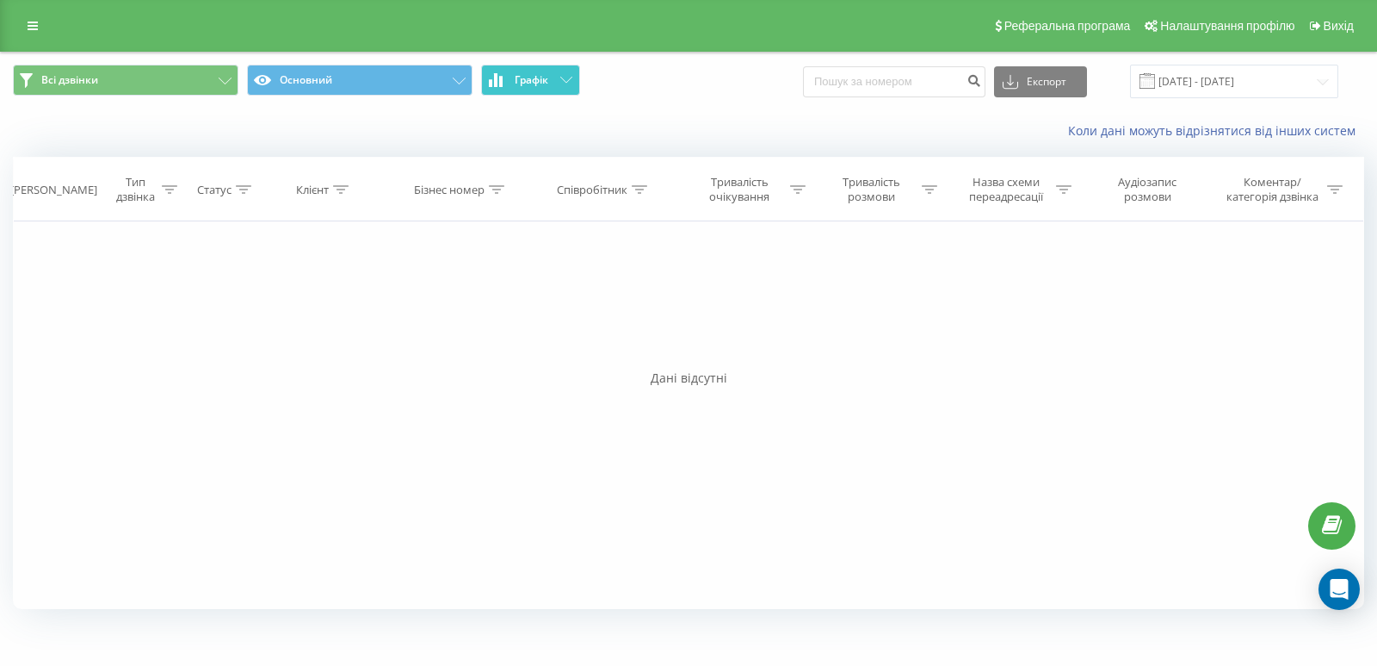
click at [486, 87] on button "Графік" at bounding box center [530, 80] width 99 height 31
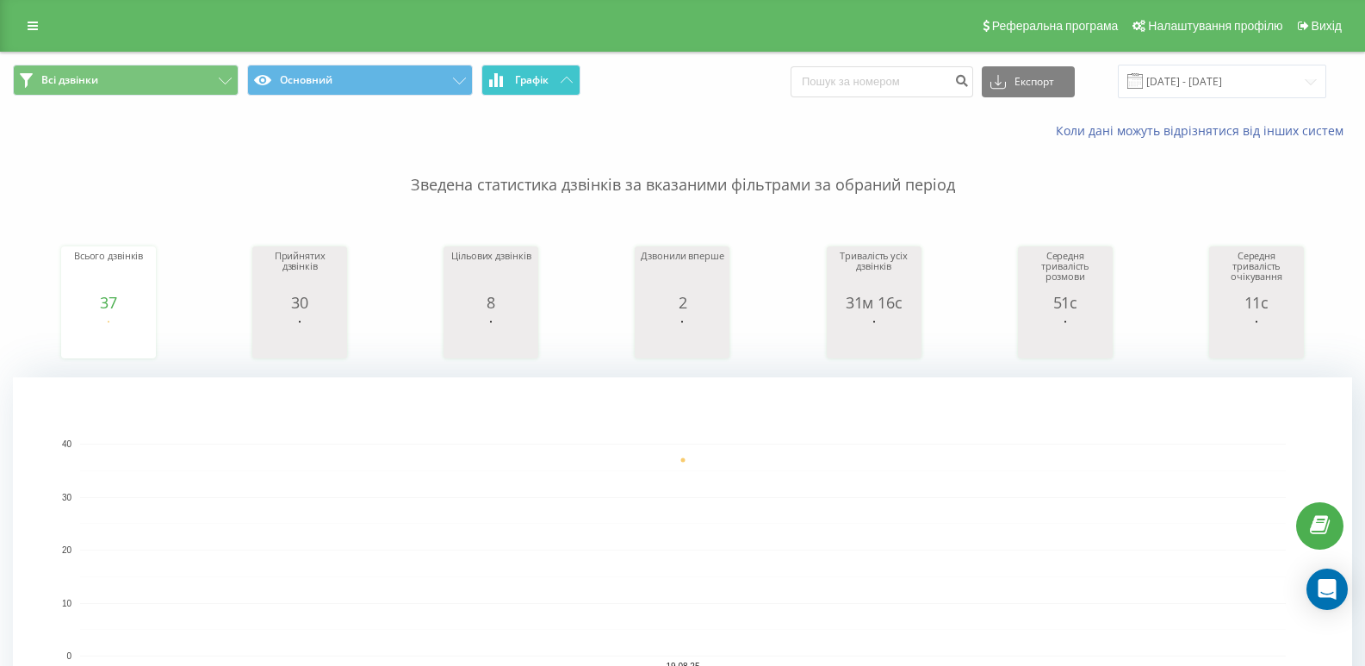
click at [518, 89] on button "Графік" at bounding box center [530, 80] width 99 height 31
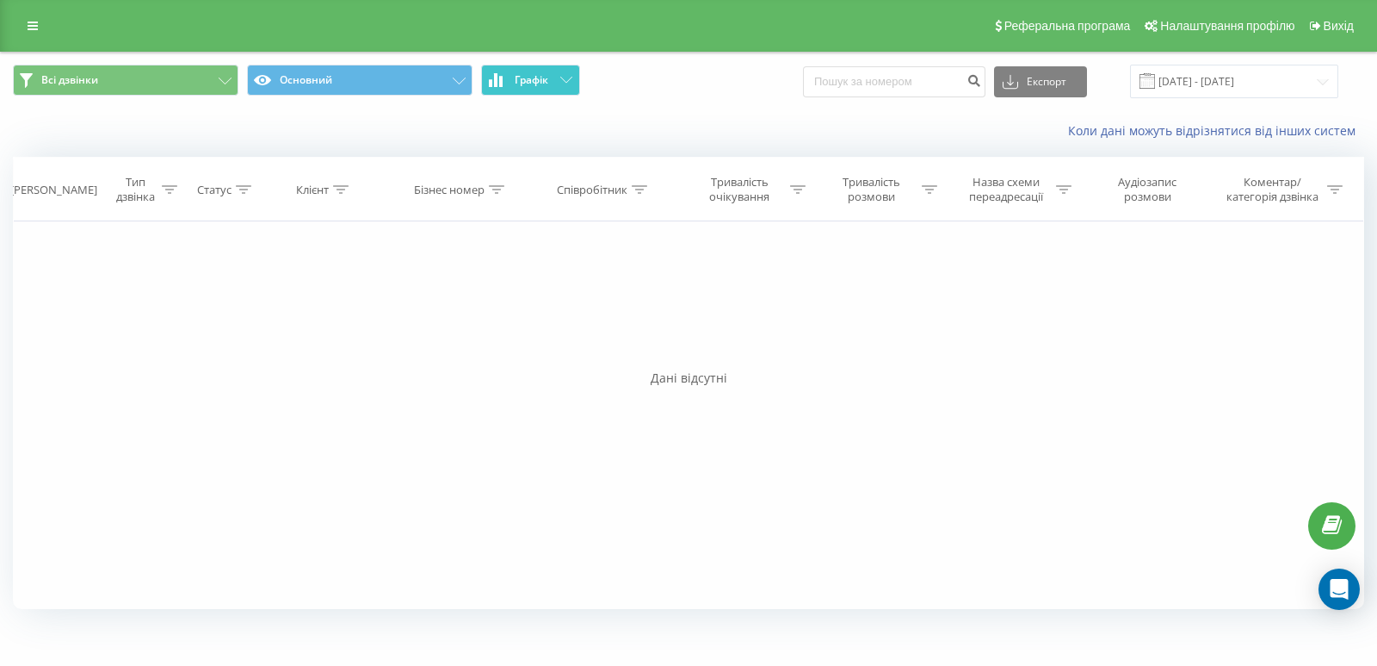
click at [518, 89] on button "Графік" at bounding box center [530, 80] width 99 height 31
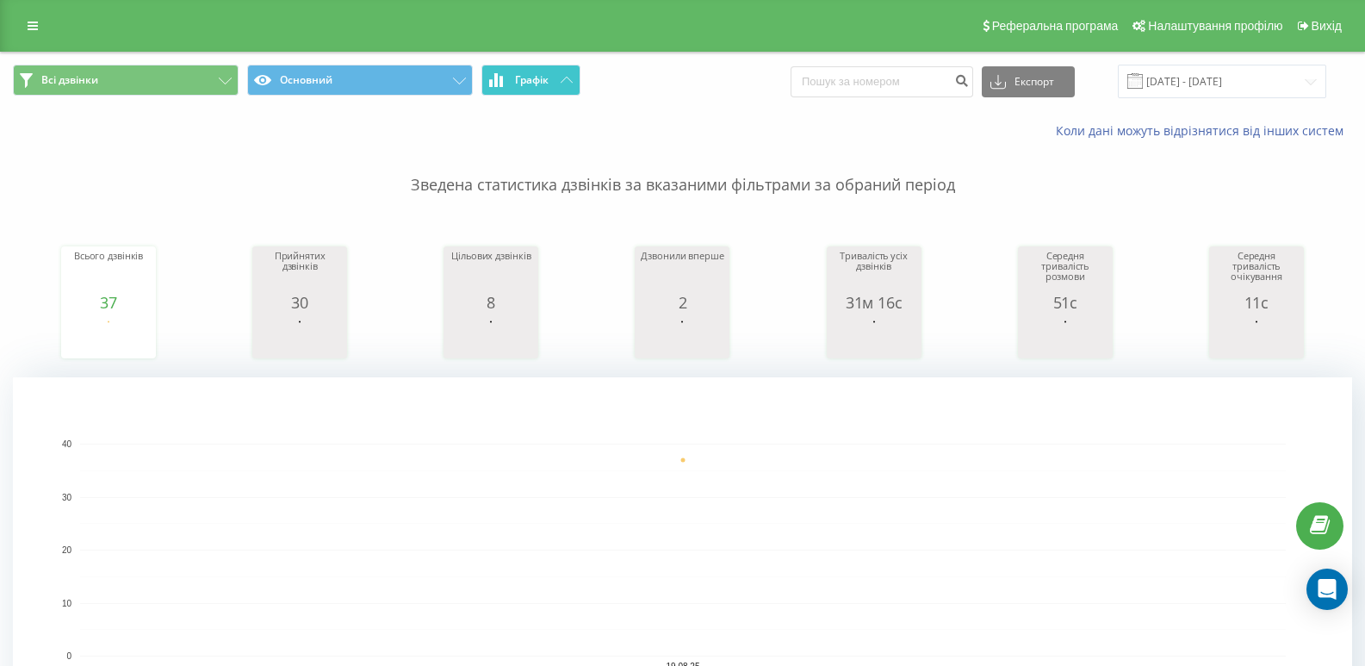
click at [525, 86] on span "Графік" at bounding box center [532, 80] width 34 height 12
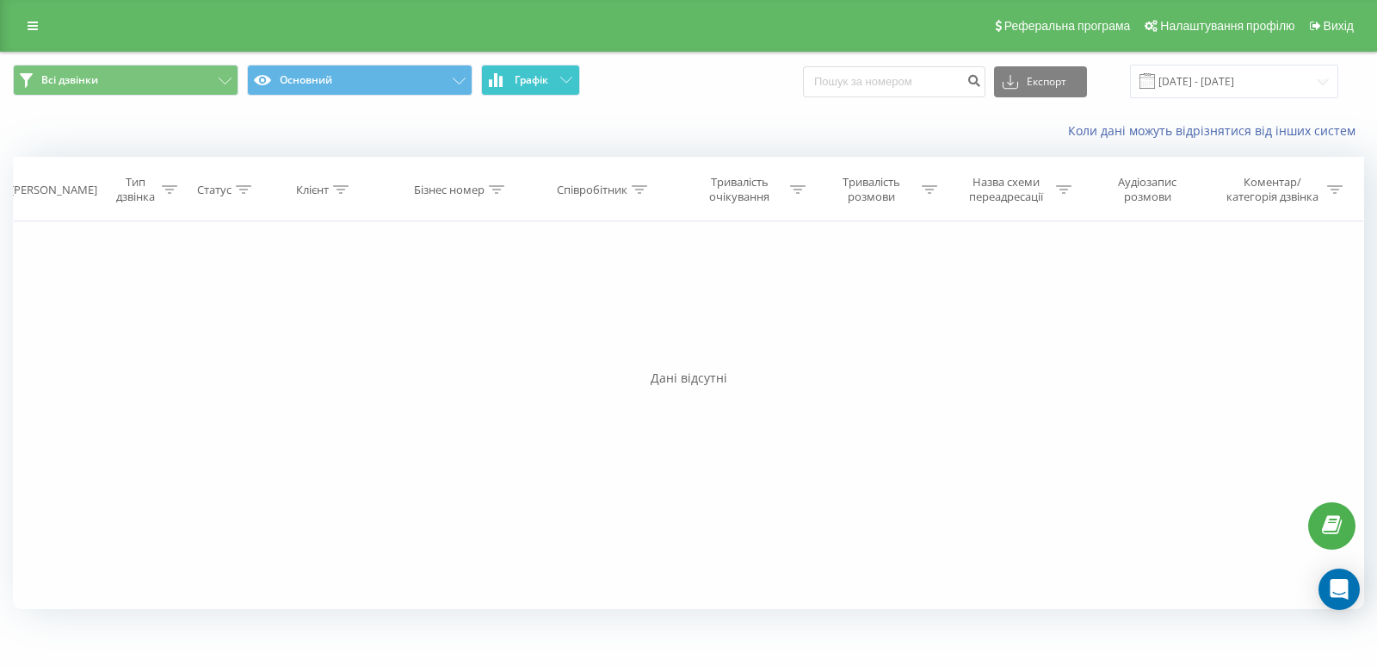
click at [525, 86] on span "Графік" at bounding box center [532, 80] width 34 height 12
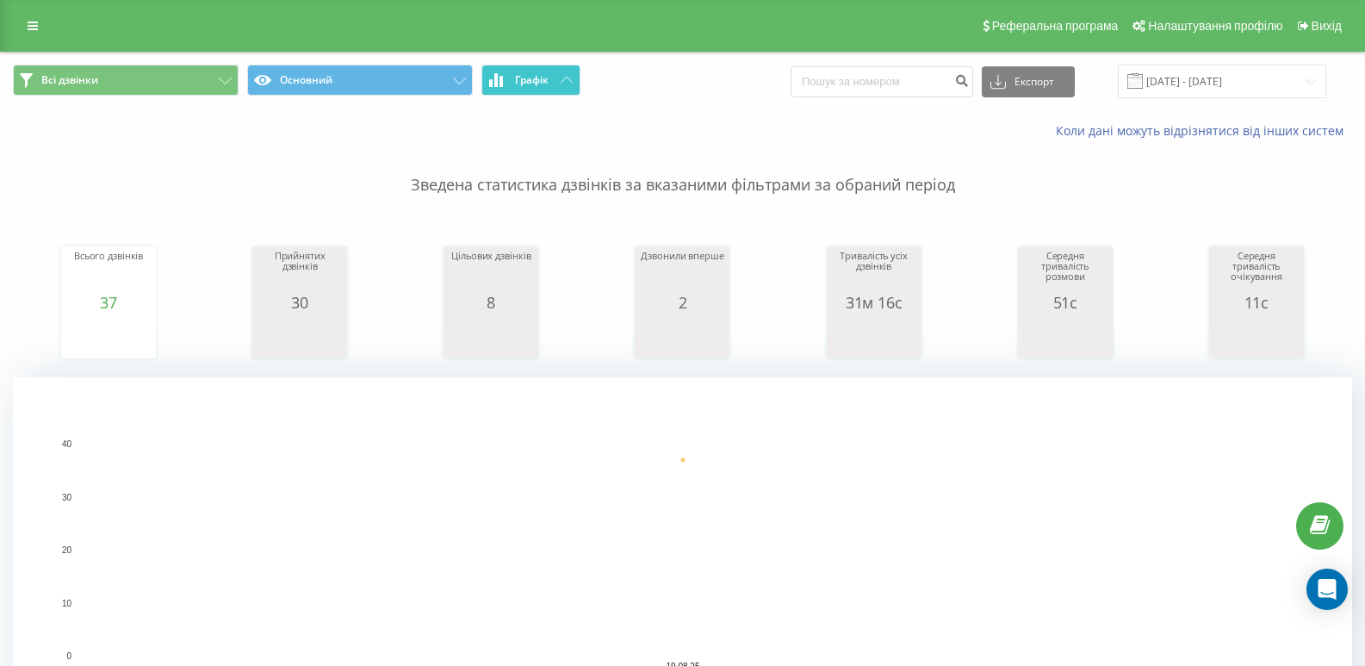
click at [554, 80] on button "Графік" at bounding box center [530, 80] width 99 height 31
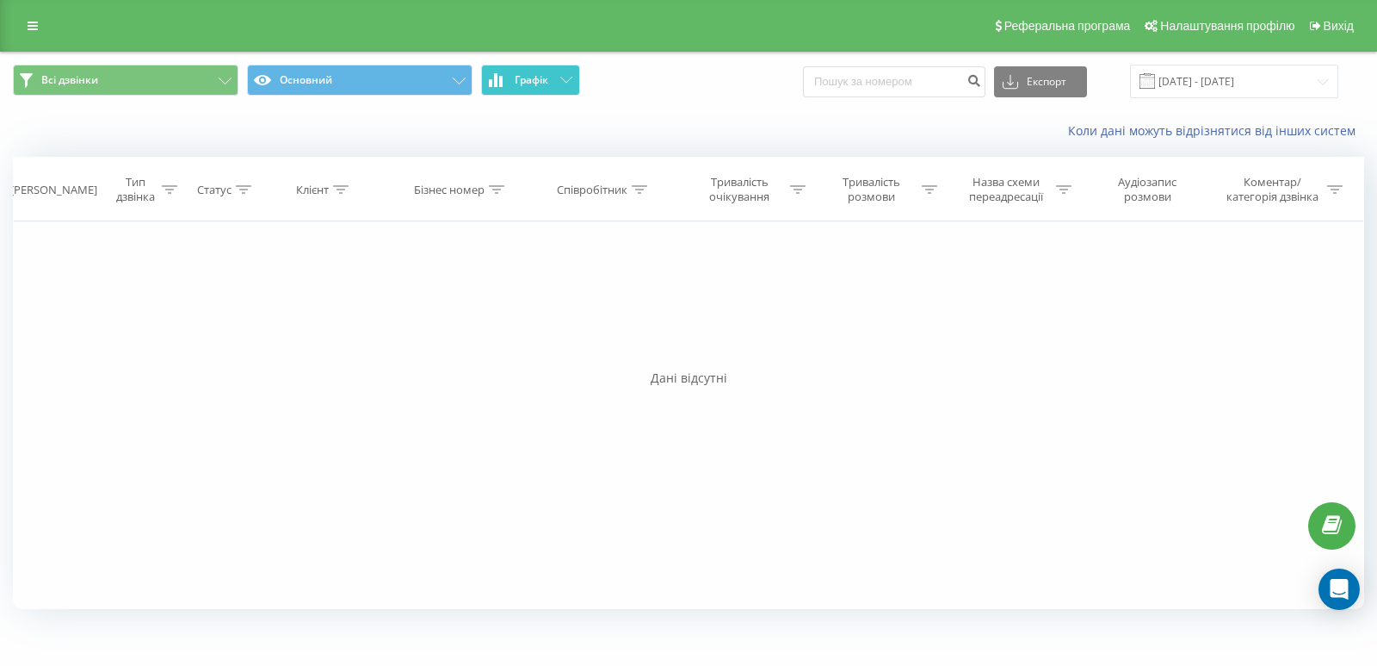
click at [552, 80] on button "Графік" at bounding box center [530, 80] width 99 height 31
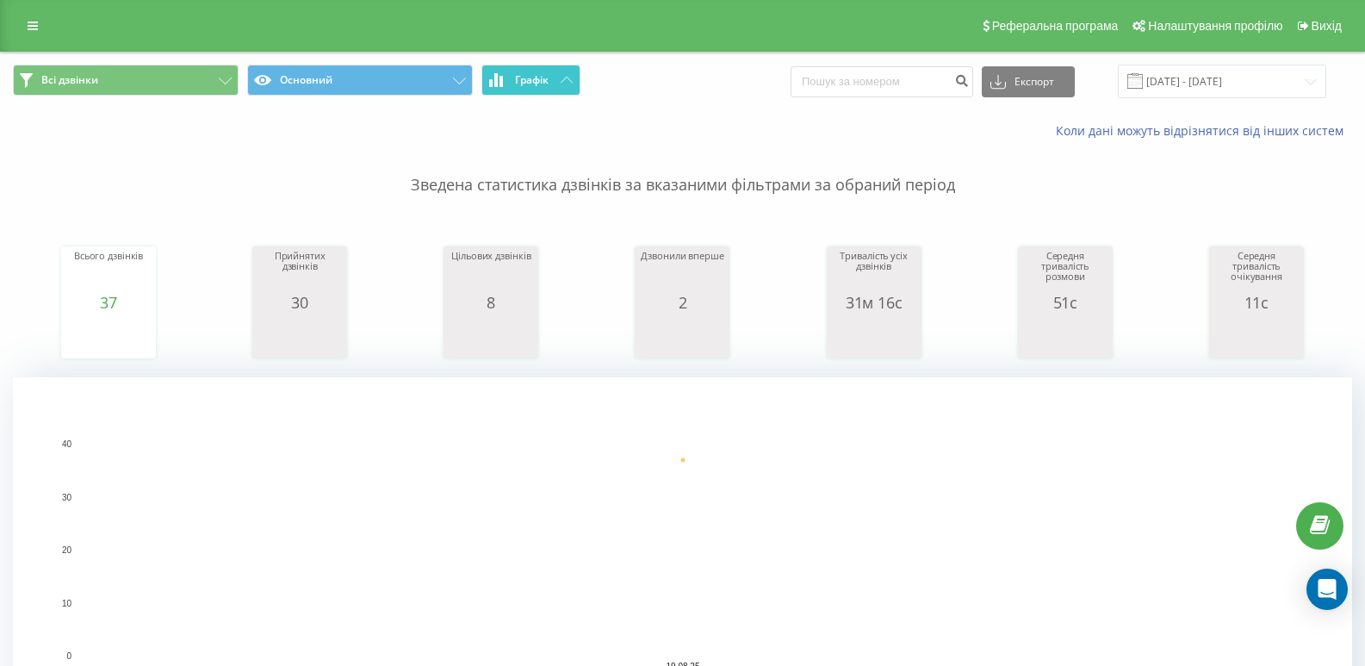
click at [541, 79] on span "Графік" at bounding box center [532, 80] width 34 height 12
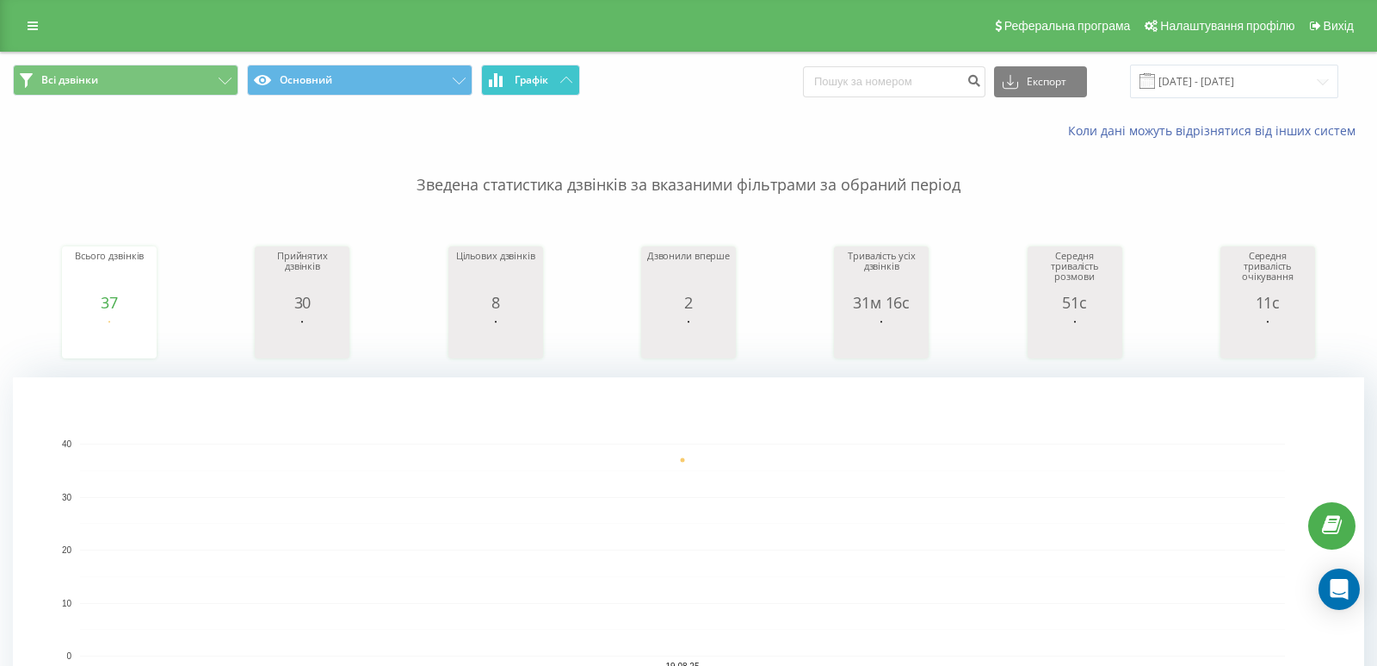
click at [539, 79] on span "Графік" at bounding box center [532, 80] width 34 height 12
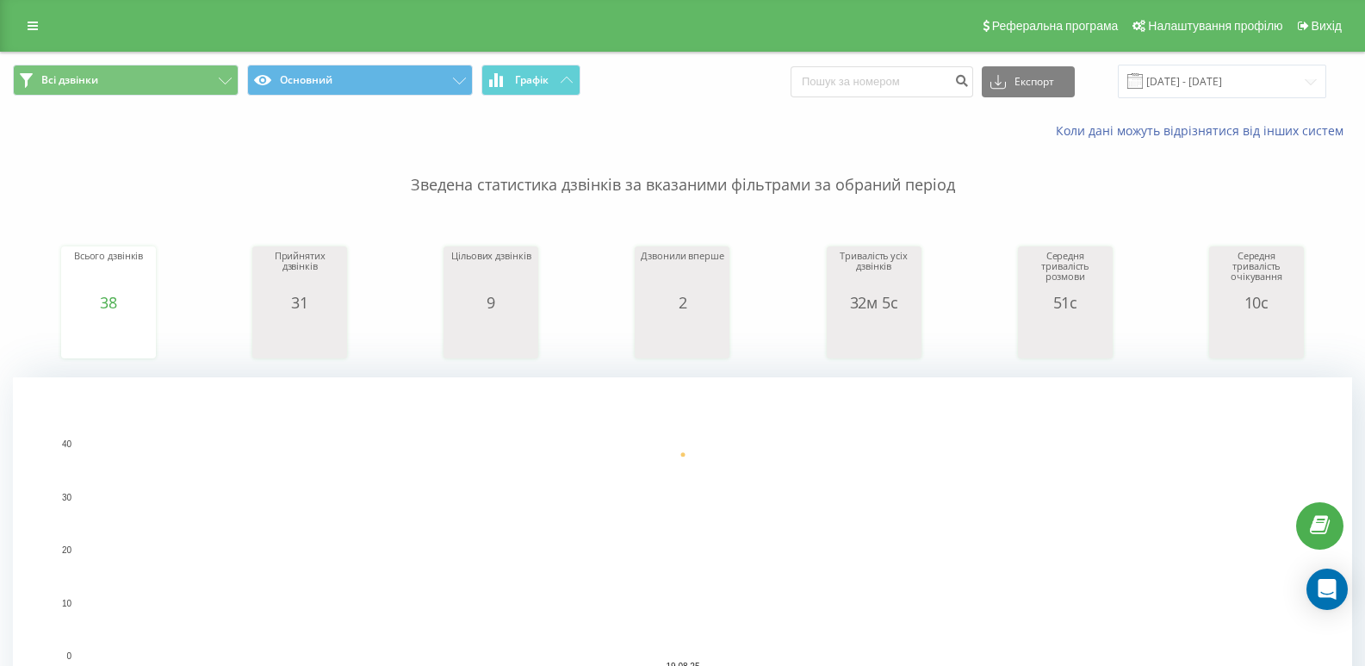
drag, startPoint x: 539, startPoint y: 79, endPoint x: 217, endPoint y: 150, distance: 329.6
click at [208, 155] on p "Зведена статистика дзвінків за вказаними фільтрами за обраний період" at bounding box center [682, 167] width 1339 height 57
